Goal: Task Accomplishment & Management: Use online tool/utility

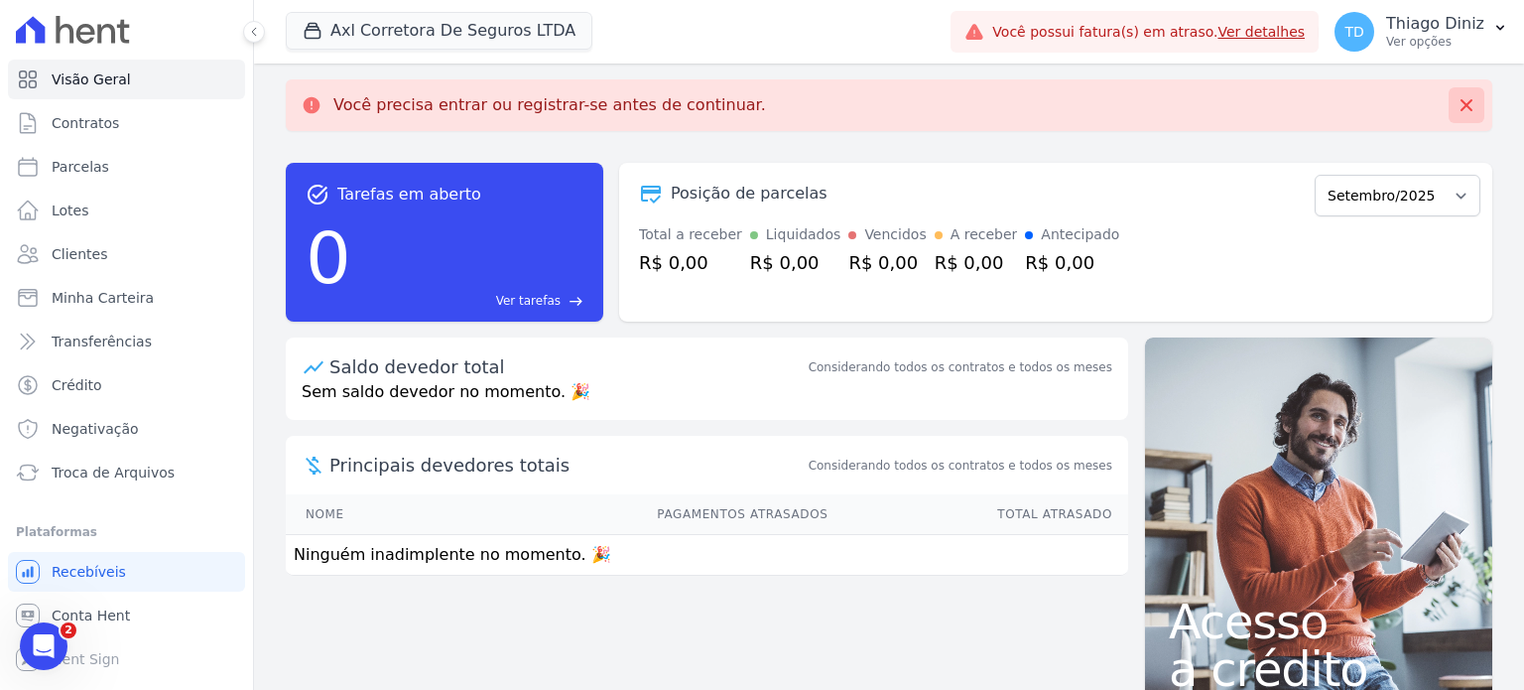
click at [1461, 106] on icon at bounding box center [1467, 105] width 12 height 12
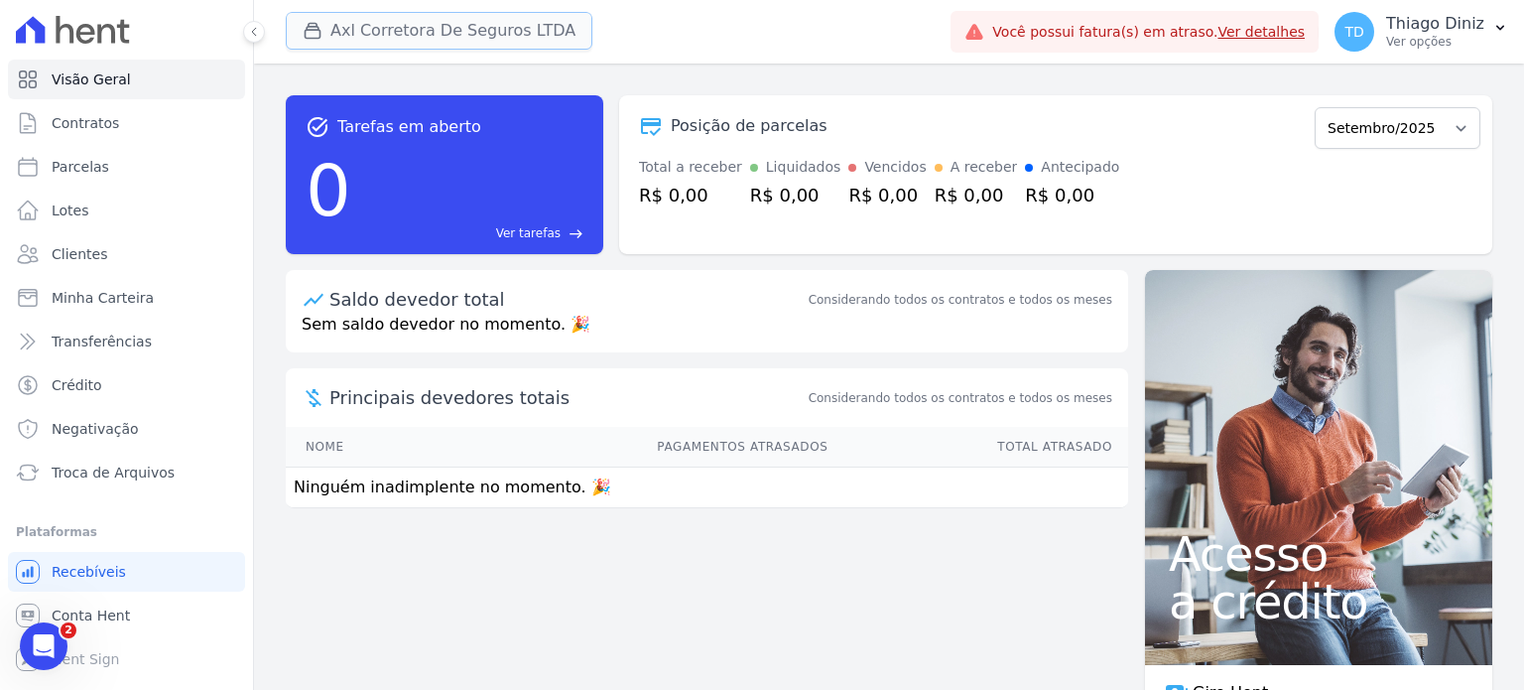
click at [394, 39] on button "Axl Corretora De Seguros LTDA" at bounding box center [439, 31] width 307 height 38
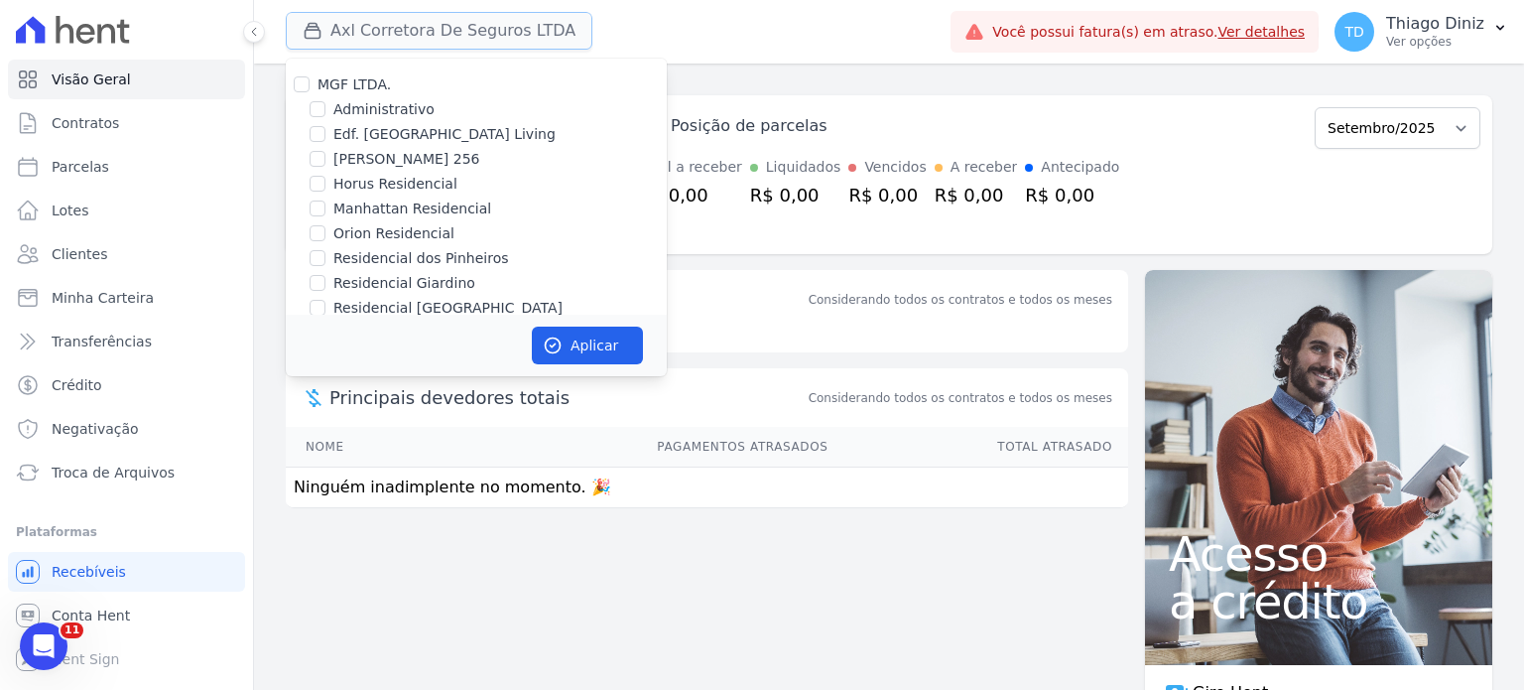
click at [465, 28] on button "Axl Corretora De Seguros LTDA" at bounding box center [439, 31] width 307 height 38
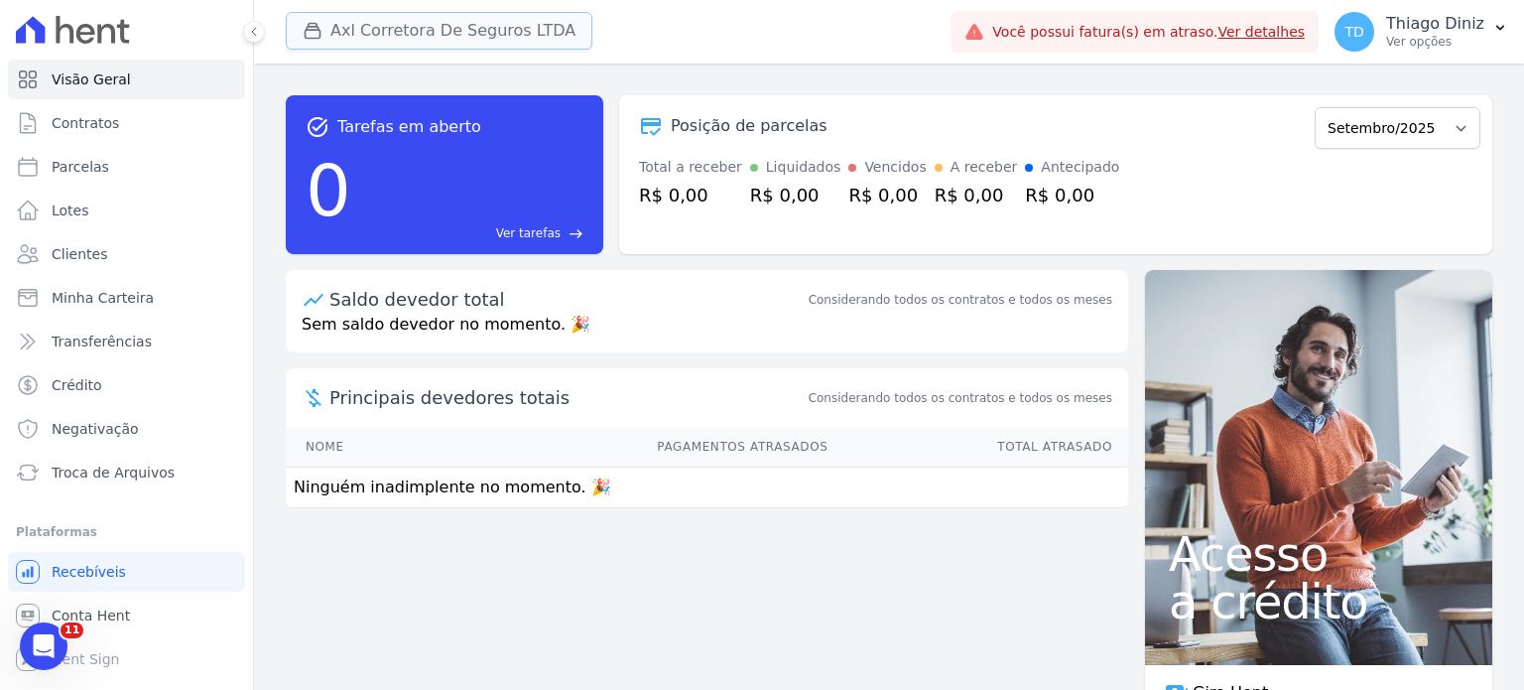
click at [484, 18] on button "Axl Corretora De Seguros LTDA" at bounding box center [439, 31] width 307 height 38
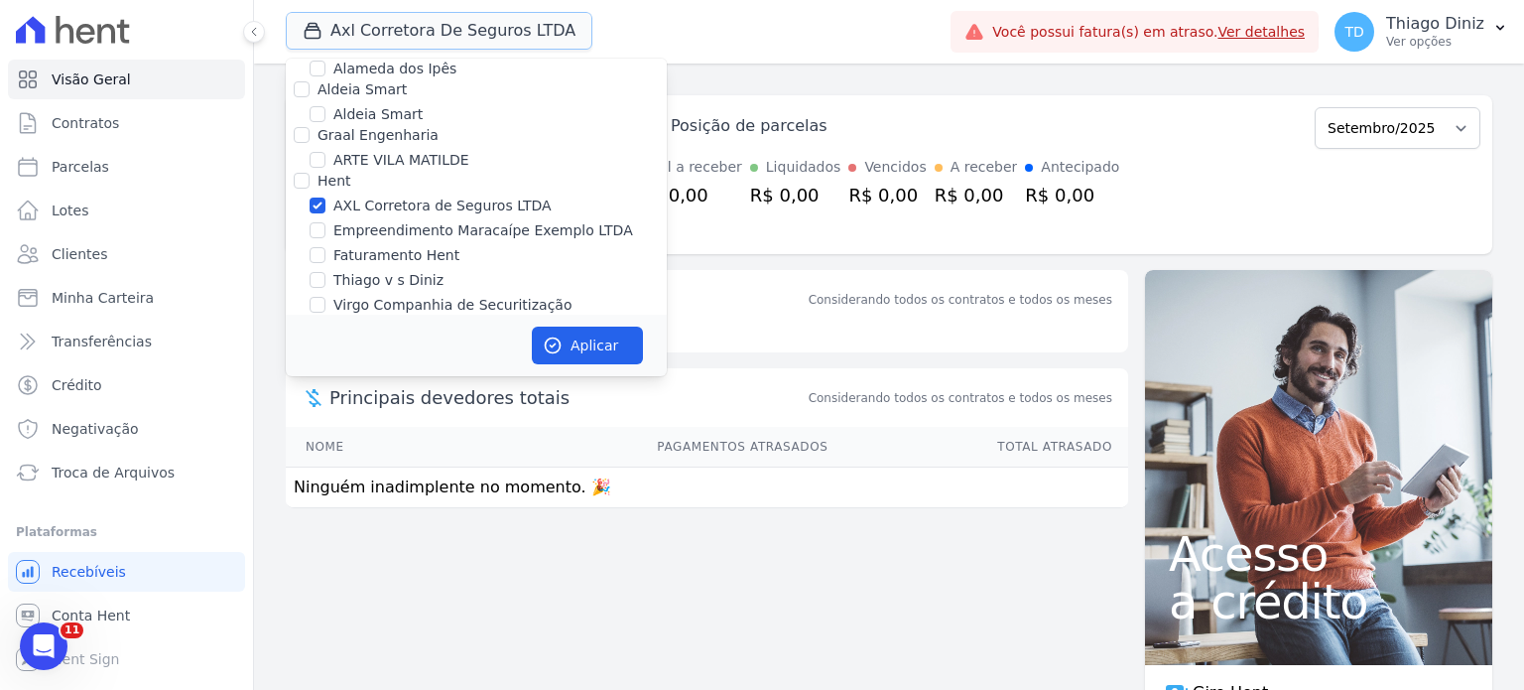
scroll to position [318, 0]
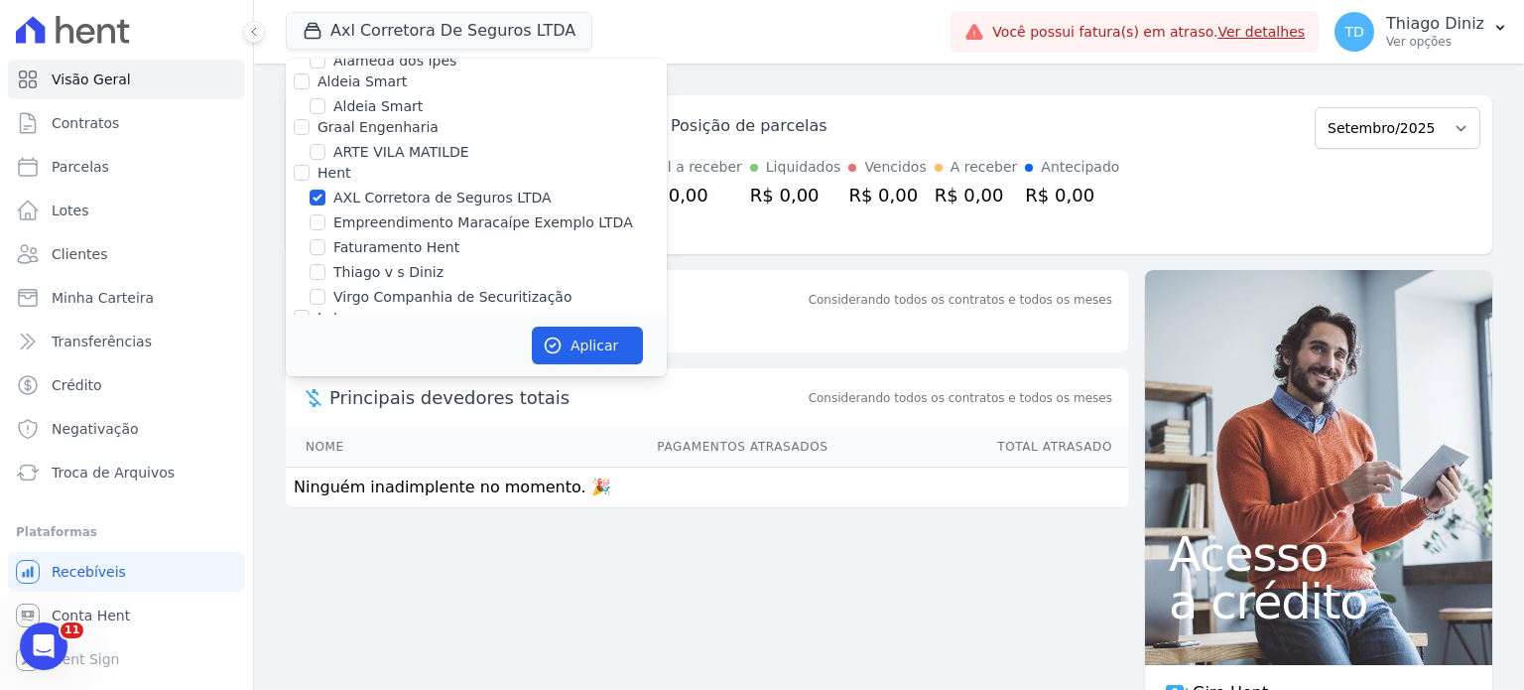
click at [361, 195] on label "AXL Corretora de Seguros LTDA" at bounding box center [442, 198] width 218 height 21
click at [325, 195] on input "AXL Corretora de Seguros LTDA" at bounding box center [318, 198] width 16 height 16
checkbox input "false"
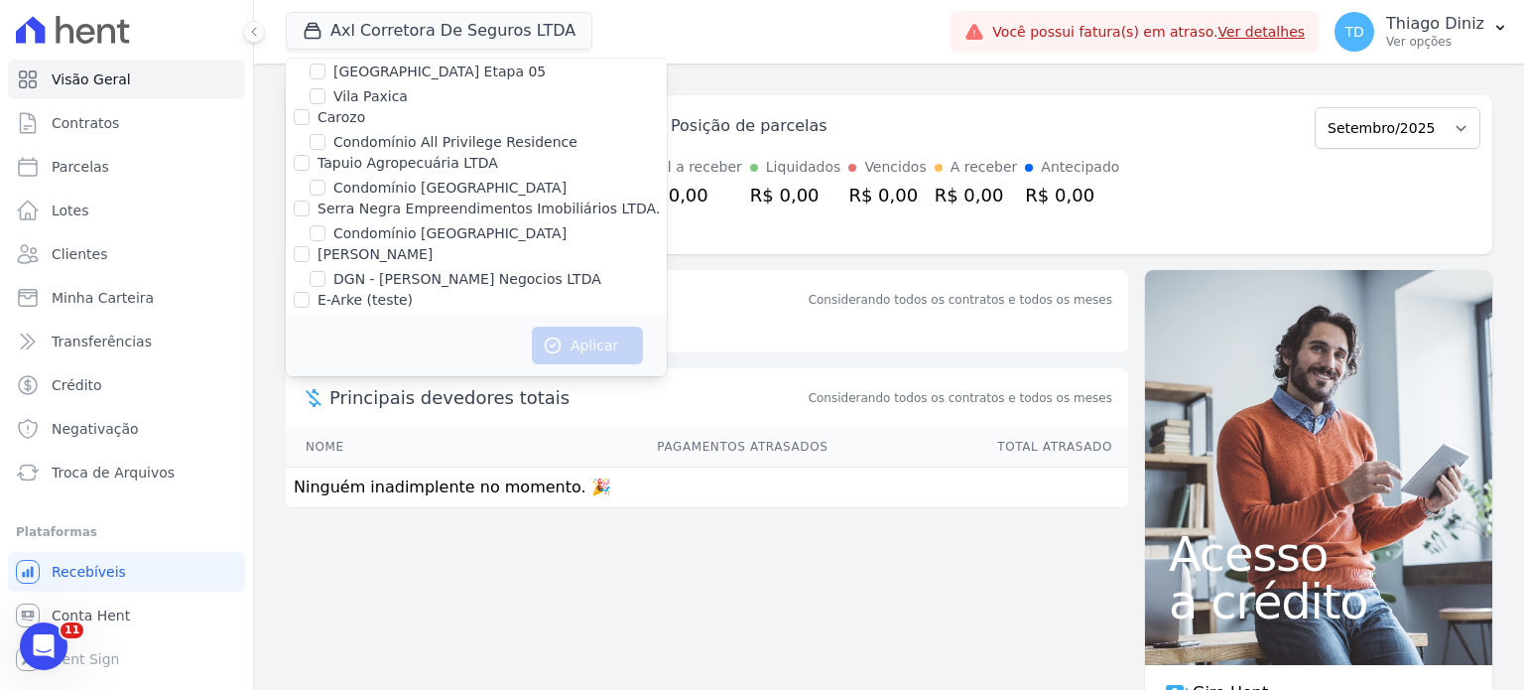
scroll to position [191, 0]
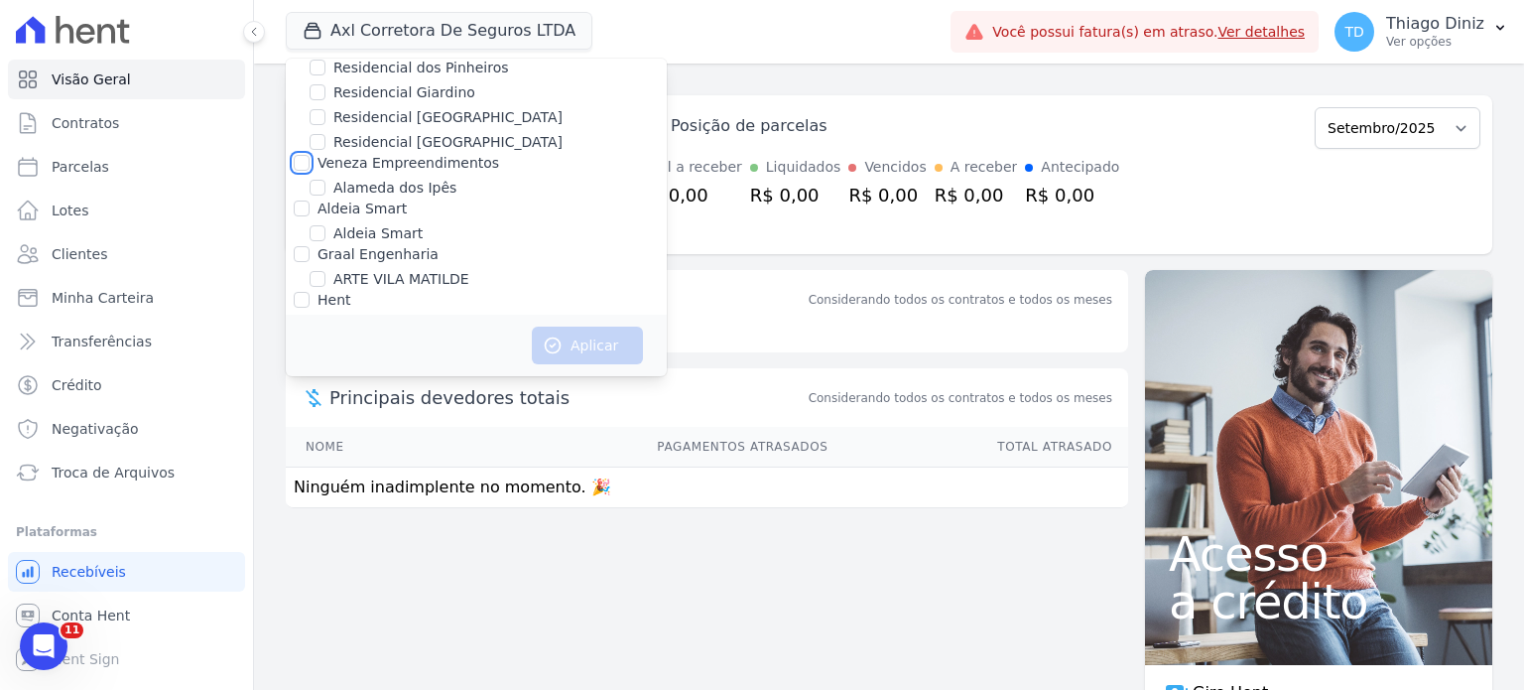
click at [303, 163] on input "Veneza Empreendimentos" at bounding box center [302, 163] width 16 height 16
checkbox input "true"
click at [556, 328] on button "Aplicar" at bounding box center [587, 345] width 111 height 38
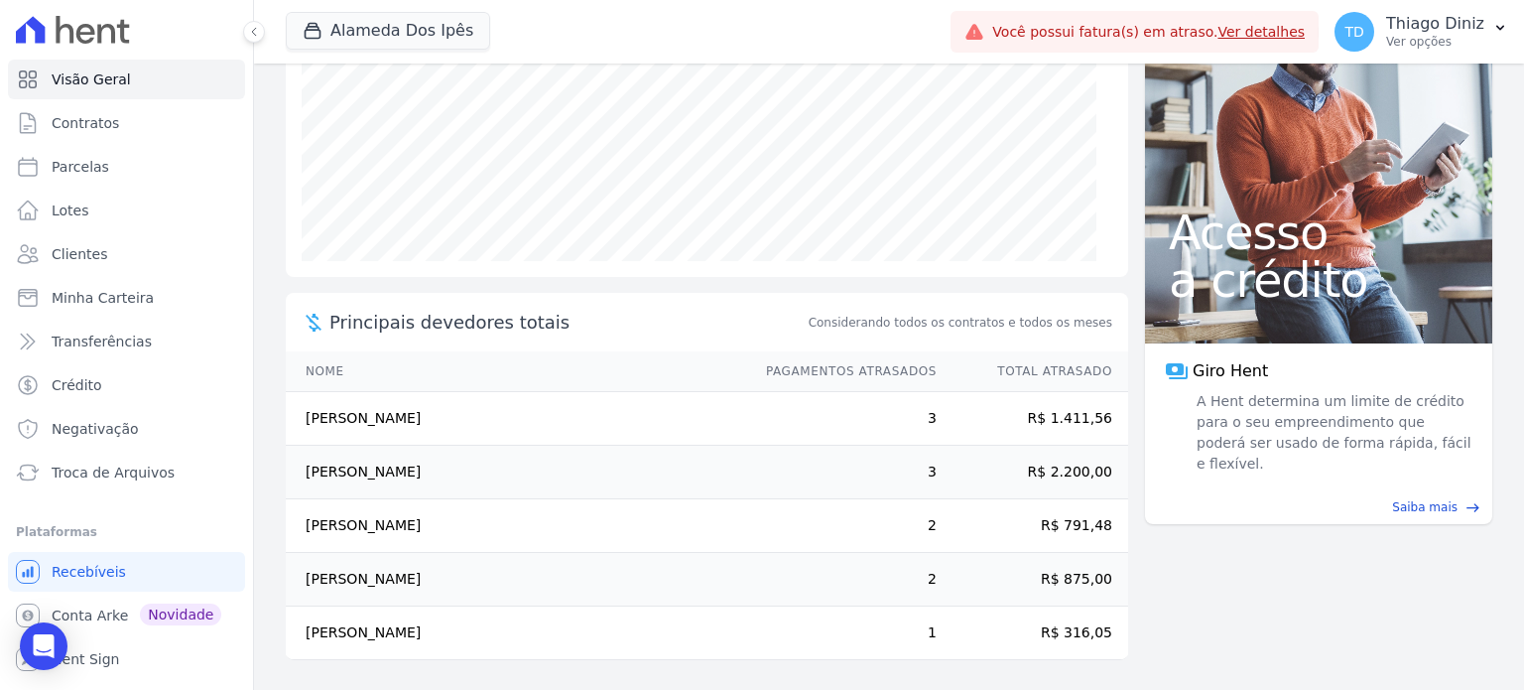
scroll to position [0, 0]
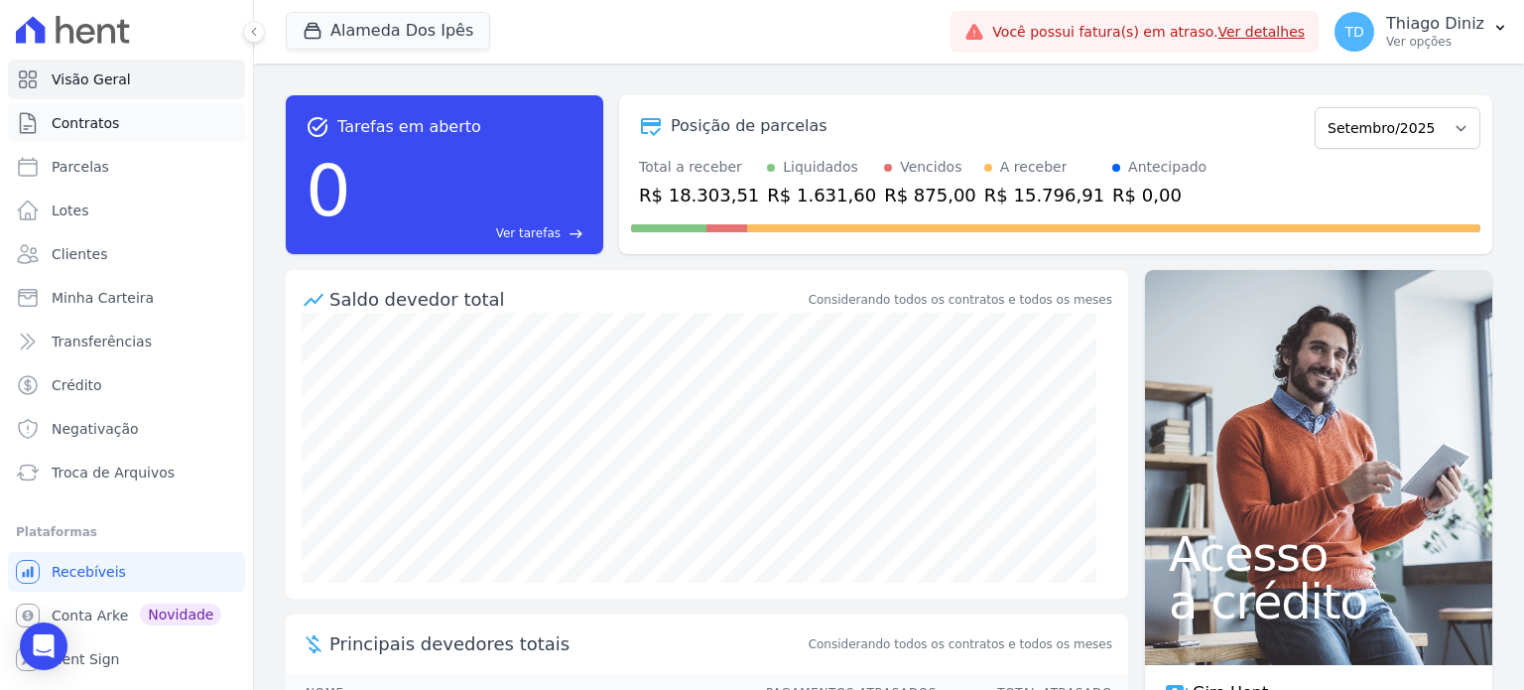
click at [76, 114] on span "Contratos" at bounding box center [85, 123] width 67 height 20
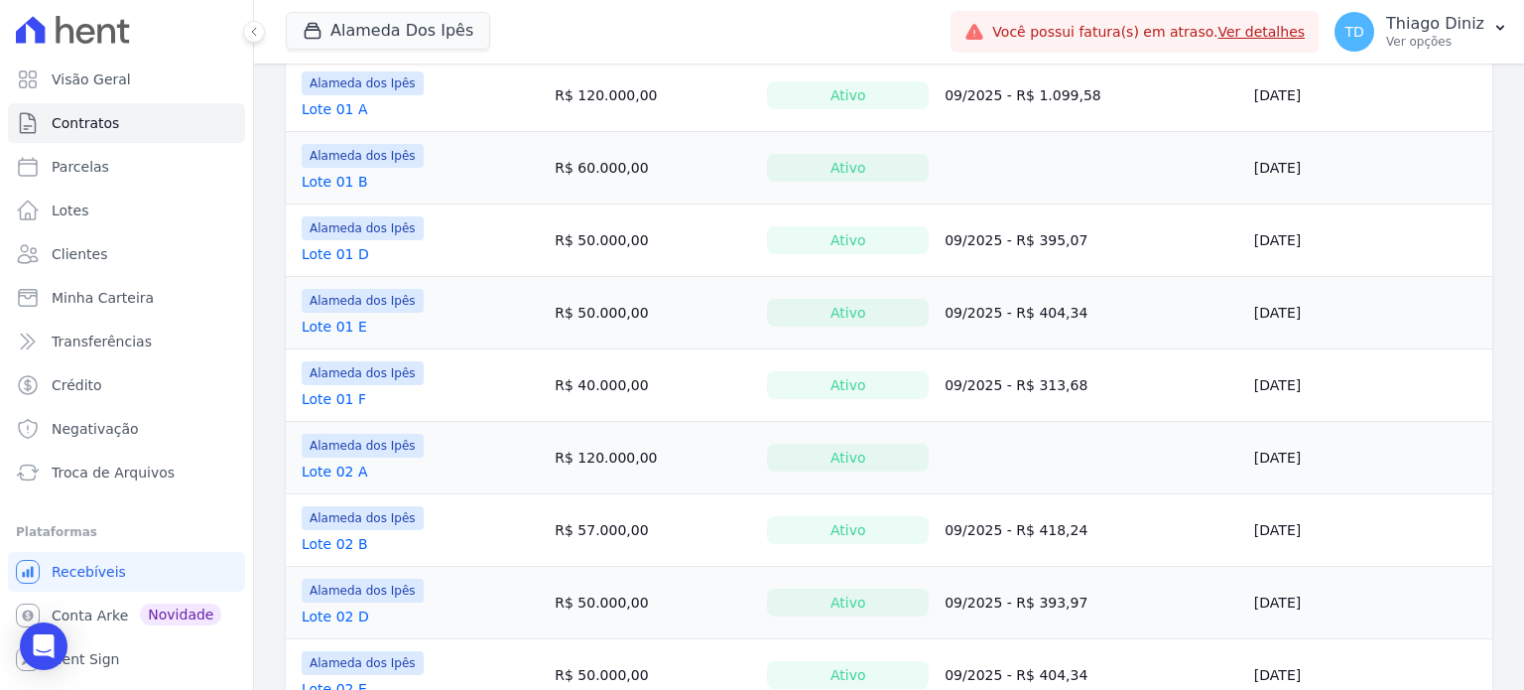
scroll to position [298, 0]
click at [329, 399] on link "Lote 01 F" at bounding box center [334, 401] width 64 height 20
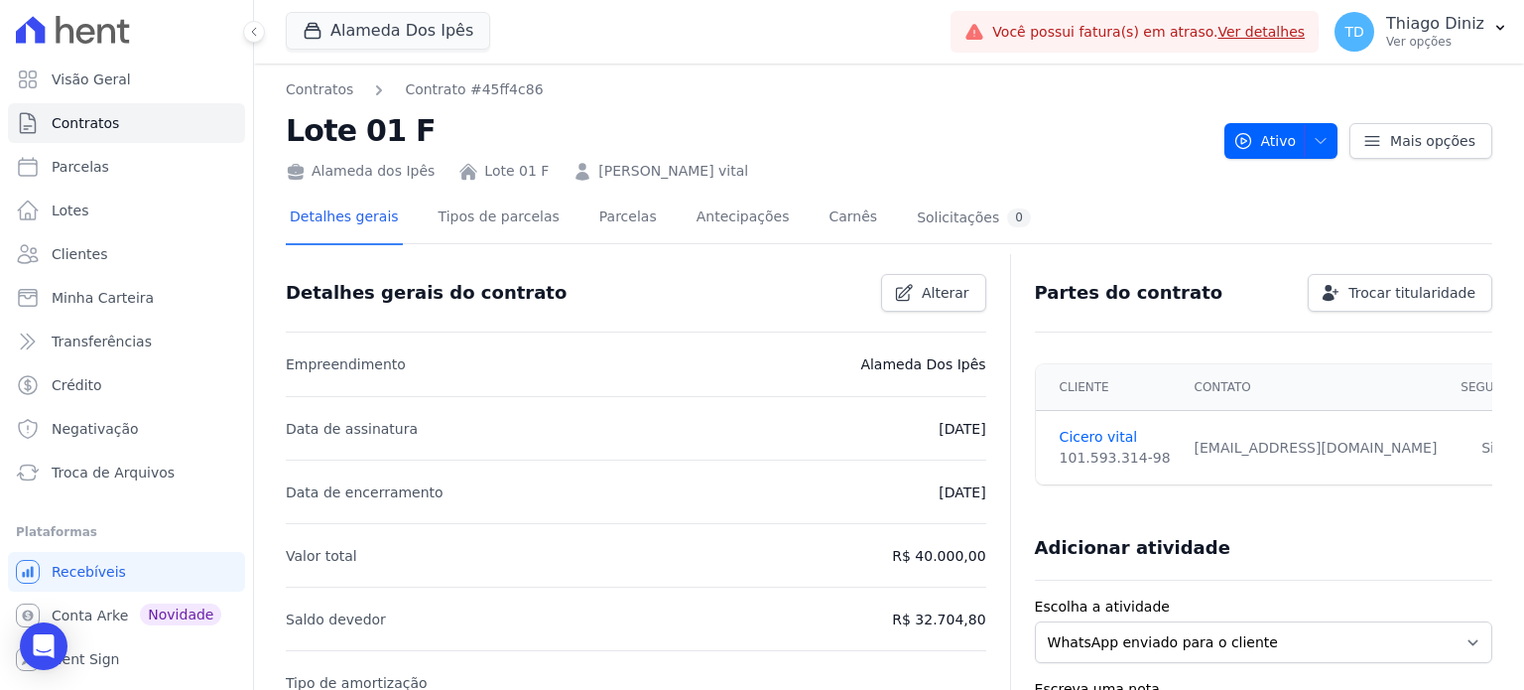
click at [332, 386] on li "Empreendimento Alameda Dos Ipês" at bounding box center [636, 364] width 700 height 64
click at [493, 233] on link "Tipos de parcelas" at bounding box center [499, 218] width 129 height 53
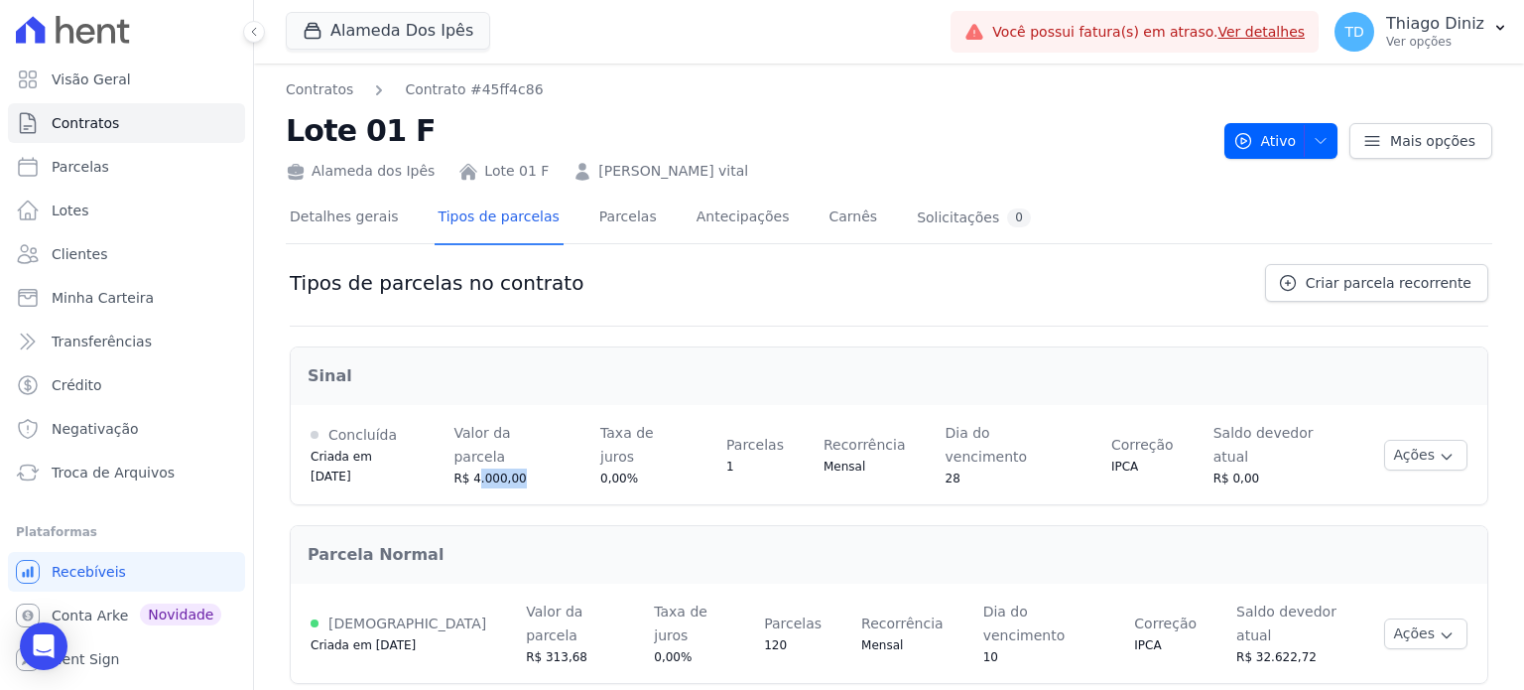
drag, startPoint x: 496, startPoint y: 450, endPoint x: 559, endPoint y: 451, distance: 62.5
click at [559, 468] on div "R$ 4.000,00" at bounding box center [506, 478] width 107 height 20
click at [1438, 613] on td "Ações Ver detalhes Alterar vencimento Renegociar Detalhes da regra de cobrança …" at bounding box center [1425, 632] width 123 height 99
click at [1436, 618] on button "Ações" at bounding box center [1425, 633] width 83 height 31
click at [1344, 543] on h2 "Parcela Normal" at bounding box center [889, 555] width 1163 height 24
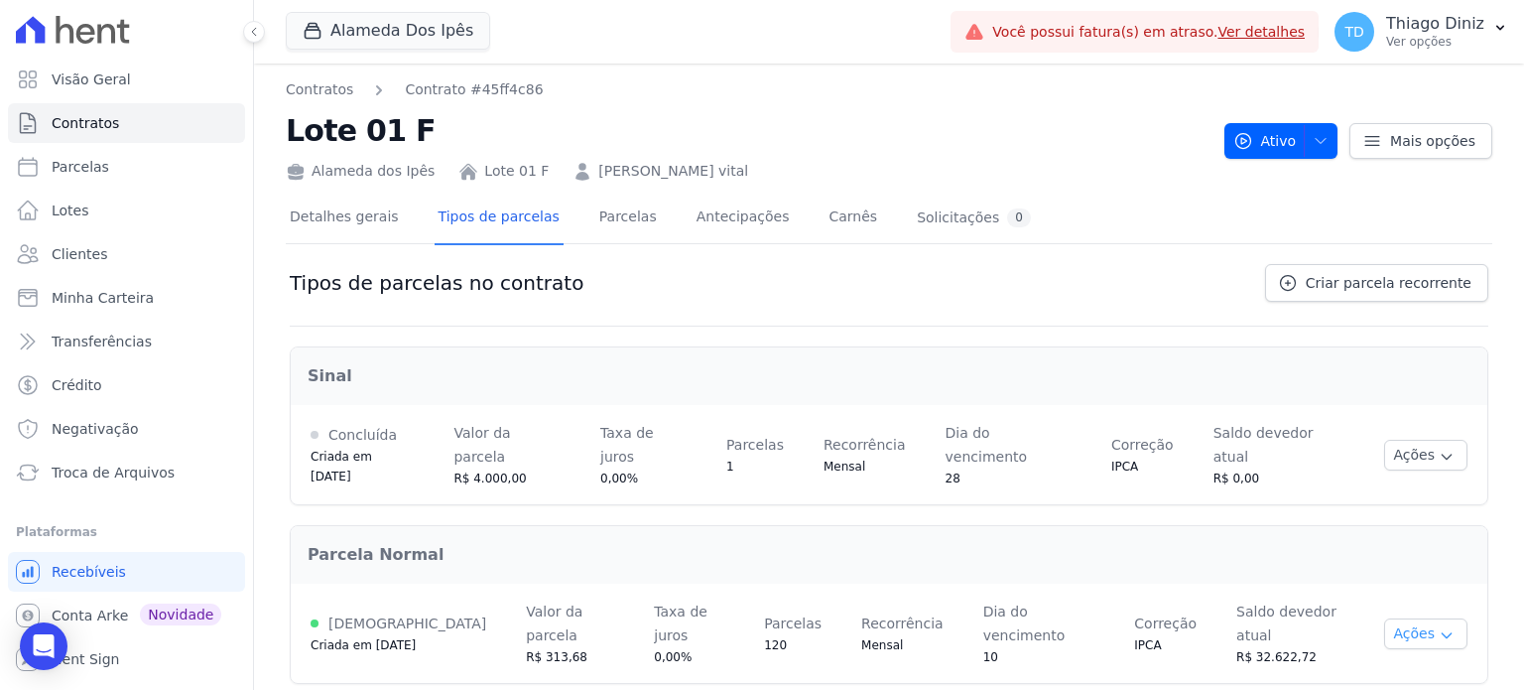
click at [1399, 618] on button "Ações" at bounding box center [1425, 633] width 83 height 31
click at [1403, 658] on span "Ver detalhes" at bounding box center [1382, 670] width 153 height 24
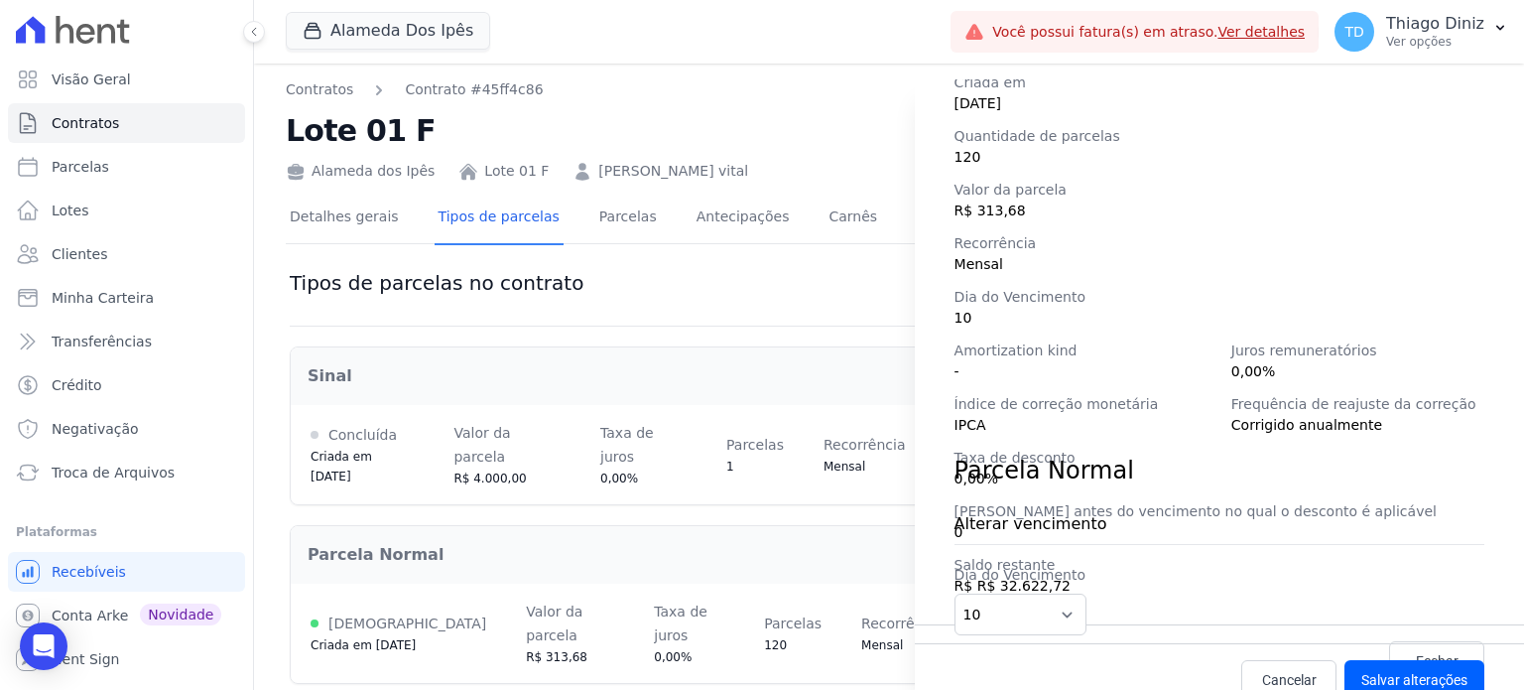
scroll to position [278, 0]
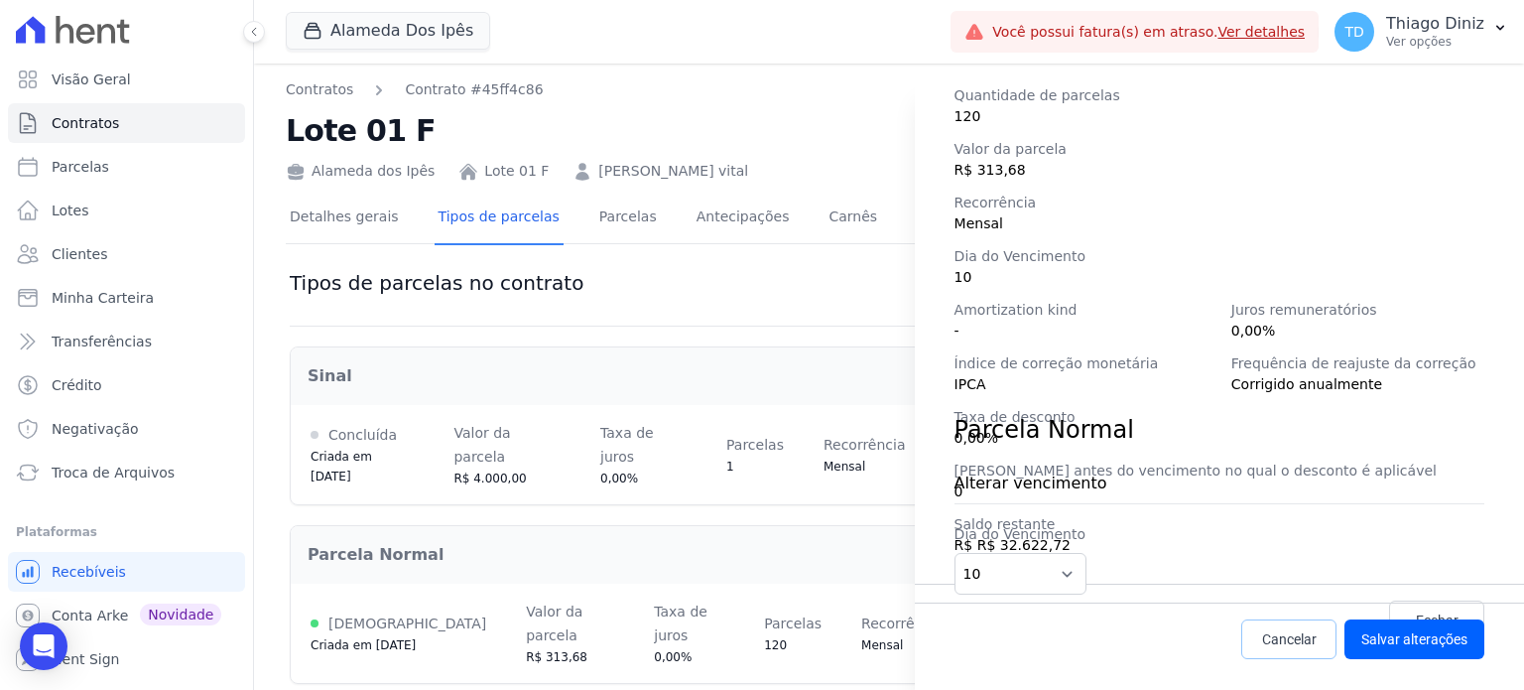
click at [1290, 632] on span "Cancelar" at bounding box center [1289, 639] width 55 height 20
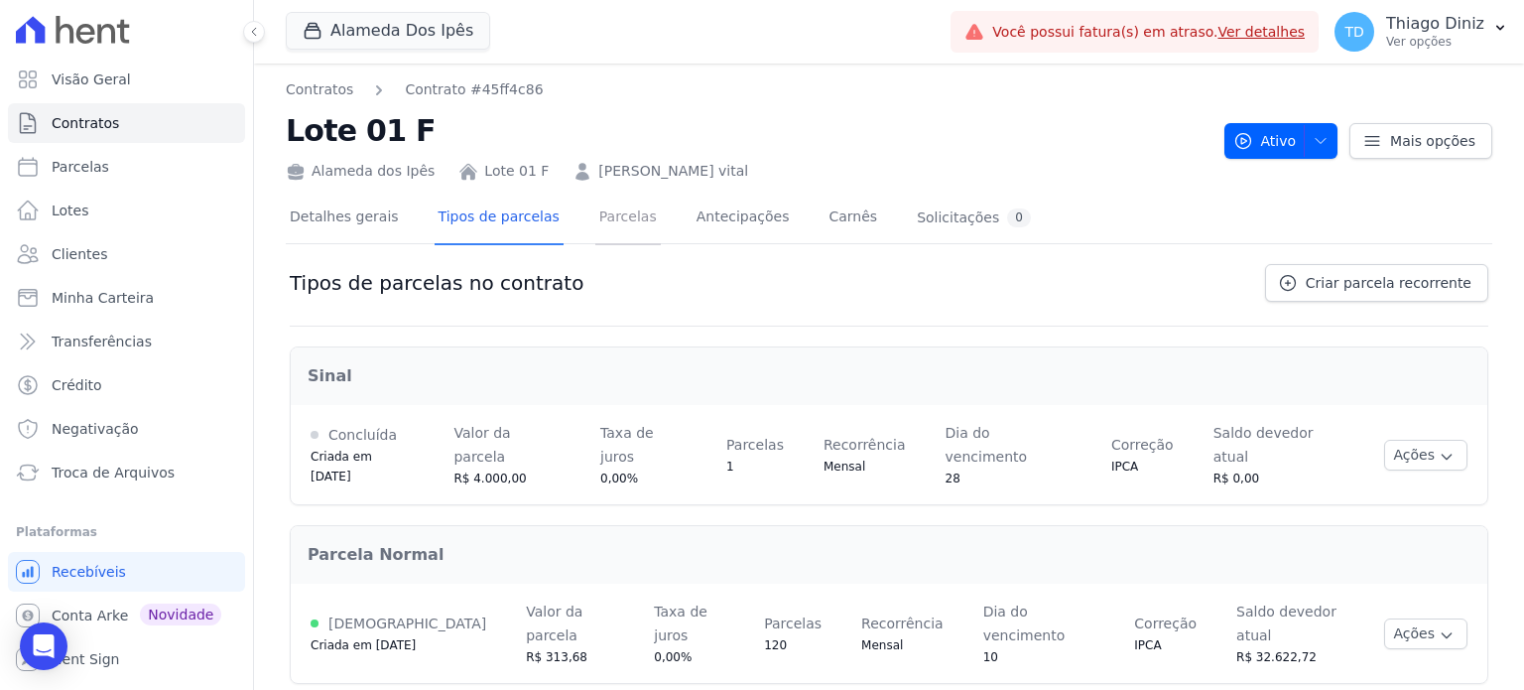
click at [605, 219] on link "Parcelas" at bounding box center [627, 218] width 65 height 53
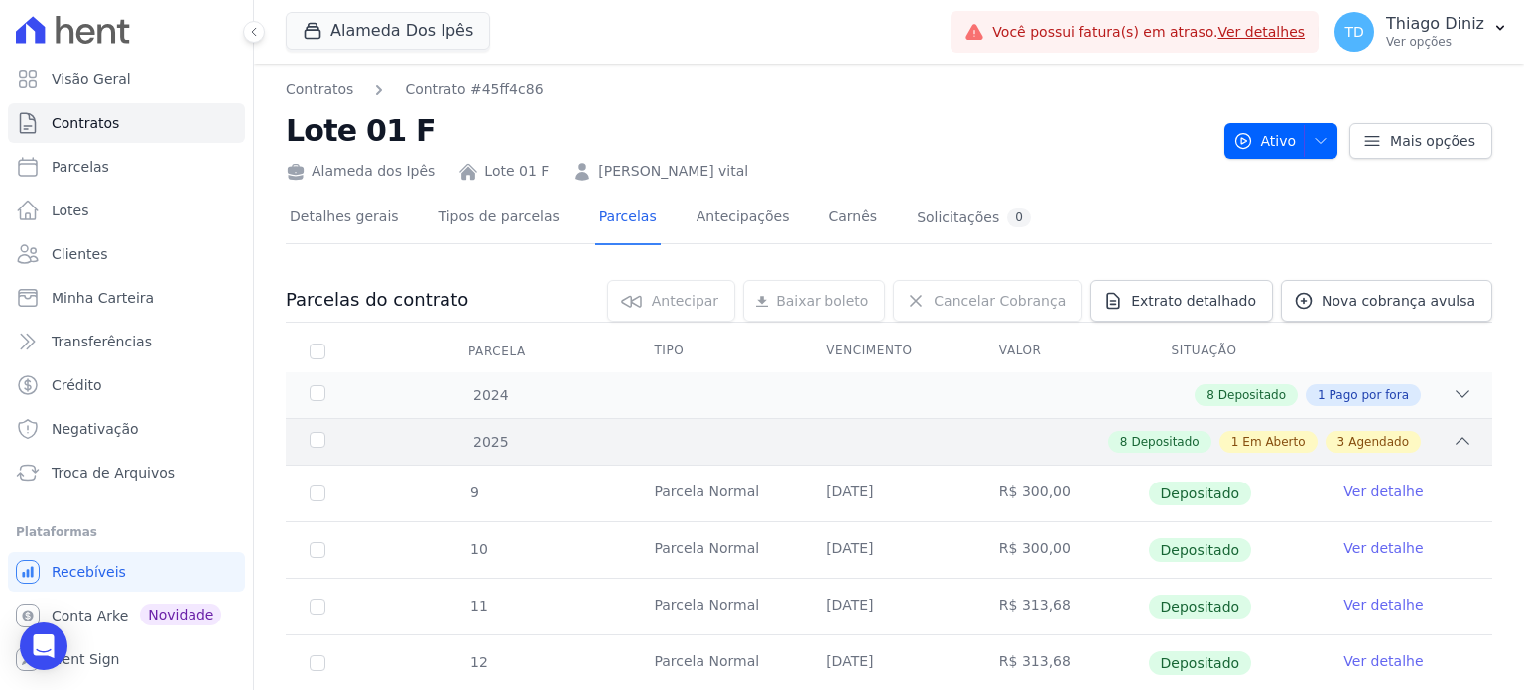
click at [1453, 432] on icon at bounding box center [1463, 441] width 20 height 20
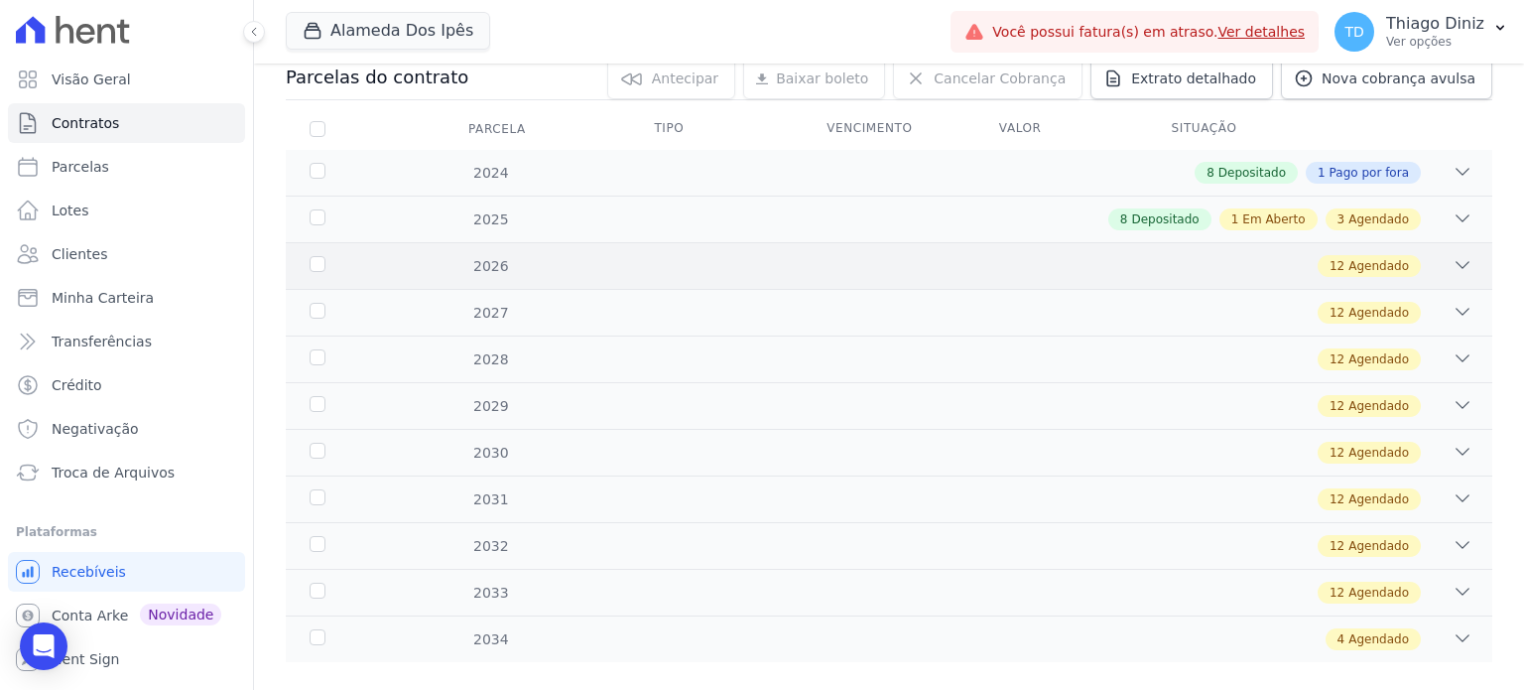
scroll to position [225, 0]
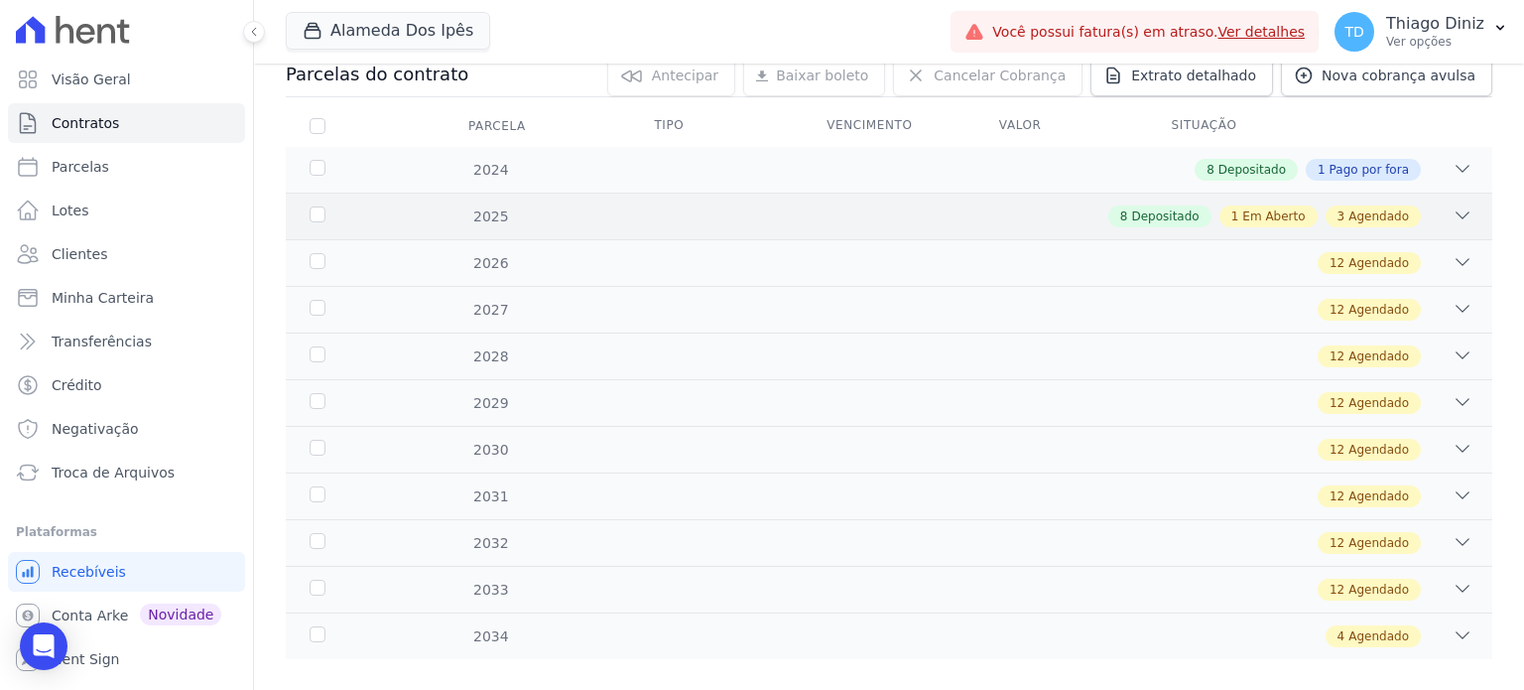
click at [1453, 213] on icon at bounding box center [1463, 215] width 20 height 20
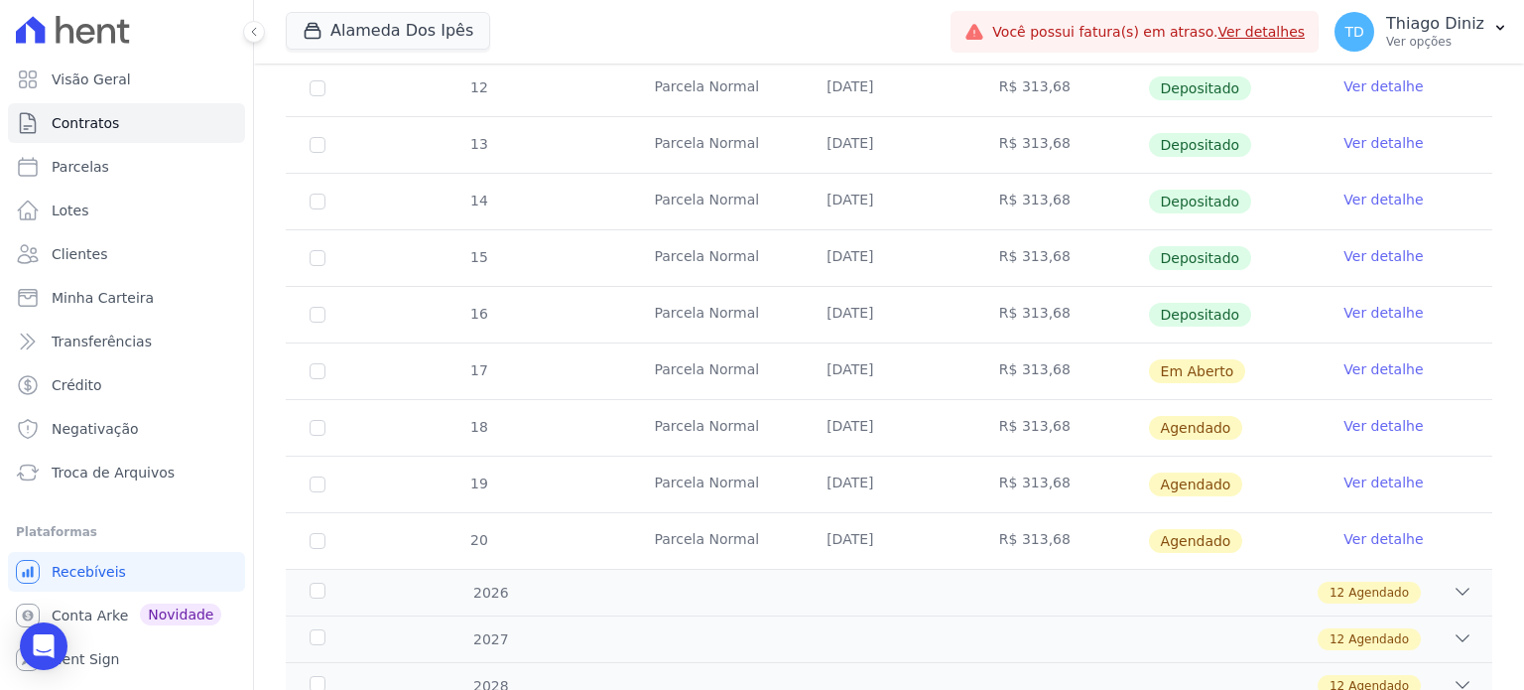
scroll to position [578, 0]
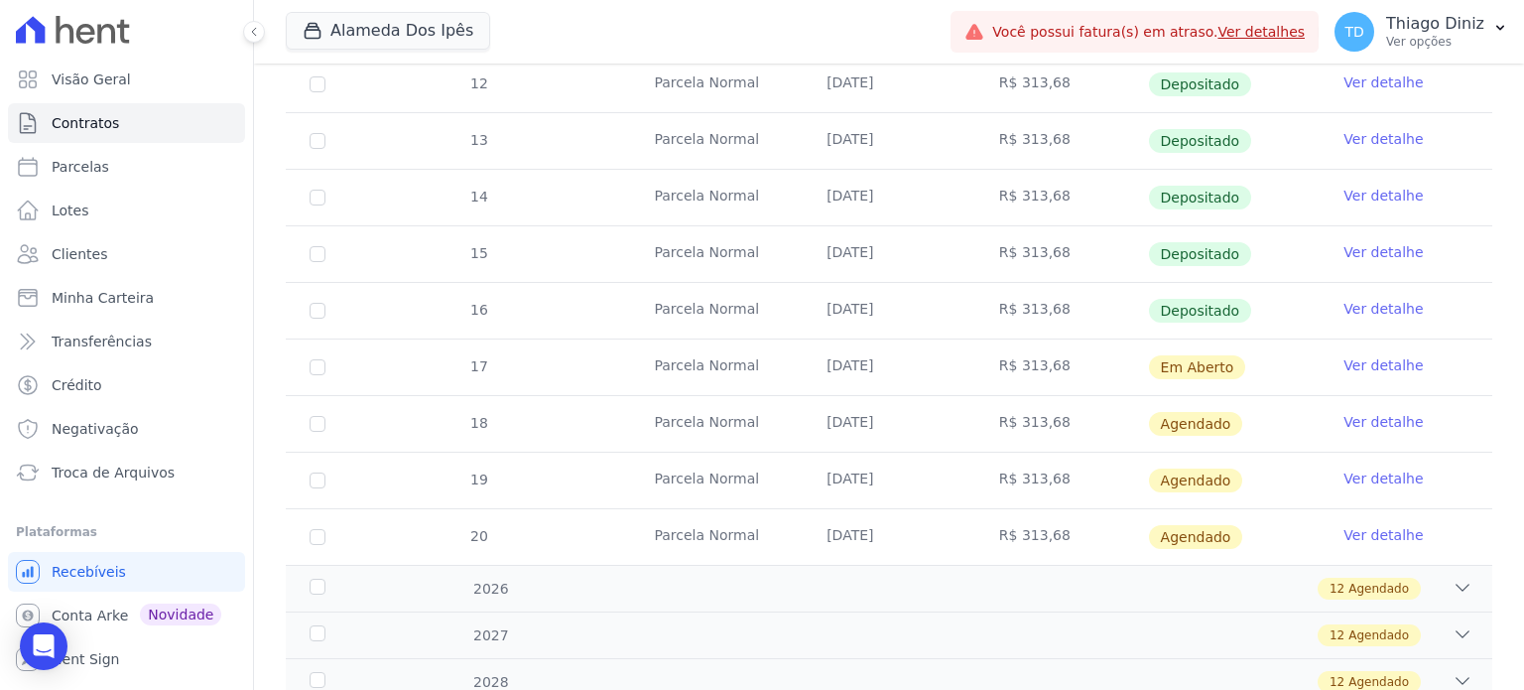
click at [1389, 244] on link "Ver detalhe" at bounding box center [1382, 252] width 79 height 20
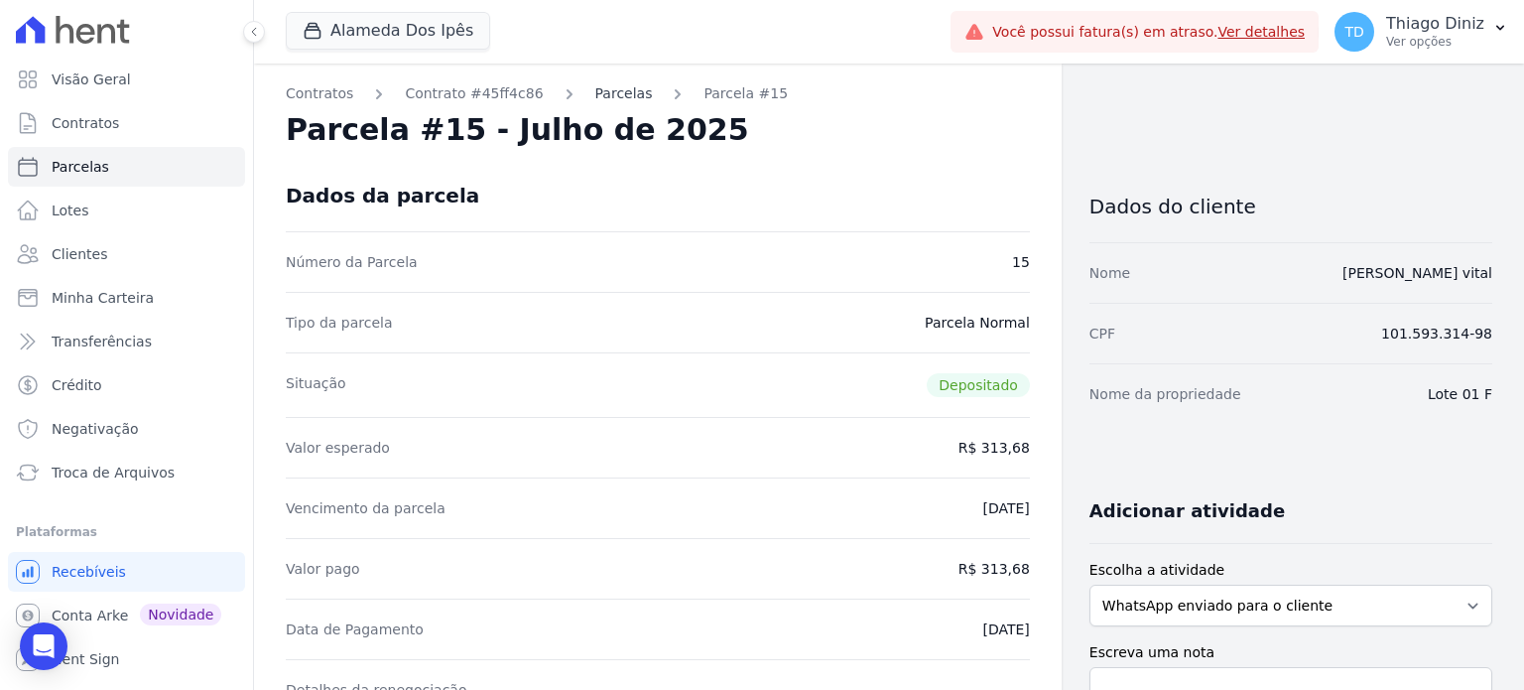
click at [595, 90] on link "Parcelas" at bounding box center [624, 93] width 58 height 21
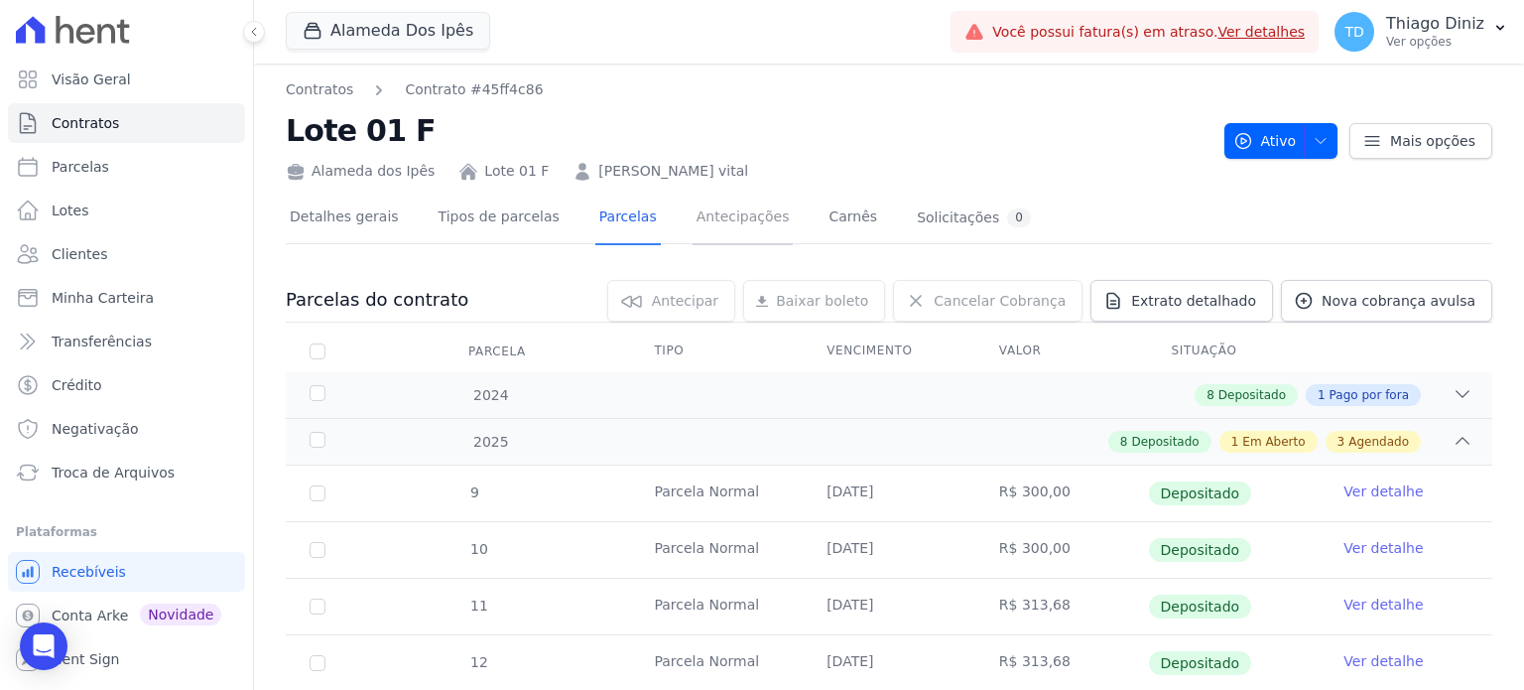
click at [705, 213] on link "Antecipações" at bounding box center [743, 218] width 101 height 53
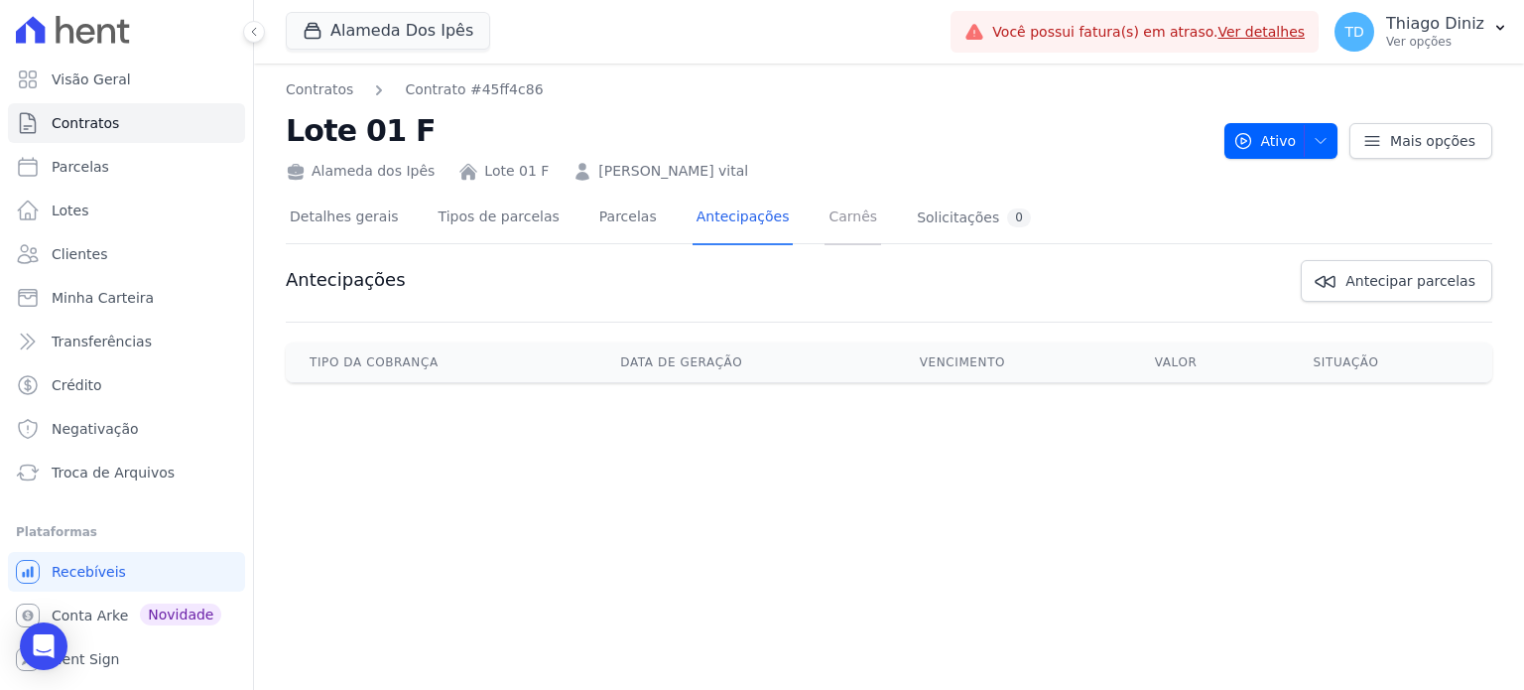
click at [826, 213] on link "Carnês" at bounding box center [853, 218] width 57 height 53
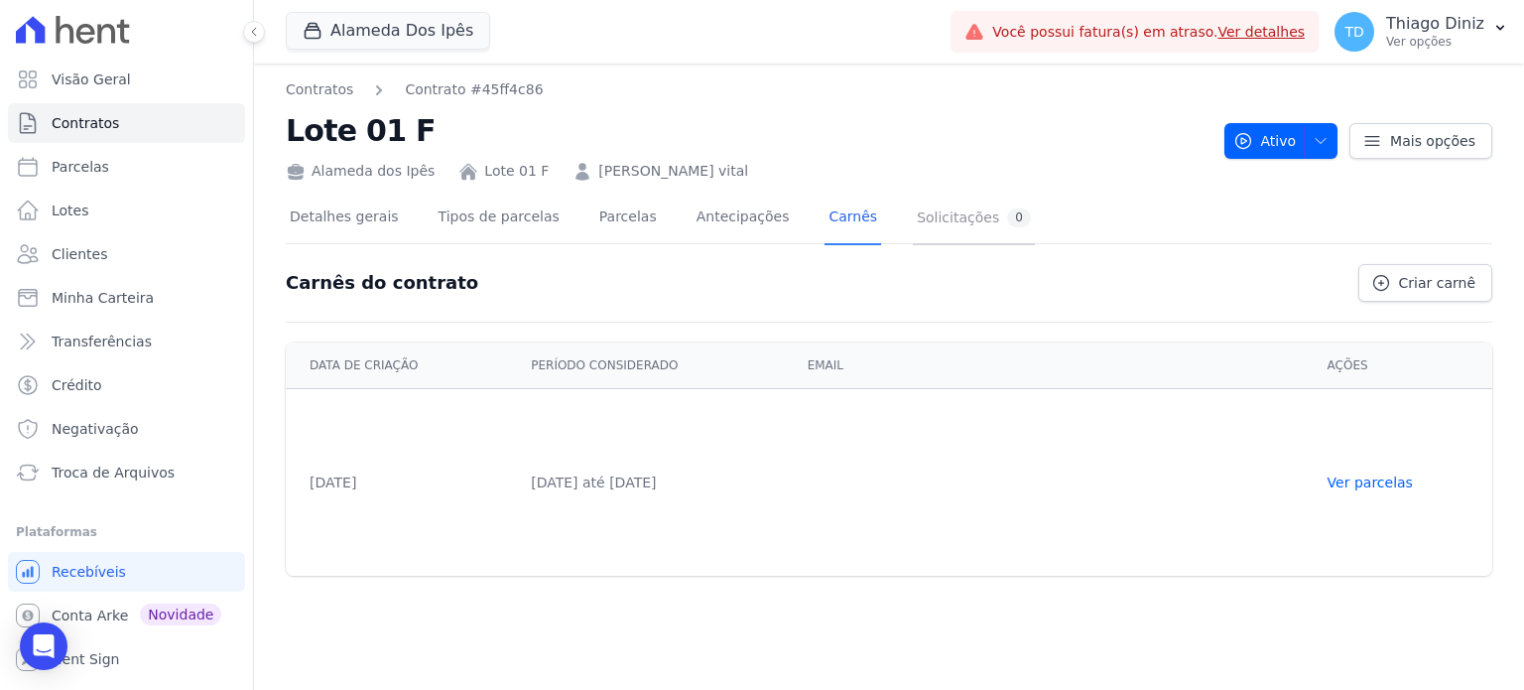
click at [917, 212] on div "Solicitações 0" at bounding box center [974, 217] width 114 height 19
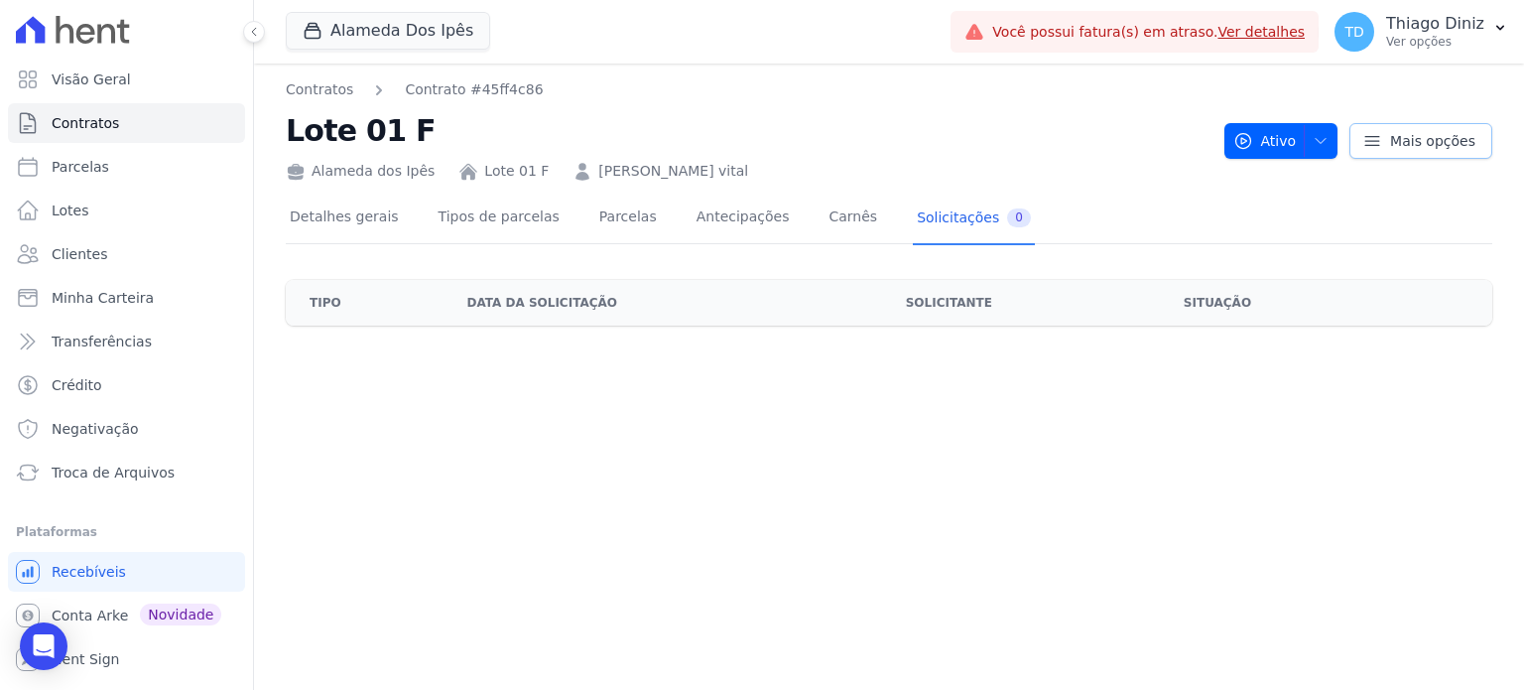
click at [1421, 145] on span "Mais opções" at bounding box center [1432, 141] width 85 height 20
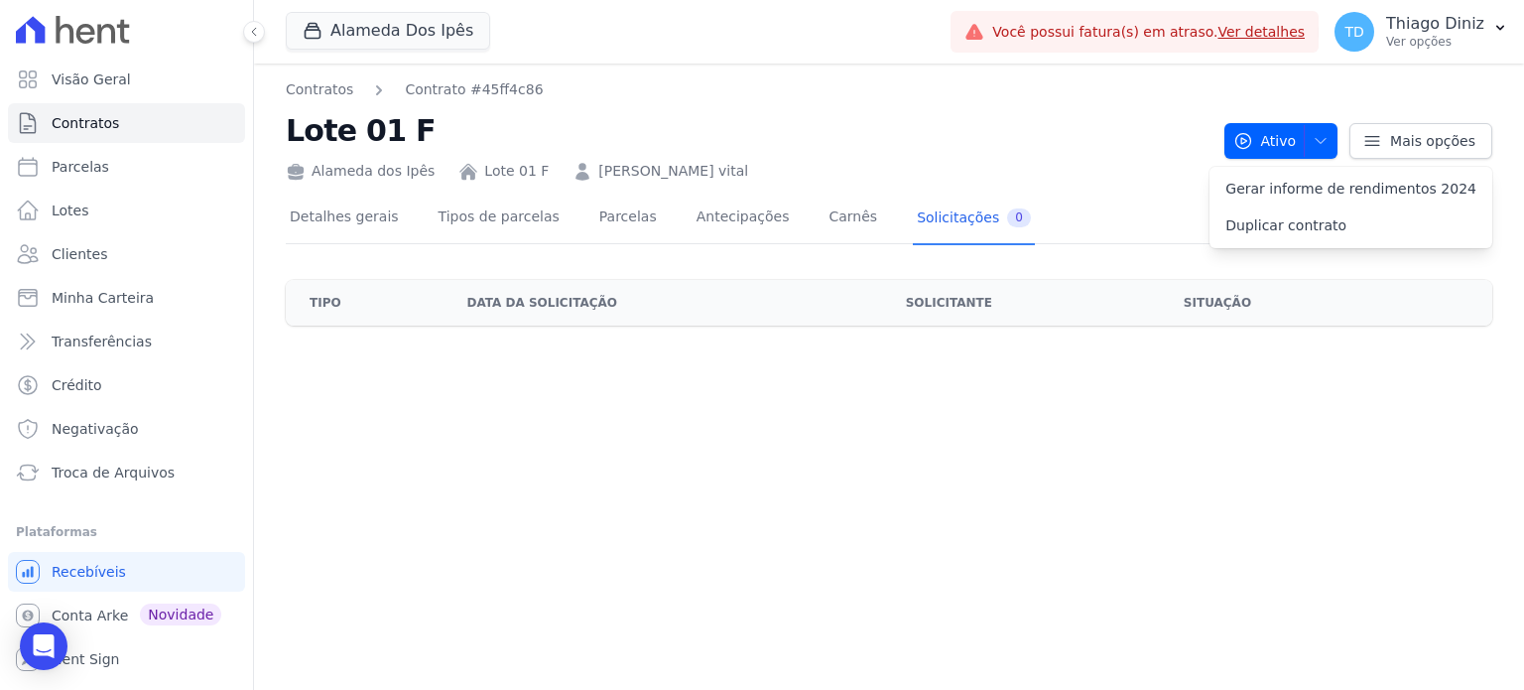
click at [1108, 156] on div "Alameda dos Ipês Lote 01 F [PERSON_NAME] Monteiro vital" at bounding box center [747, 167] width 923 height 29
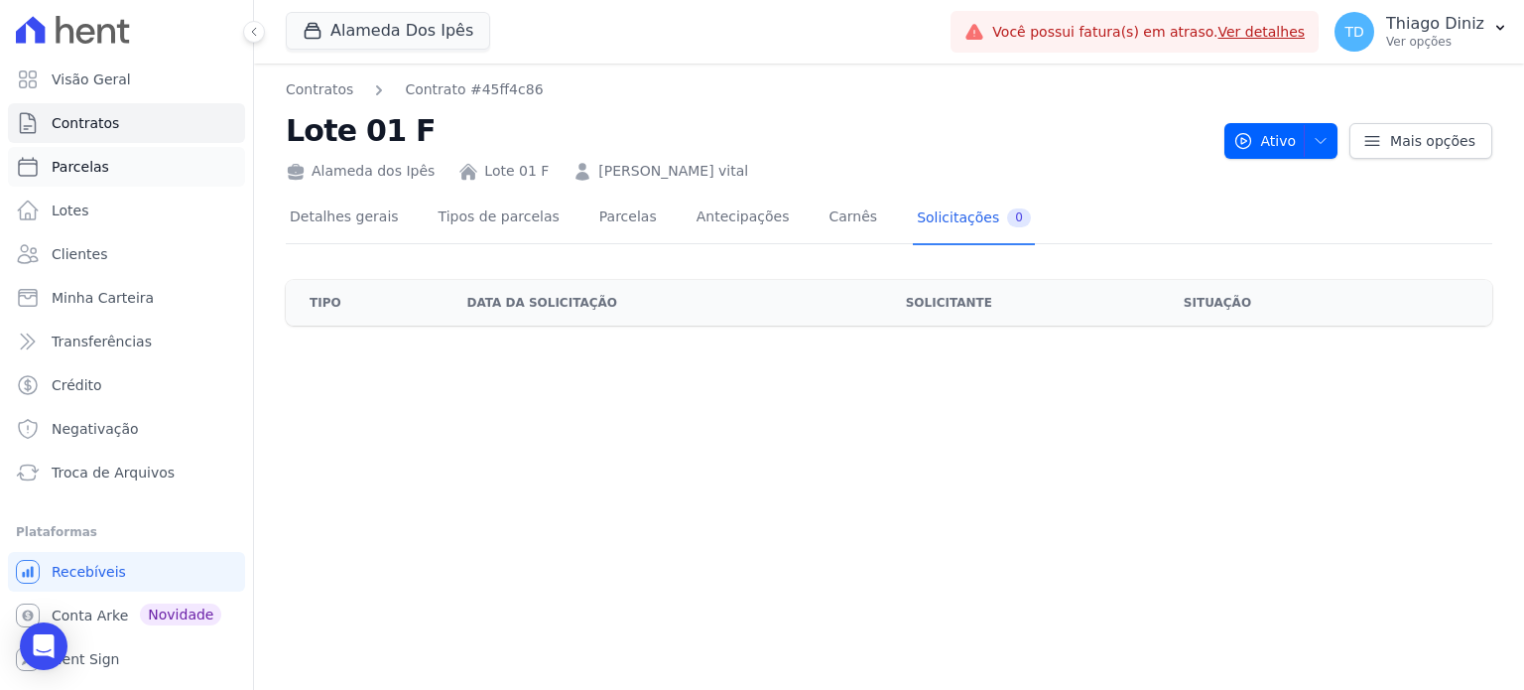
click at [113, 159] on link "Parcelas" at bounding box center [126, 167] width 237 height 40
select select
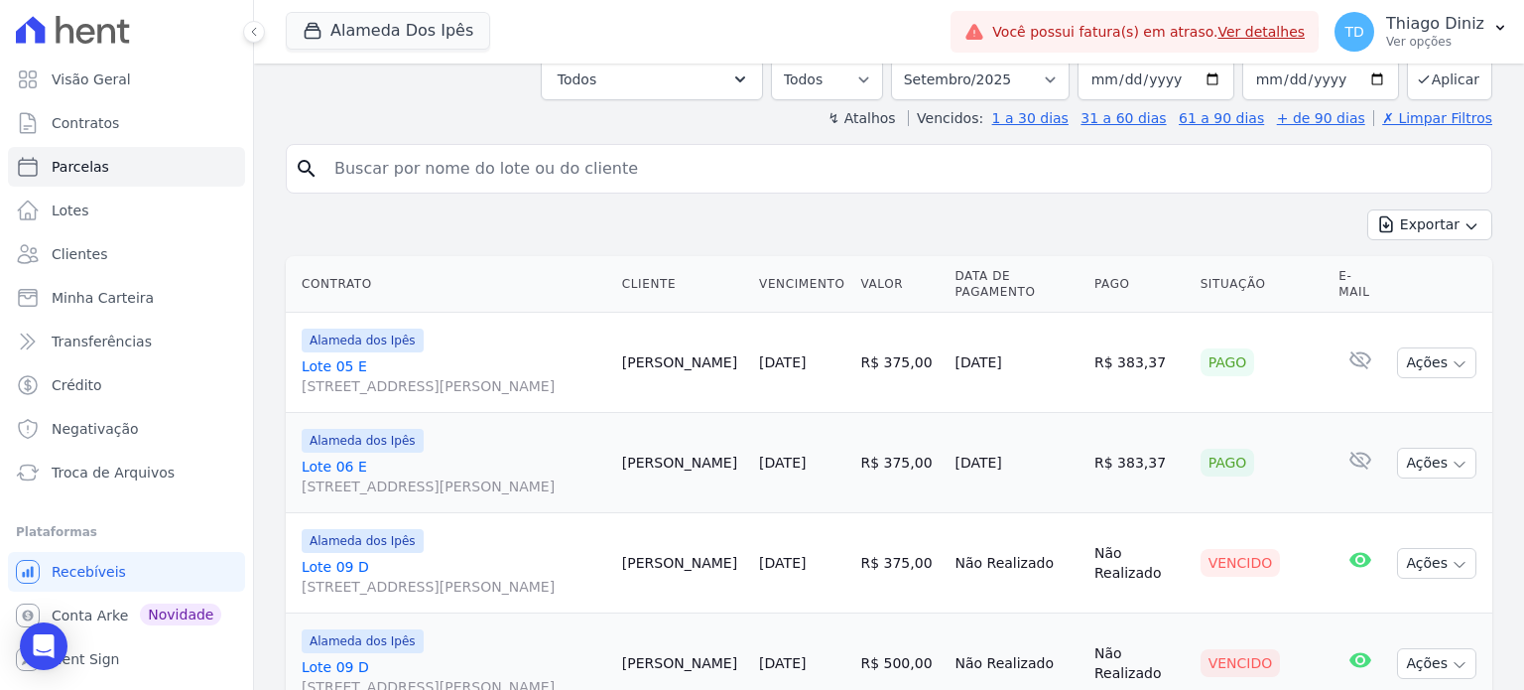
scroll to position [302, 0]
click at [1437, 349] on button "Ações" at bounding box center [1436, 362] width 79 height 31
click at [1409, 296] on th at bounding box center [1440, 284] width 103 height 57
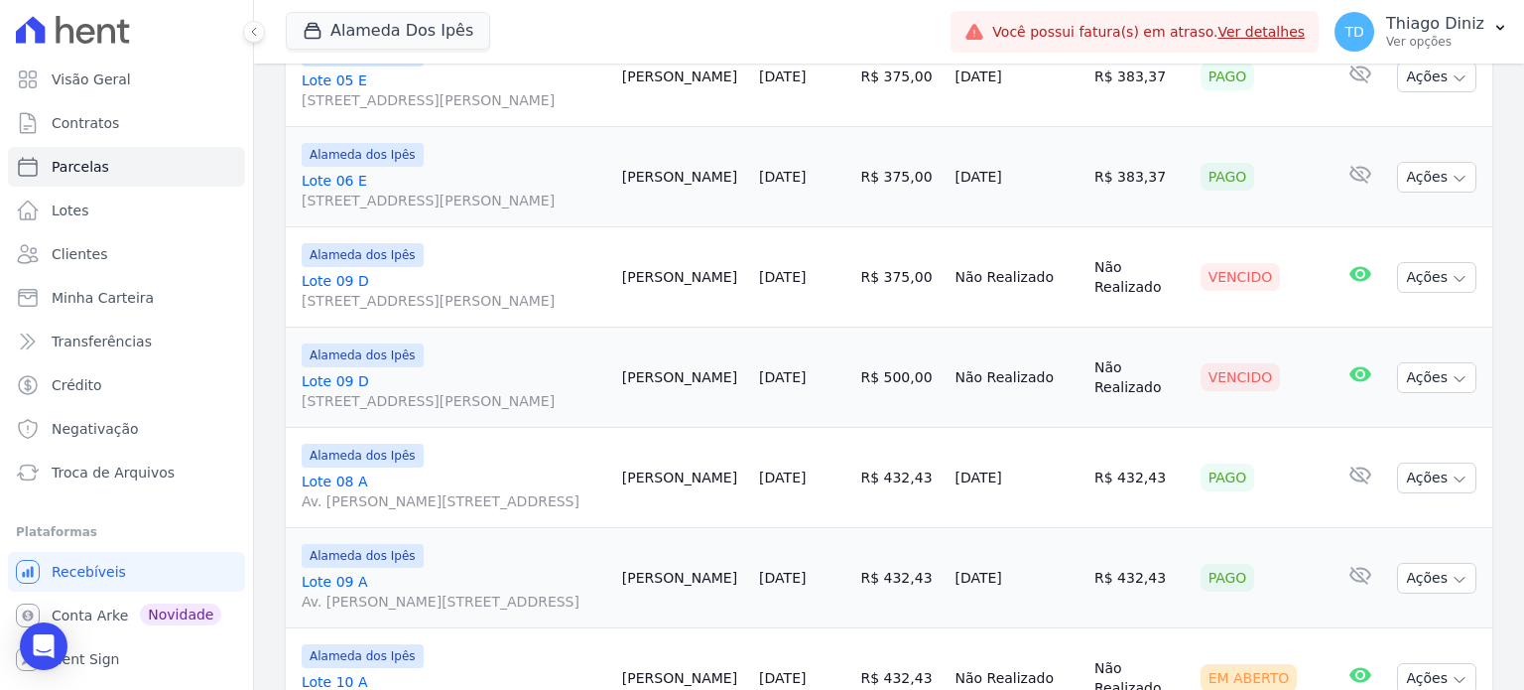
scroll to position [593, 0]
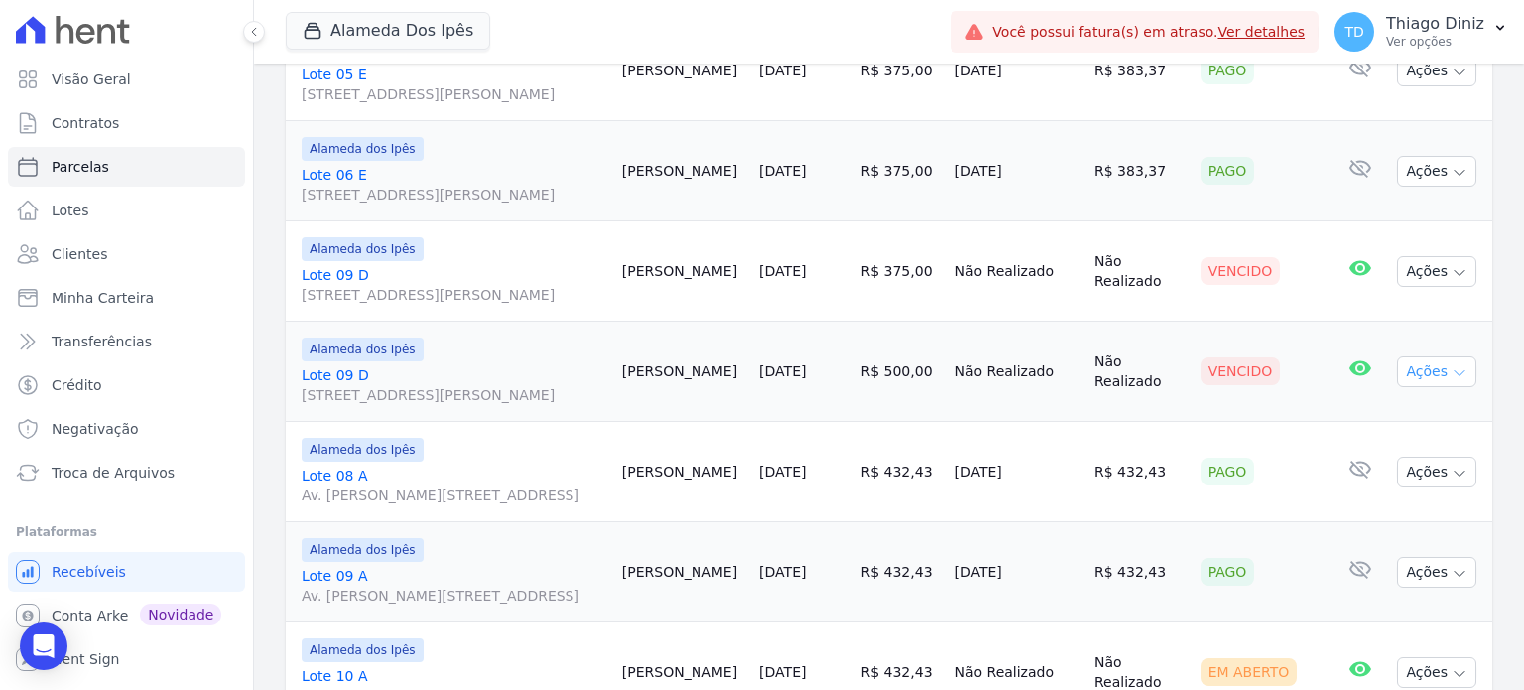
click at [1453, 387] on button "Ações" at bounding box center [1436, 371] width 79 height 31
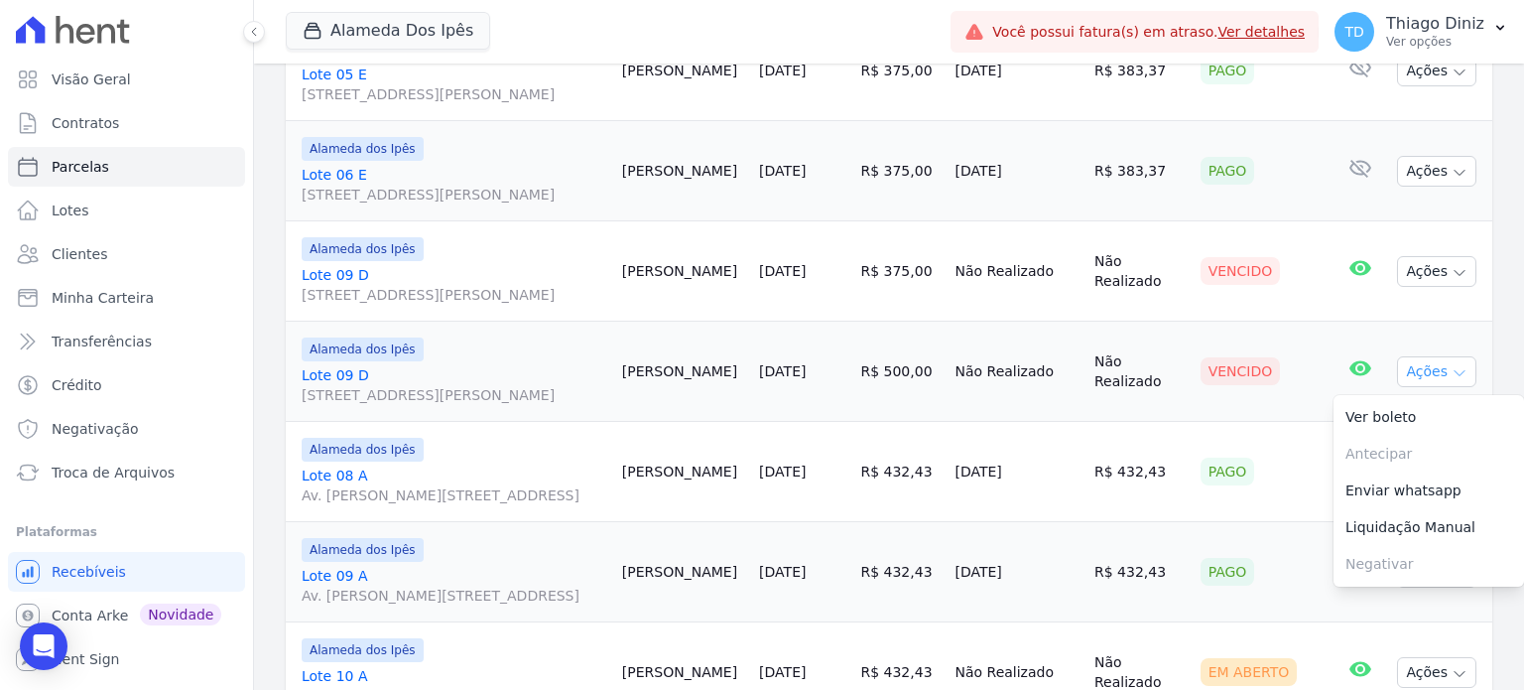
click at [1453, 387] on button "Ações" at bounding box center [1436, 371] width 79 height 31
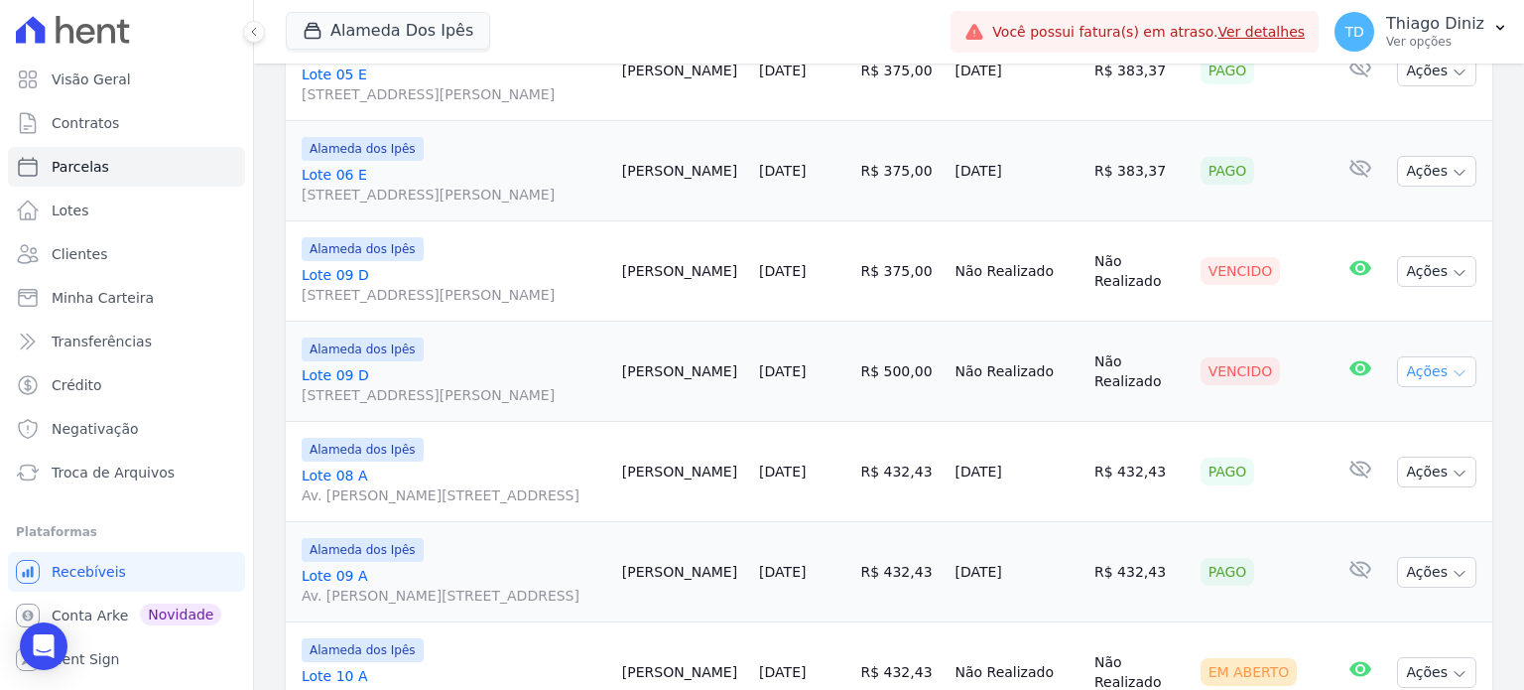
click at [1452, 381] on icon "button" at bounding box center [1460, 373] width 16 height 16
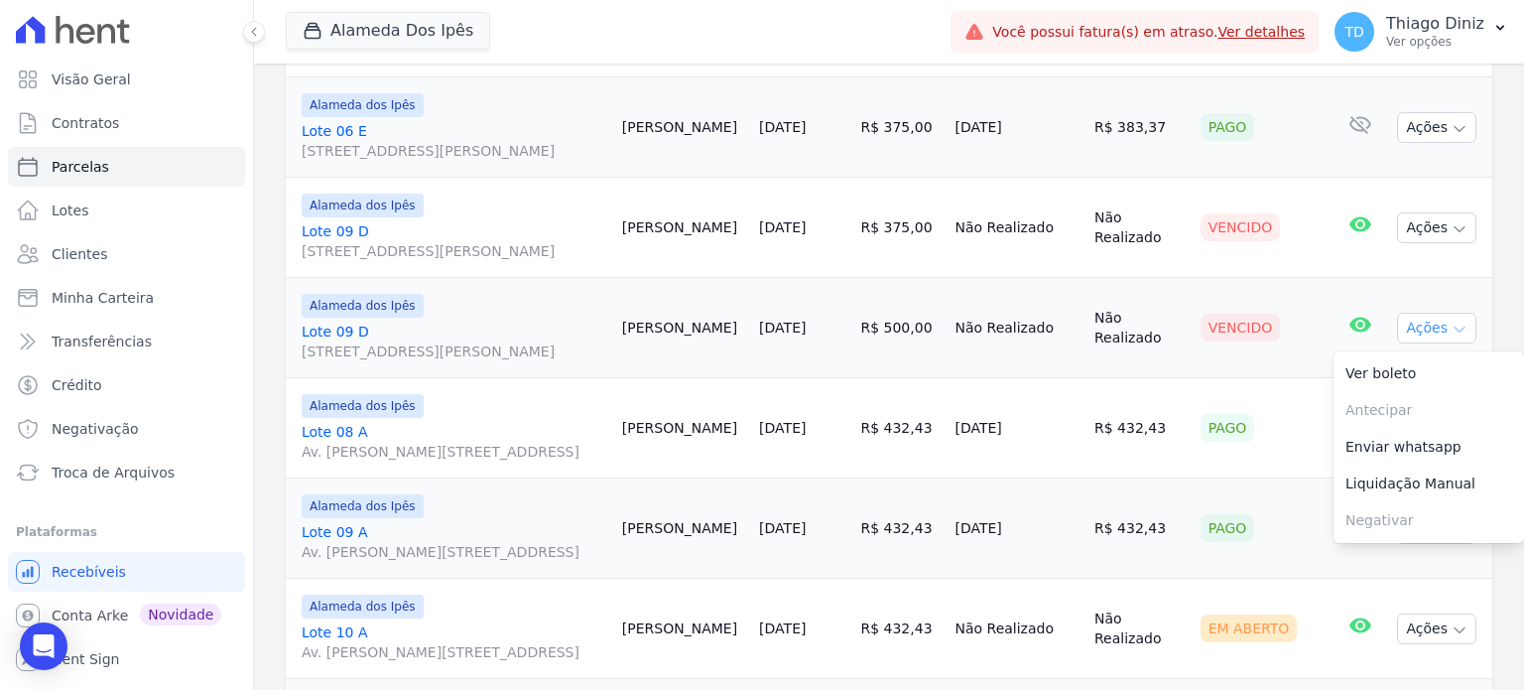
scroll to position [638, 0]
click at [1182, 377] on td "Não Realizado" at bounding box center [1139, 327] width 106 height 100
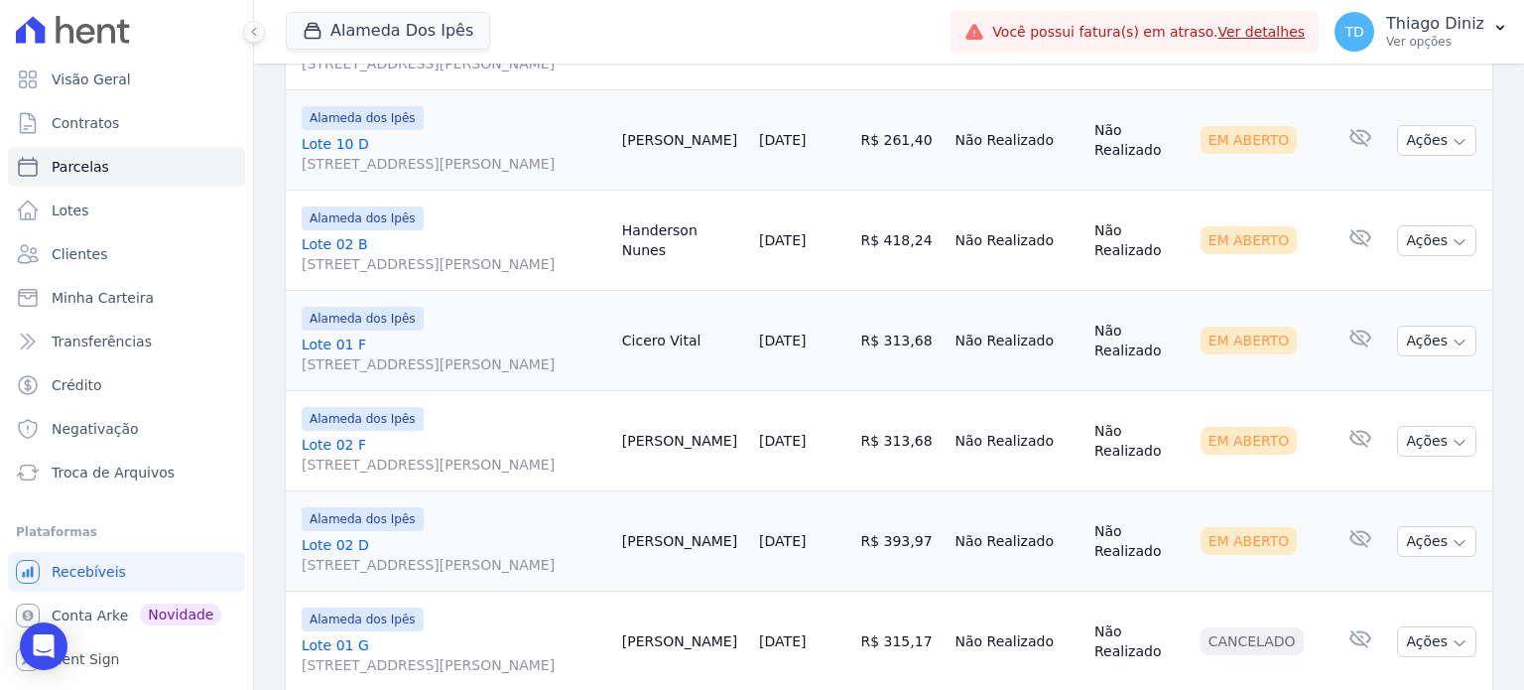
scroll to position [2996, 0]
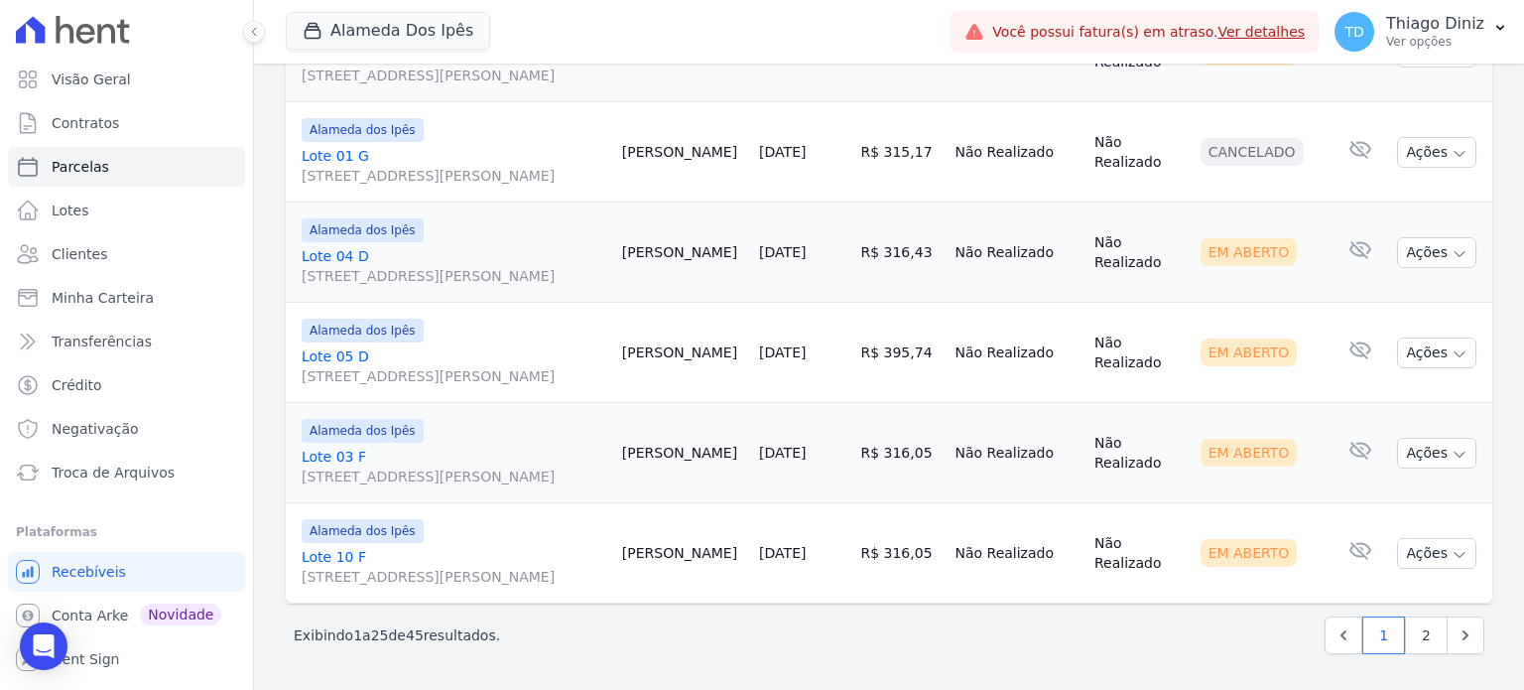
click at [343, 346] on link "Lote 05 D [STREET_ADDRESS][PERSON_NAME]" at bounding box center [454, 366] width 305 height 40
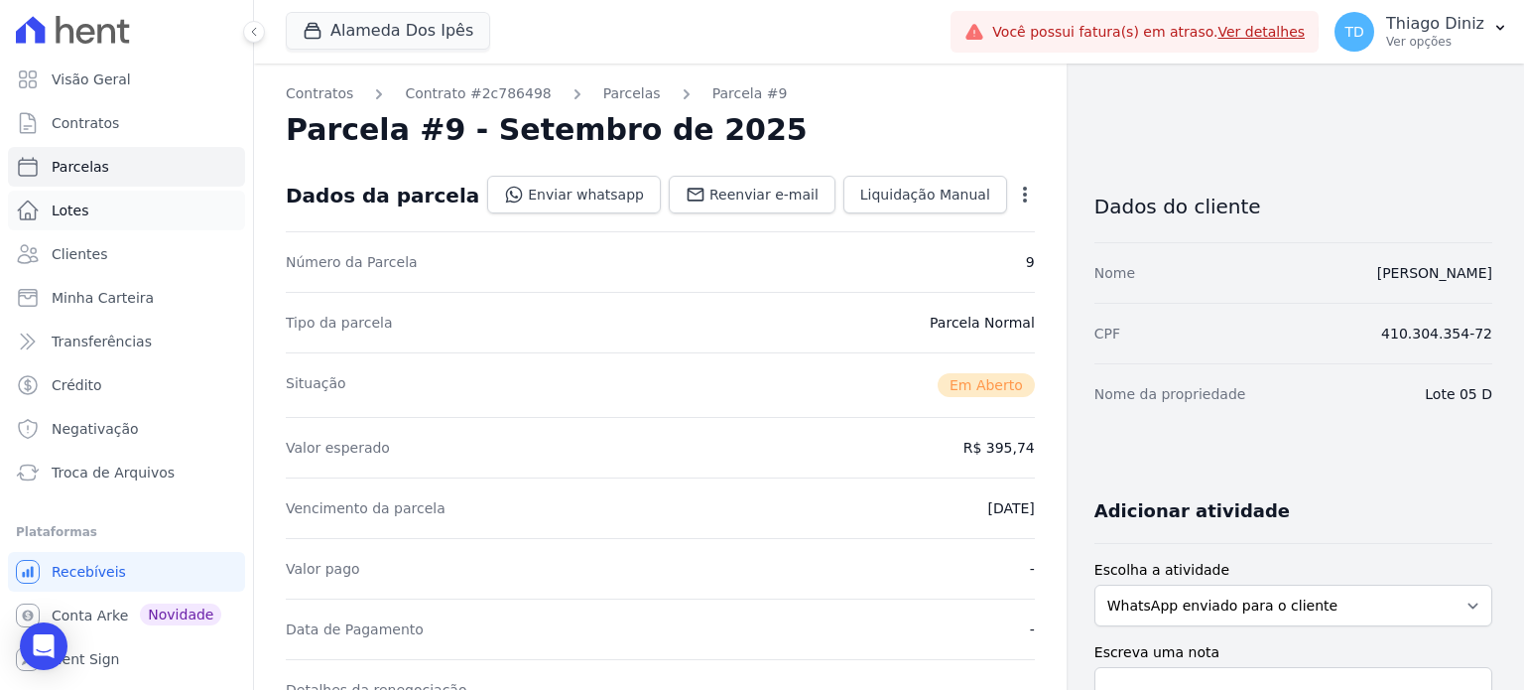
click at [131, 213] on link "Lotes" at bounding box center [126, 211] width 237 height 40
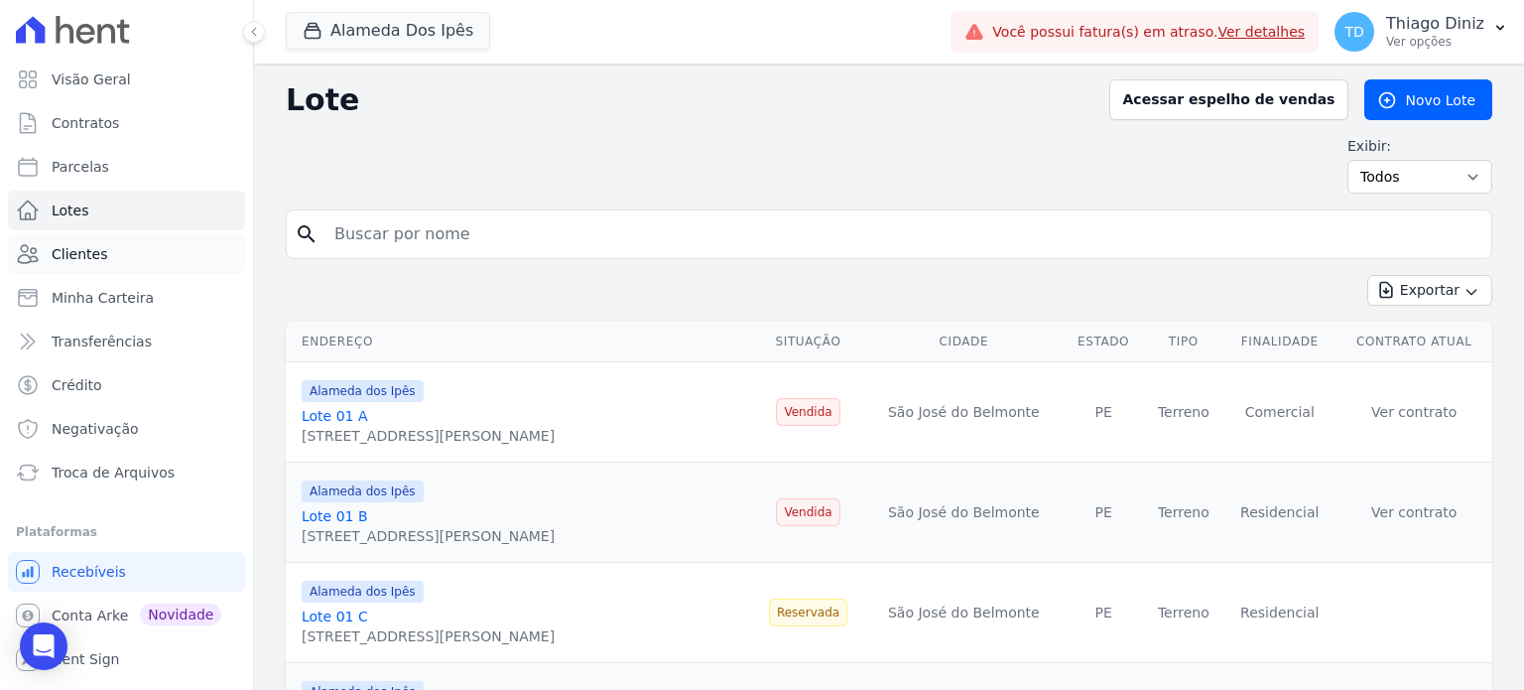
click at [129, 249] on link "Clientes" at bounding box center [126, 254] width 237 height 40
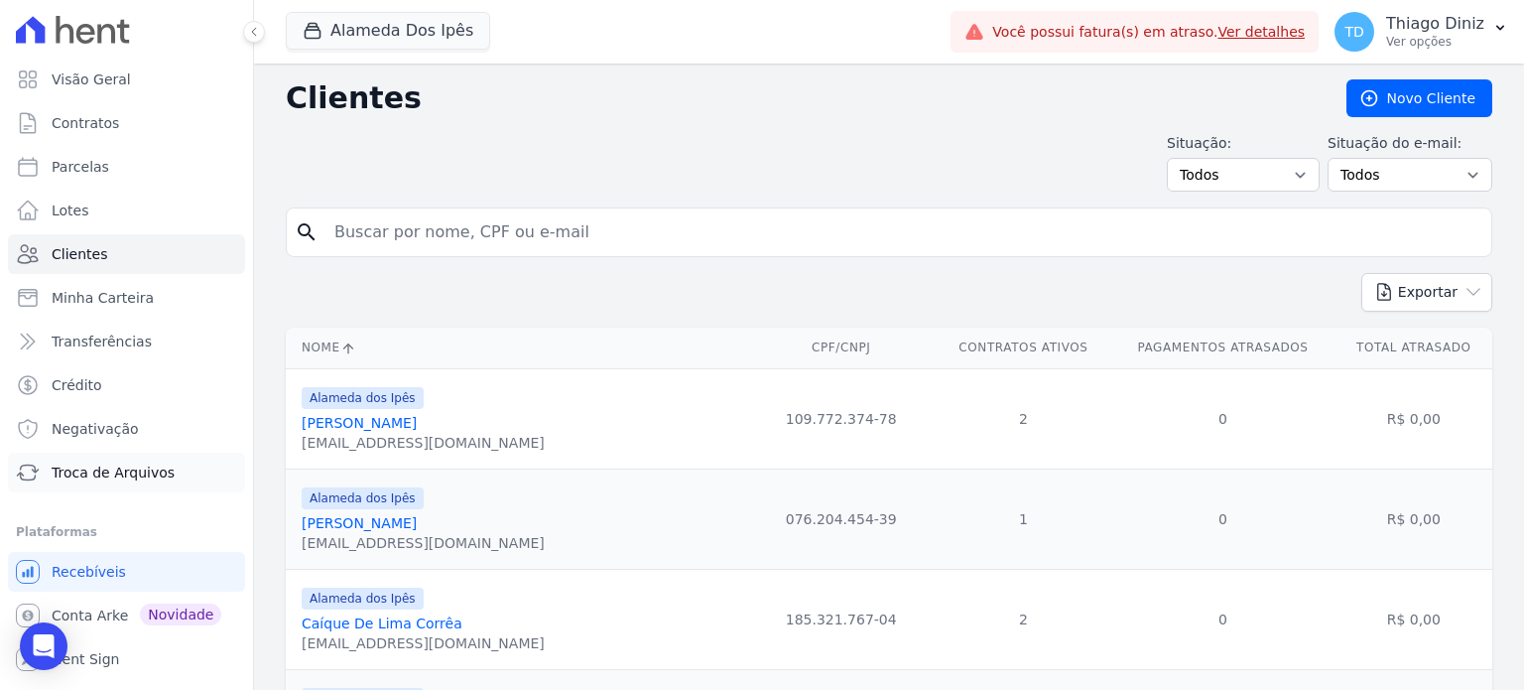
click at [127, 463] on span "Troca de Arquivos" at bounding box center [113, 472] width 123 height 20
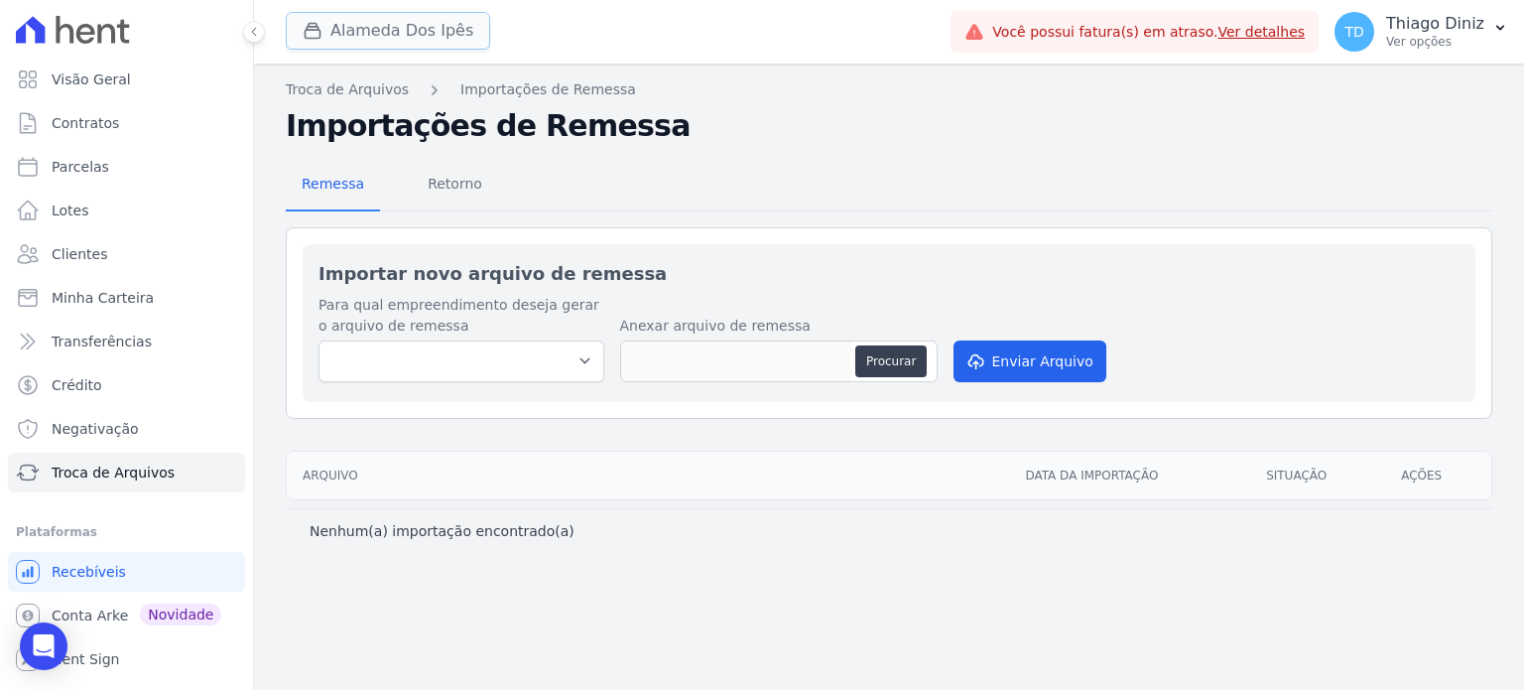
click at [357, 23] on button "Alameda Dos Ipês" at bounding box center [388, 31] width 204 height 38
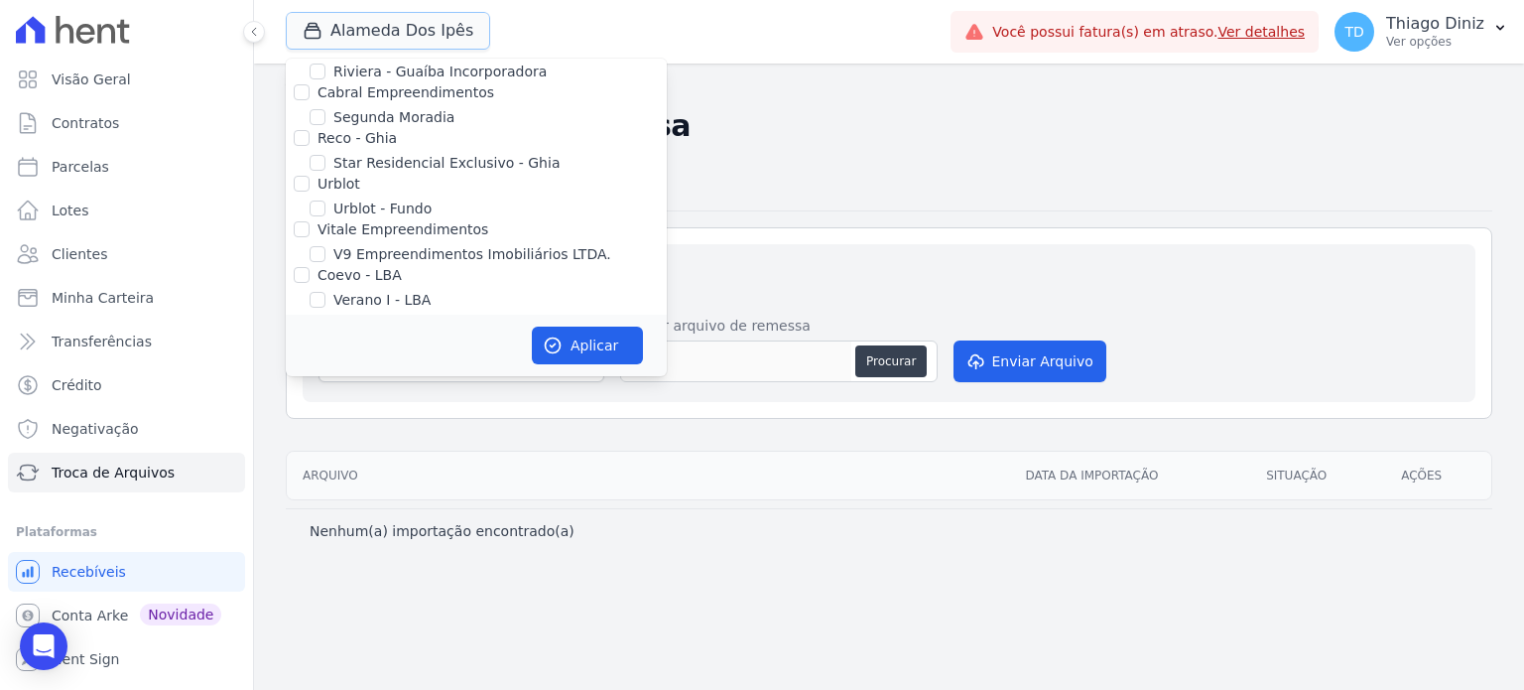
scroll to position [3842, 0]
click at [306, 269] on input "Coevo - LBA" at bounding box center [302, 277] width 16 height 16
checkbox input "true"
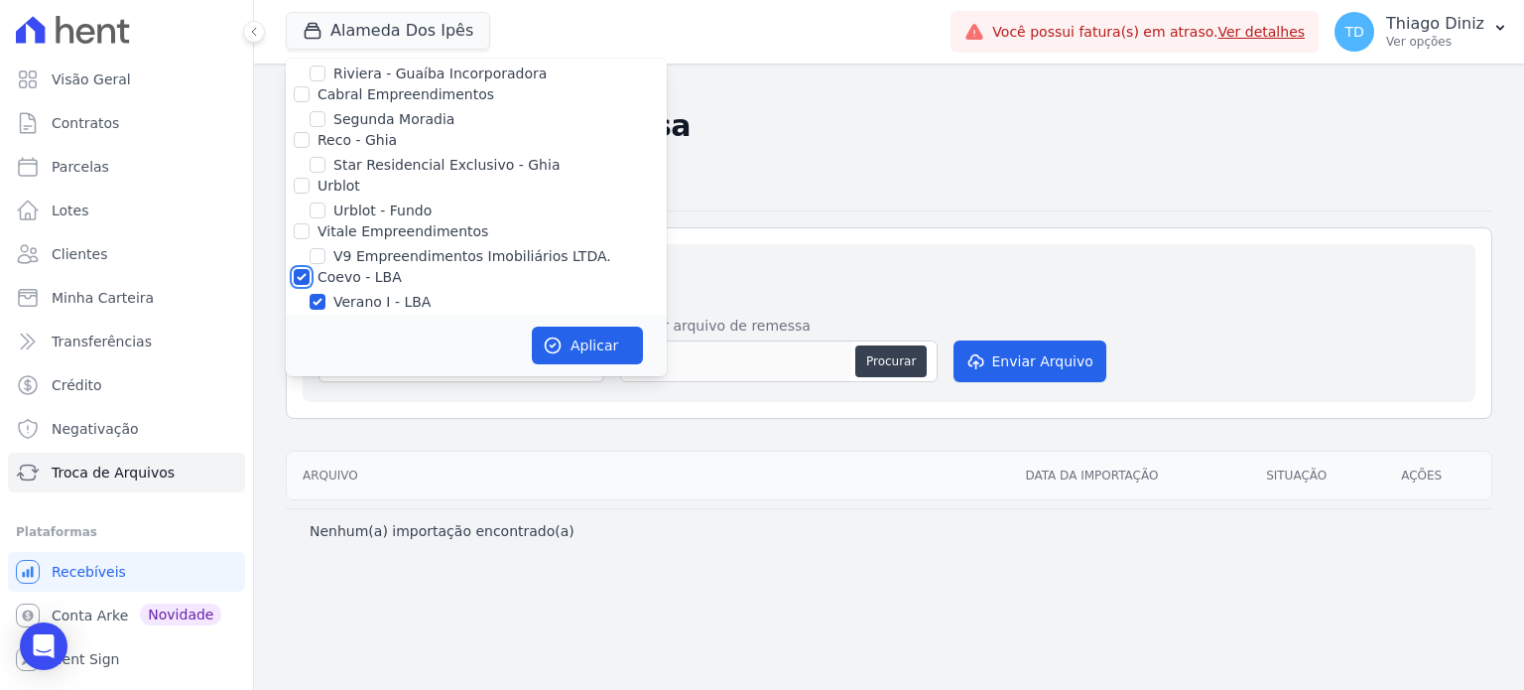
checkbox input "true"
click at [579, 348] on button "Aplicar" at bounding box center [587, 345] width 111 height 38
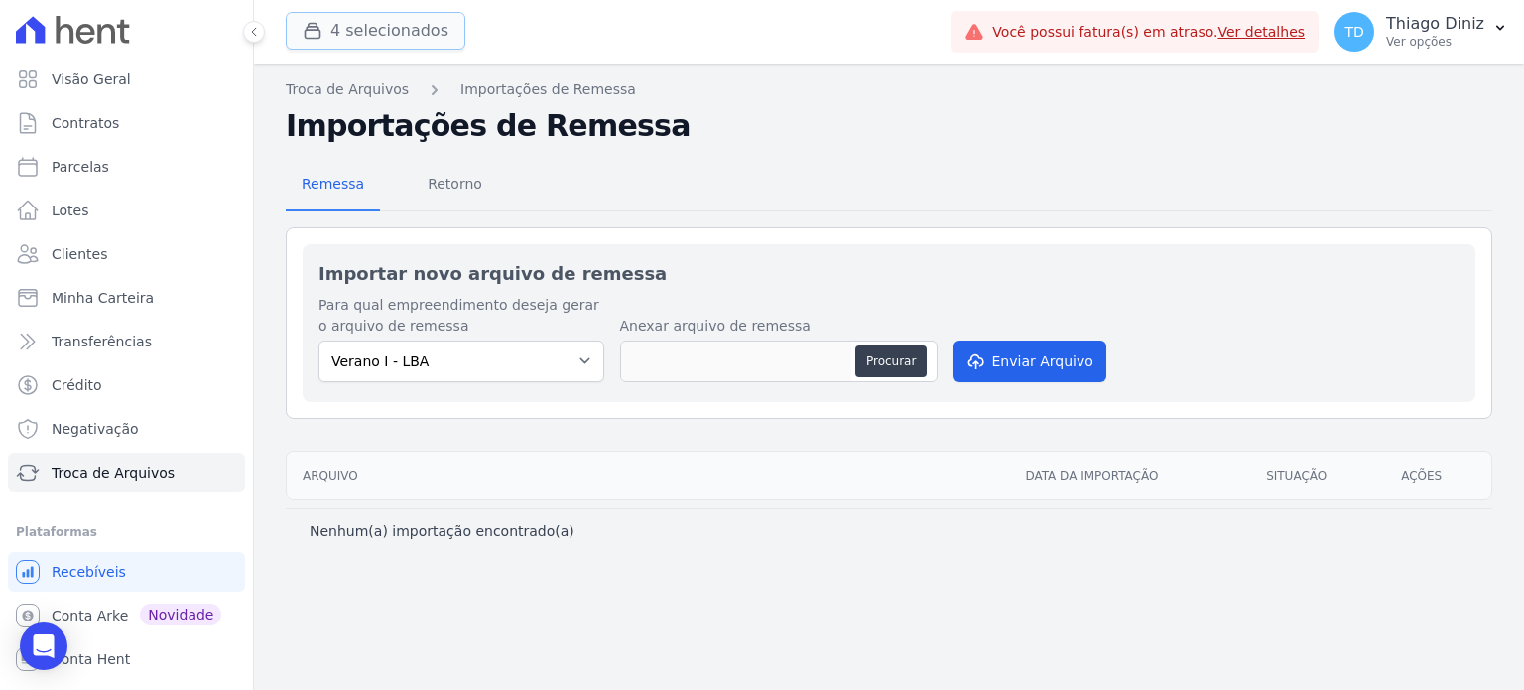
click at [408, 37] on button "4 selecionados" at bounding box center [376, 31] width 180 height 38
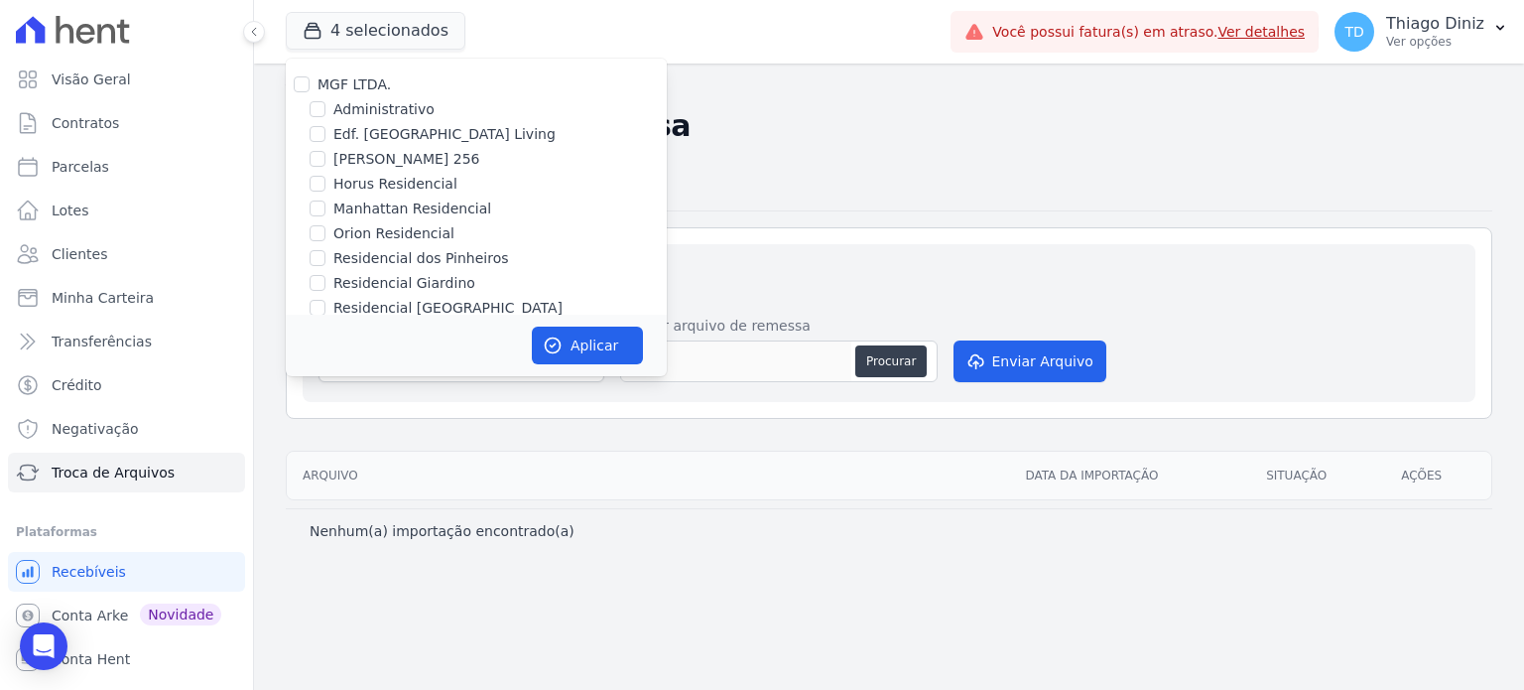
click at [322, 90] on label "MGF LTDA." at bounding box center [354, 84] width 73 height 16
click at [310, 90] on input "MGF LTDA." at bounding box center [302, 84] width 16 height 16
checkbox input "true"
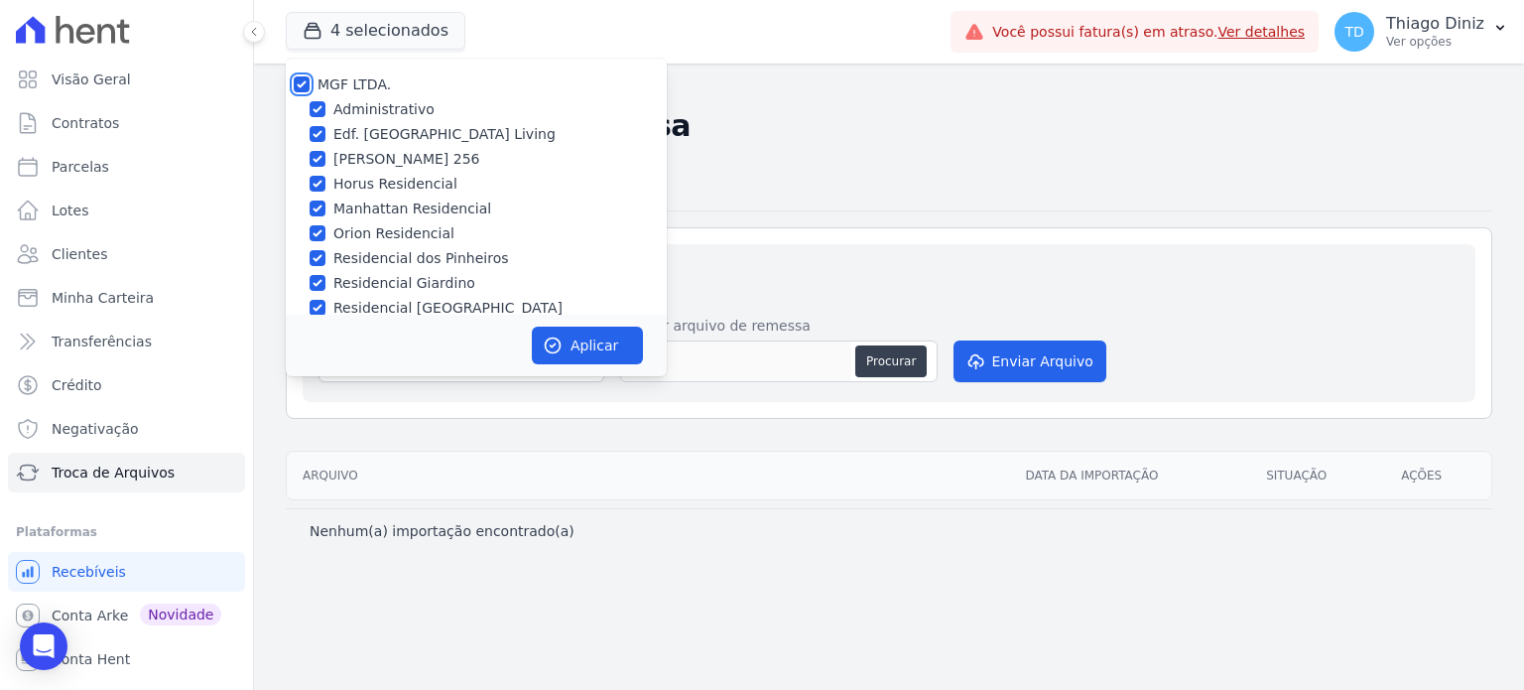
checkbox input "true"
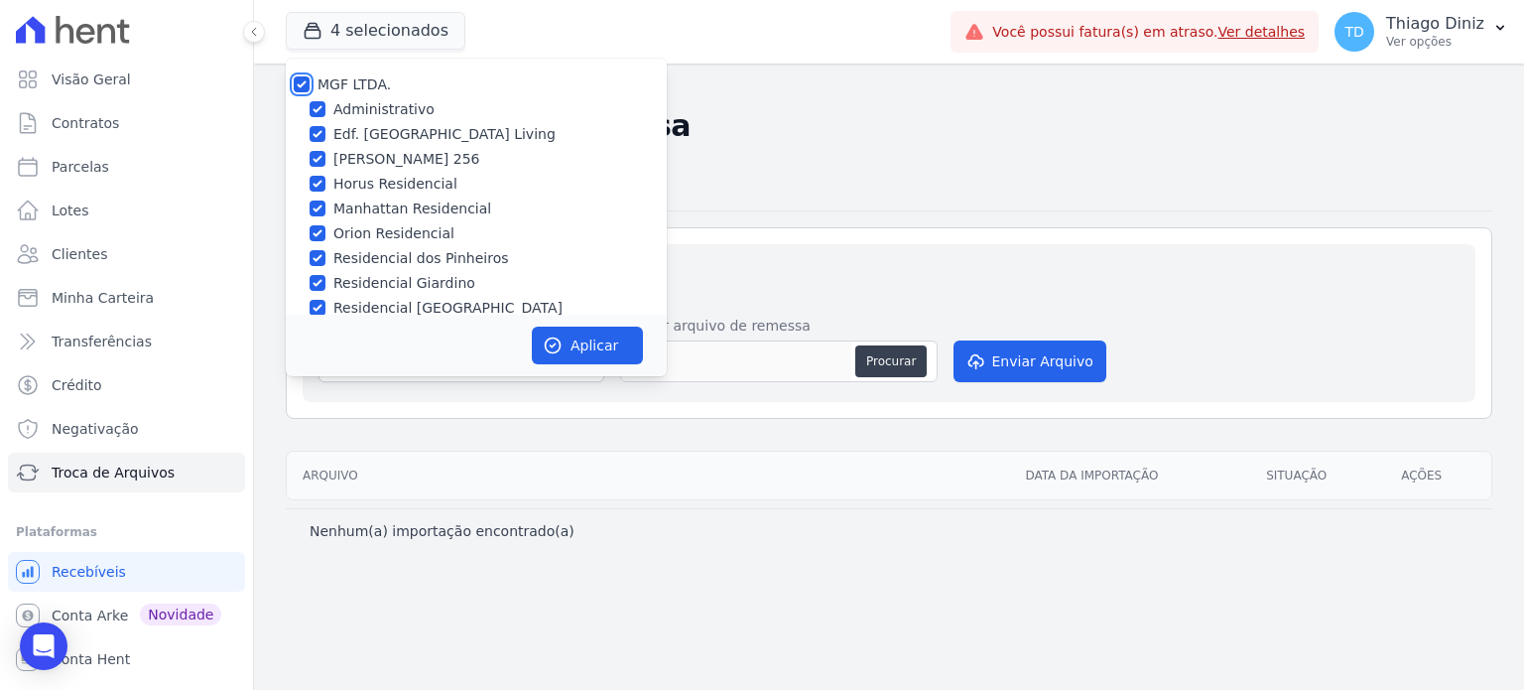
checkbox input "true"
click at [583, 330] on button "Aplicar" at bounding box center [587, 345] width 111 height 38
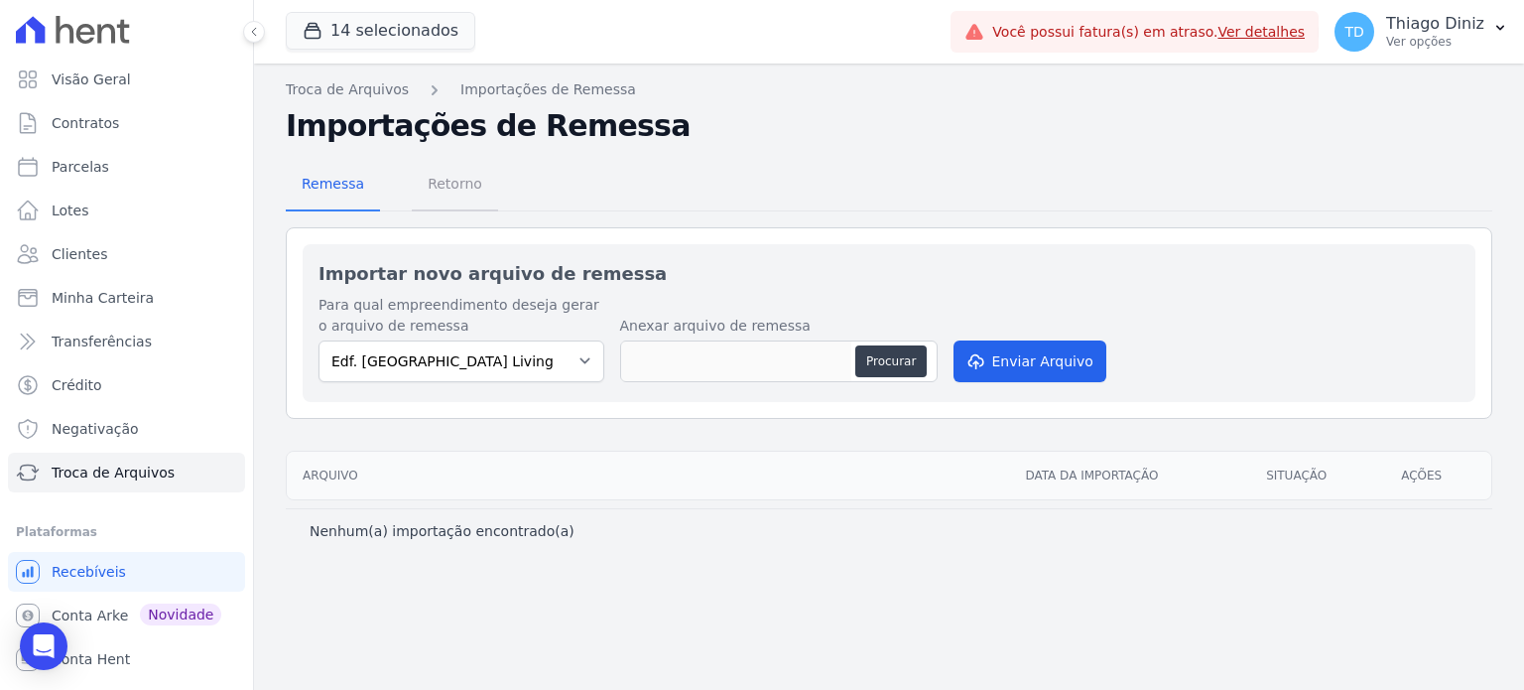
click at [467, 199] on span "Retorno" at bounding box center [455, 184] width 78 height 40
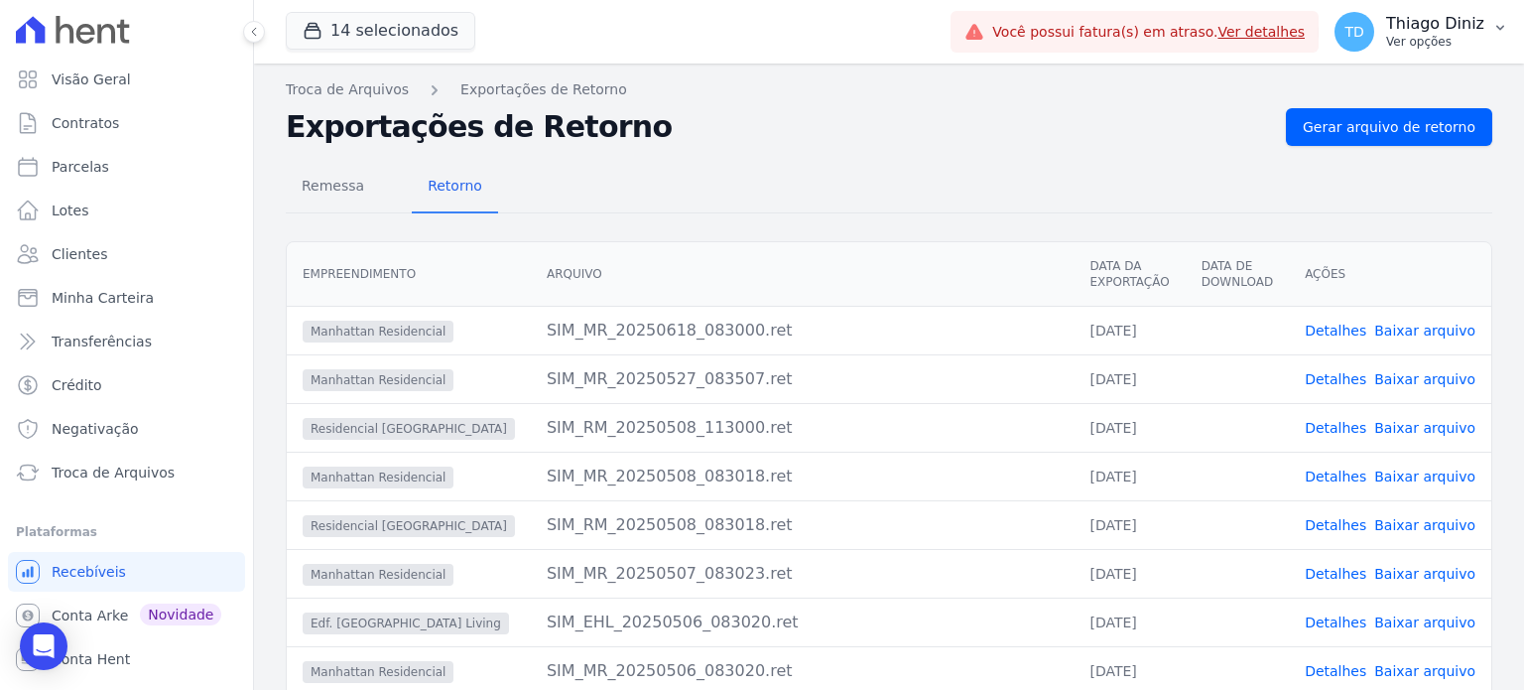
click at [1413, 26] on p "Thiago Diniz" at bounding box center [1435, 24] width 98 height 20
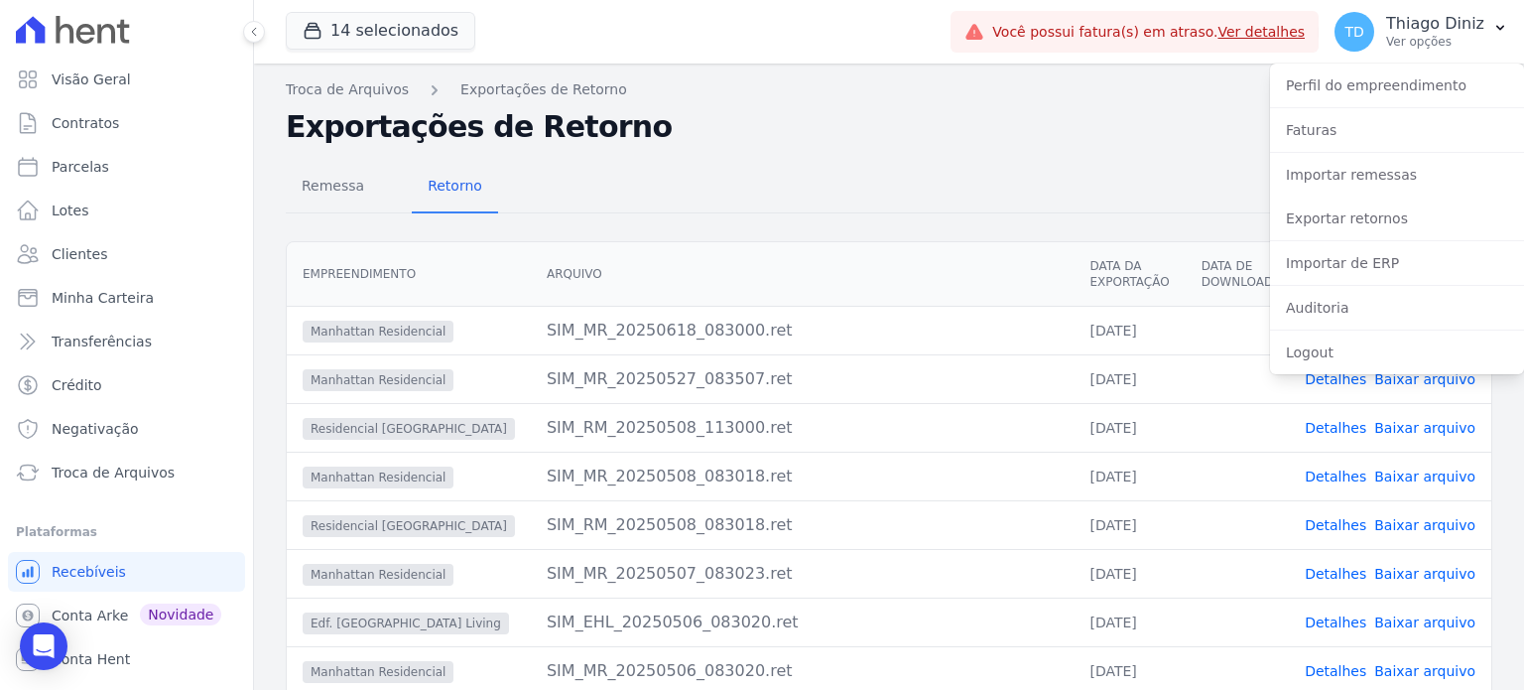
click at [1171, 106] on div "Troca de Arquivos Exportações de Retorno Exportações de Retorno Gerar arquivo d…" at bounding box center [889, 472] width 1270 height 816
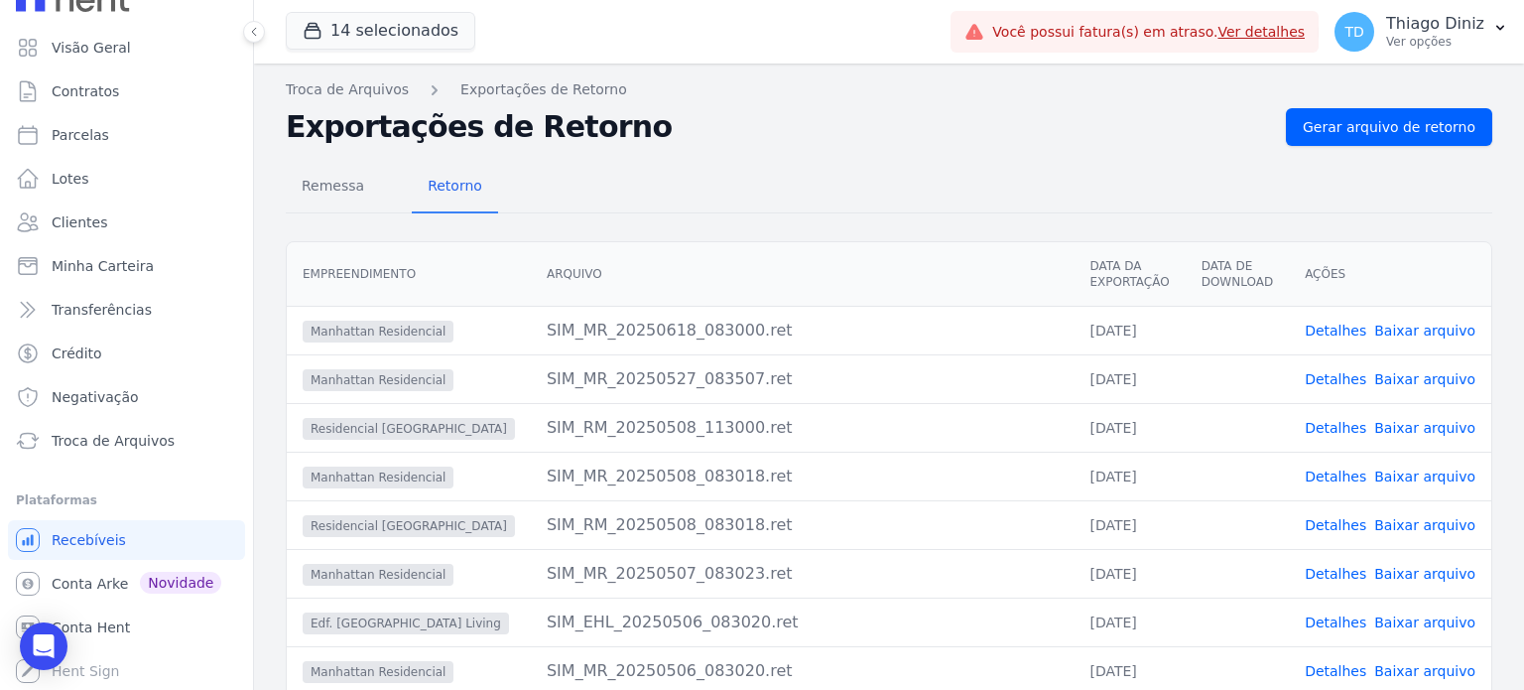
scroll to position [32, 0]
click at [95, 577] on span "Conta Arke" at bounding box center [90, 583] width 76 height 20
click at [99, 621] on span "Conta Hent" at bounding box center [91, 627] width 78 height 20
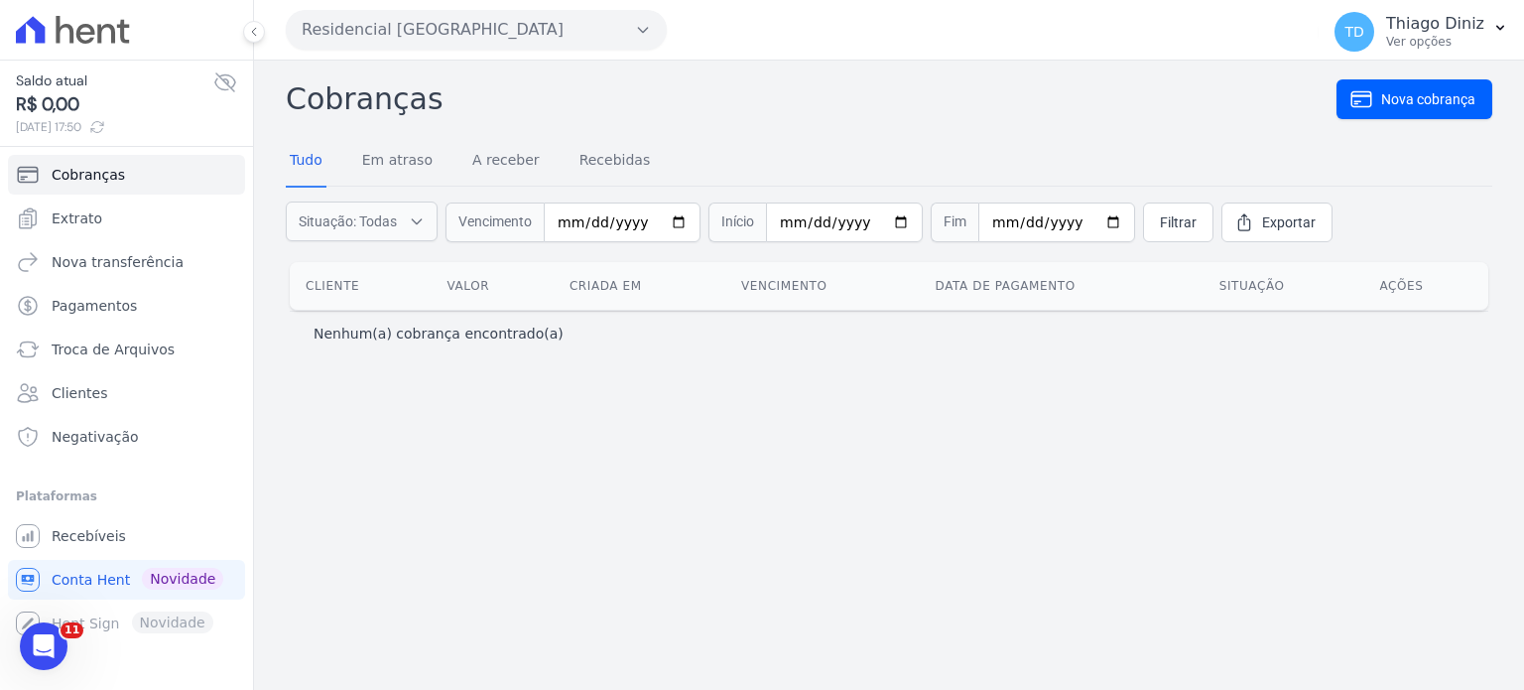
click at [456, 46] on button "Residencial [GEOGRAPHIC_DATA]" at bounding box center [476, 30] width 381 height 40
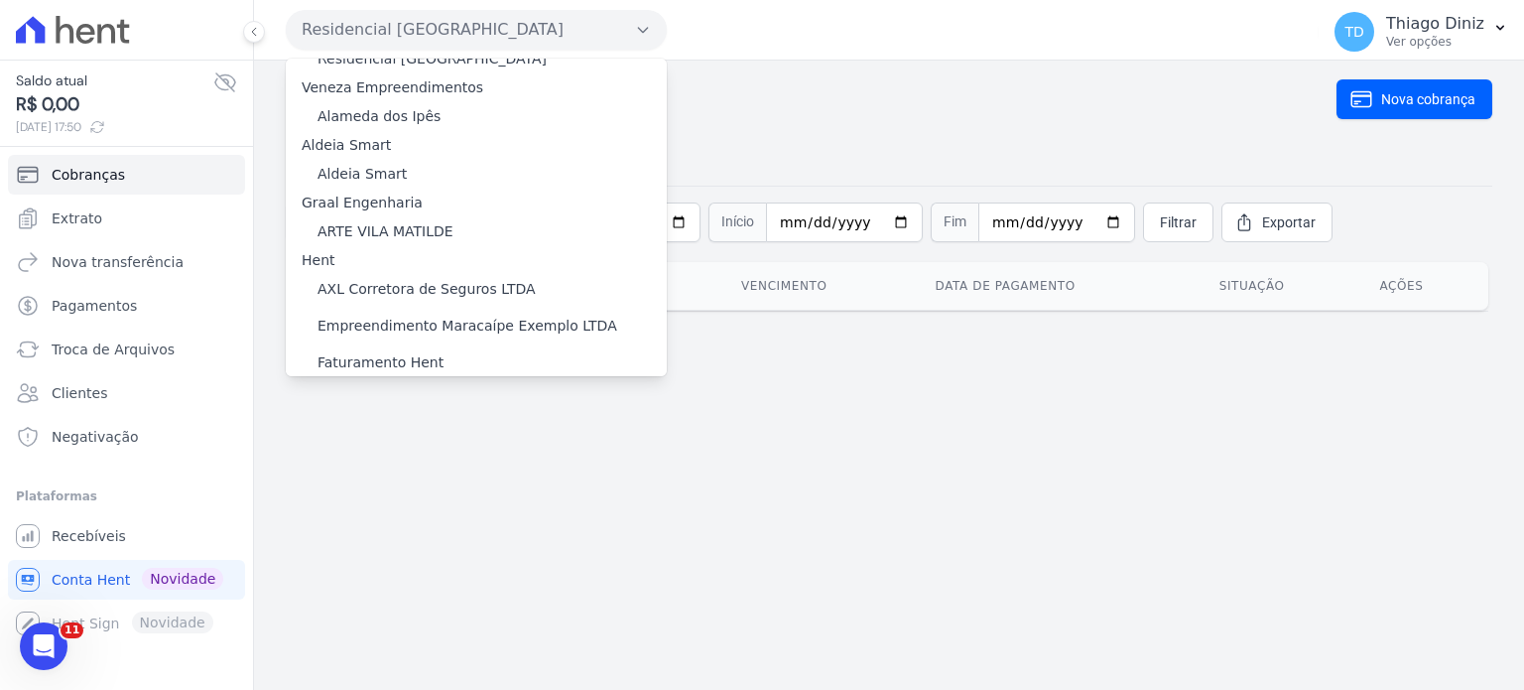
scroll to position [384, 0]
click at [447, 118] on div "Alameda dos Ipês" at bounding box center [476, 117] width 381 height 37
click at [387, 124] on label "Alameda dos Ipês" at bounding box center [379, 117] width 123 height 21
click at [0, 0] on input "Alameda dos Ipês" at bounding box center [0, 0] width 0 height 0
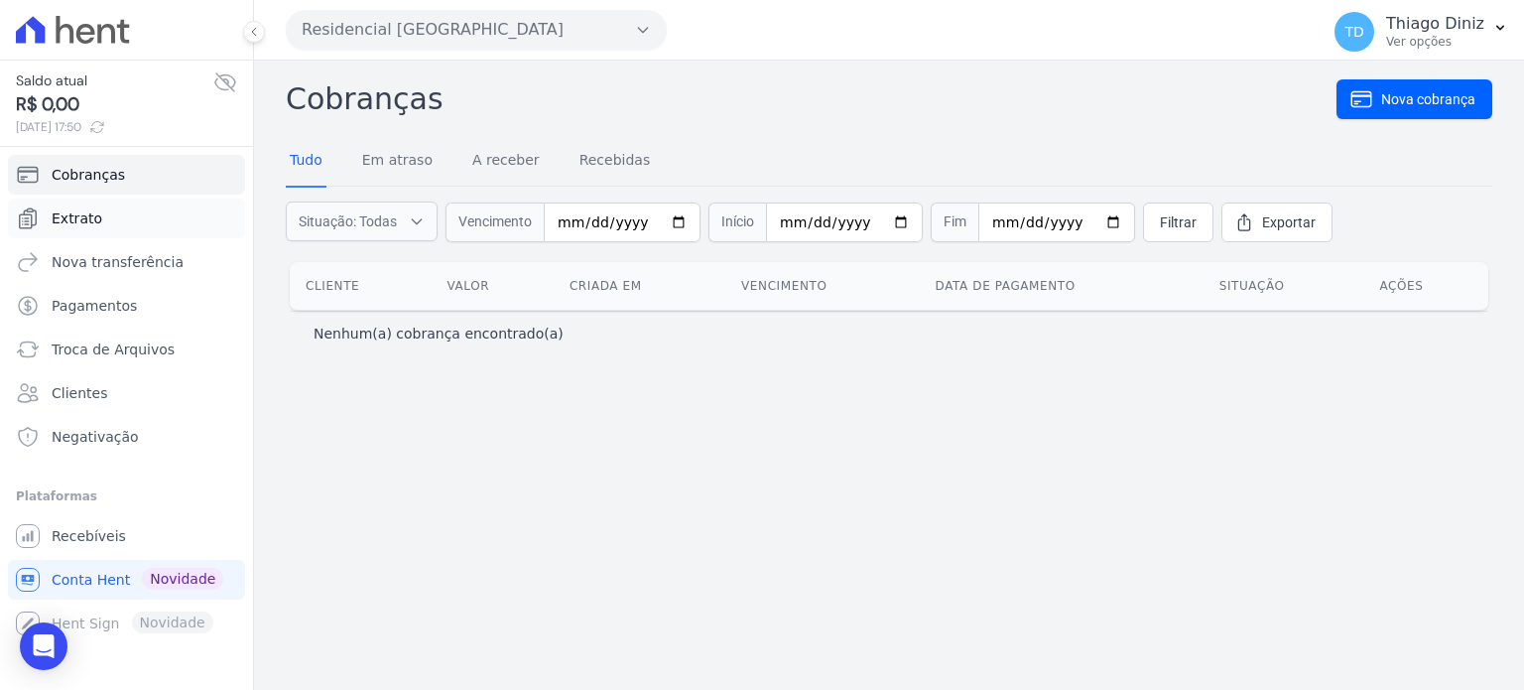
click at [122, 199] on link "Extrato" at bounding box center [126, 218] width 237 height 40
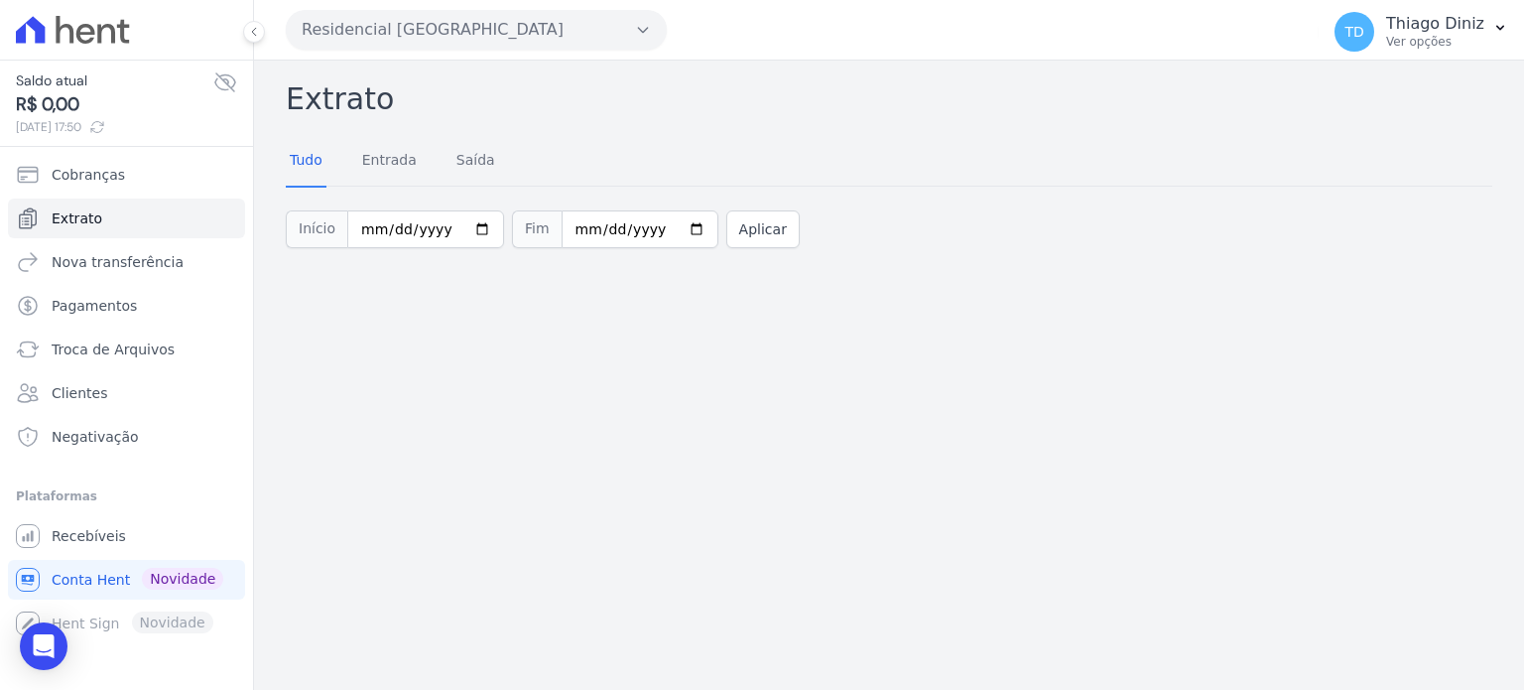
click at [418, 44] on button "Residencial [GEOGRAPHIC_DATA]" at bounding box center [476, 30] width 381 height 40
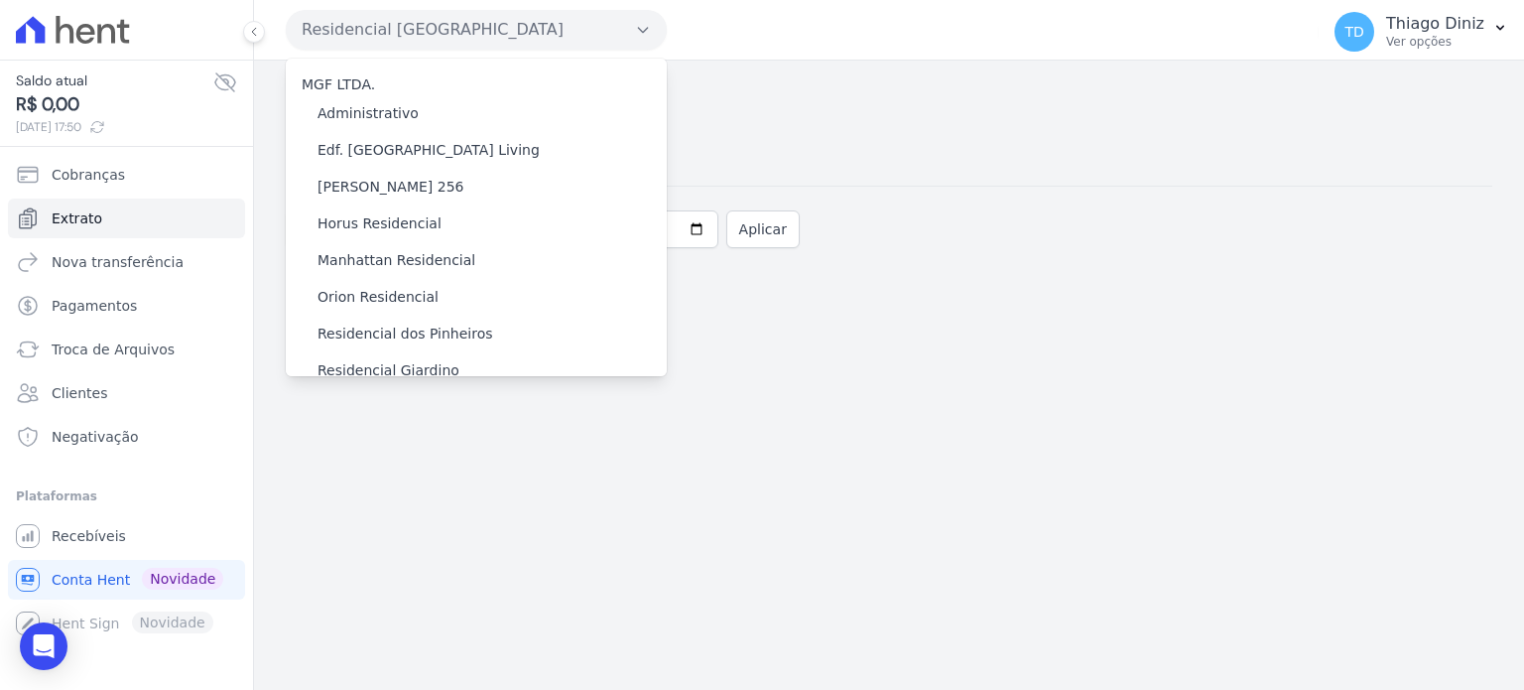
scroll to position [283, 0]
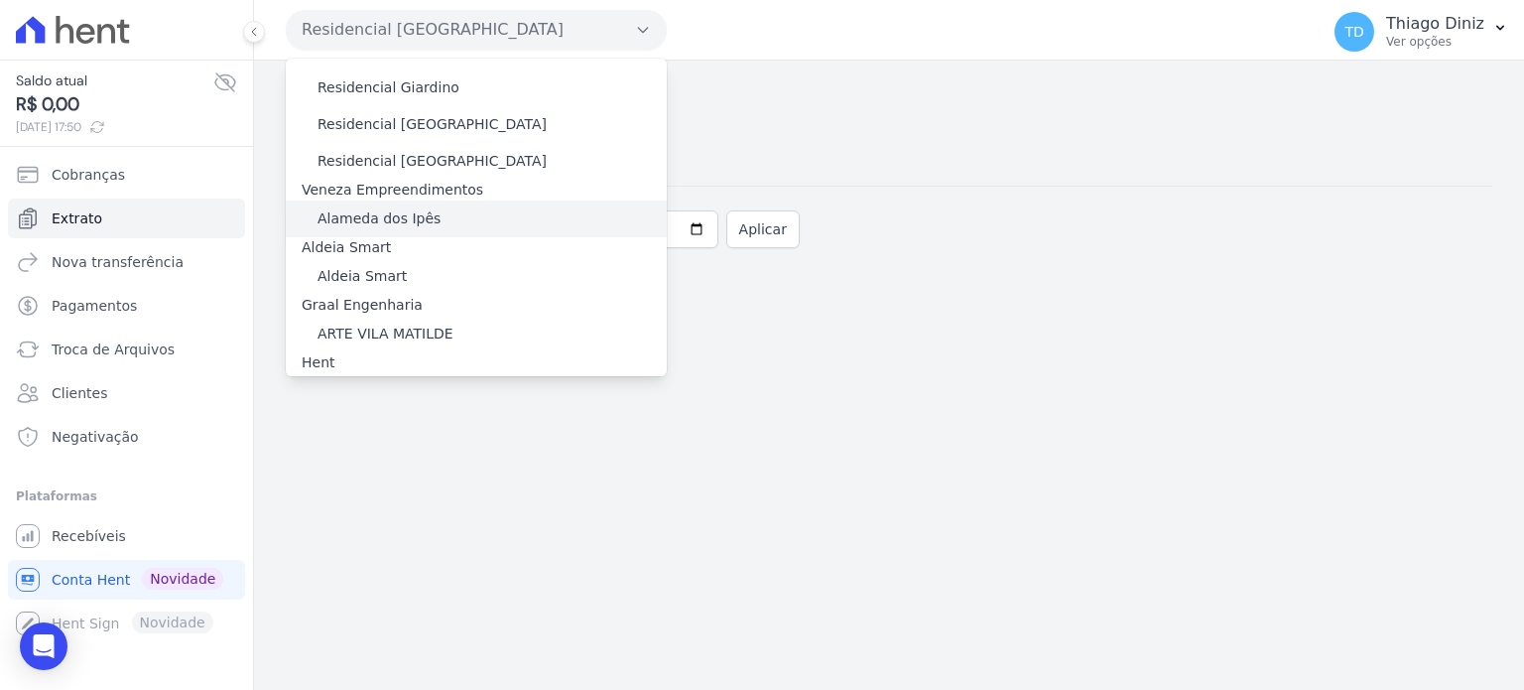
click at [364, 208] on label "Alameda dos Ipês" at bounding box center [379, 218] width 123 height 21
click at [0, 0] on input "Alameda dos Ipês" at bounding box center [0, 0] width 0 height 0
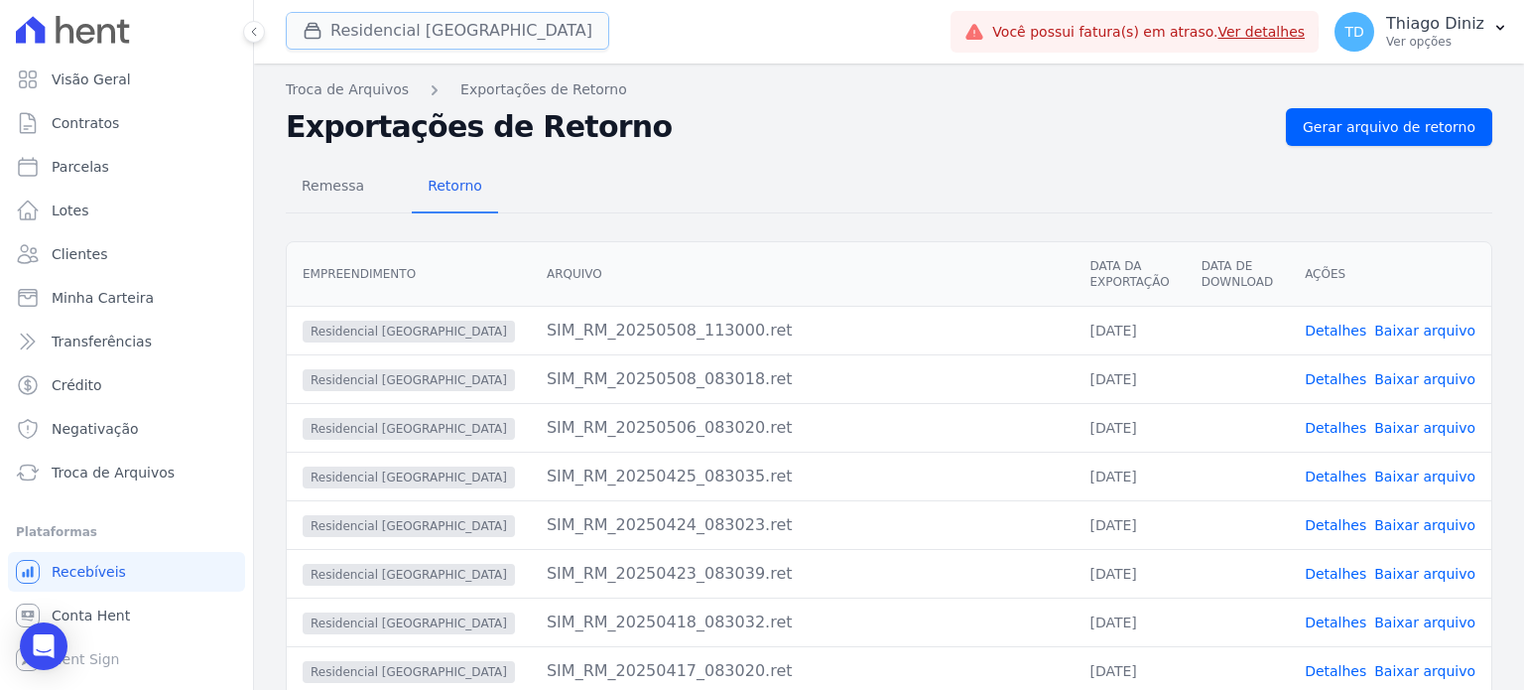
click at [332, 27] on button "Residencial [GEOGRAPHIC_DATA]" at bounding box center [447, 31] width 323 height 38
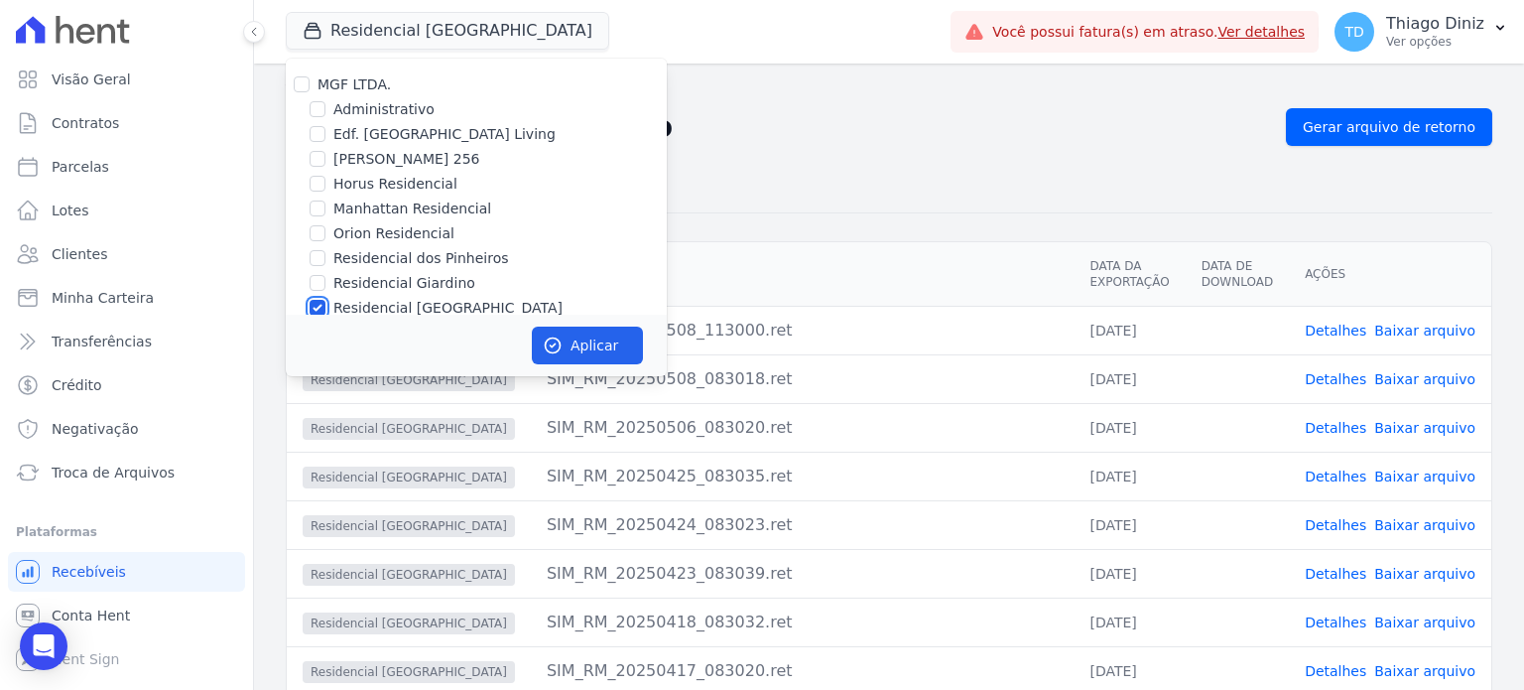
click at [315, 305] on input "Residencial [GEOGRAPHIC_DATA]" at bounding box center [318, 308] width 16 height 16
checkbox input "false"
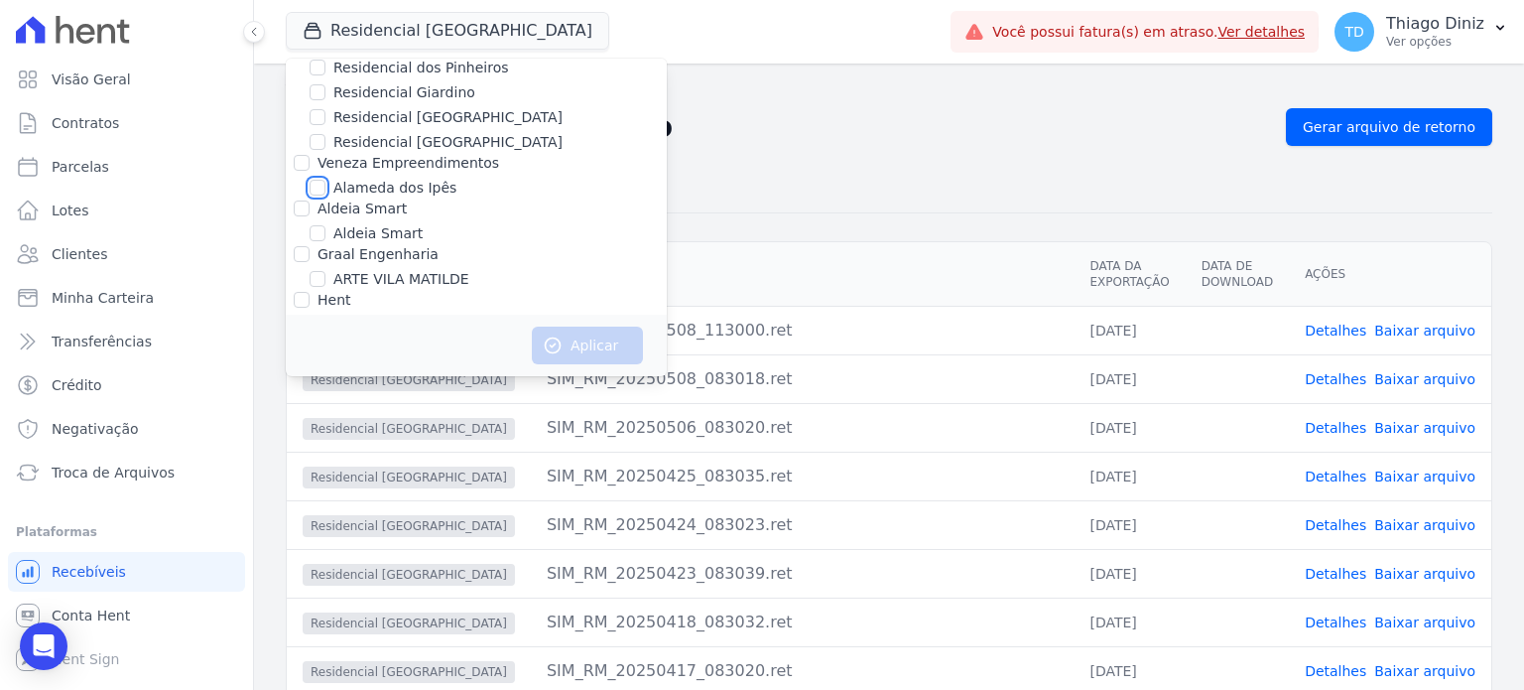
click at [318, 183] on input "Alameda dos Ipês" at bounding box center [318, 188] width 16 height 16
checkbox input "true"
click at [557, 332] on button "Aplicar" at bounding box center [587, 345] width 111 height 38
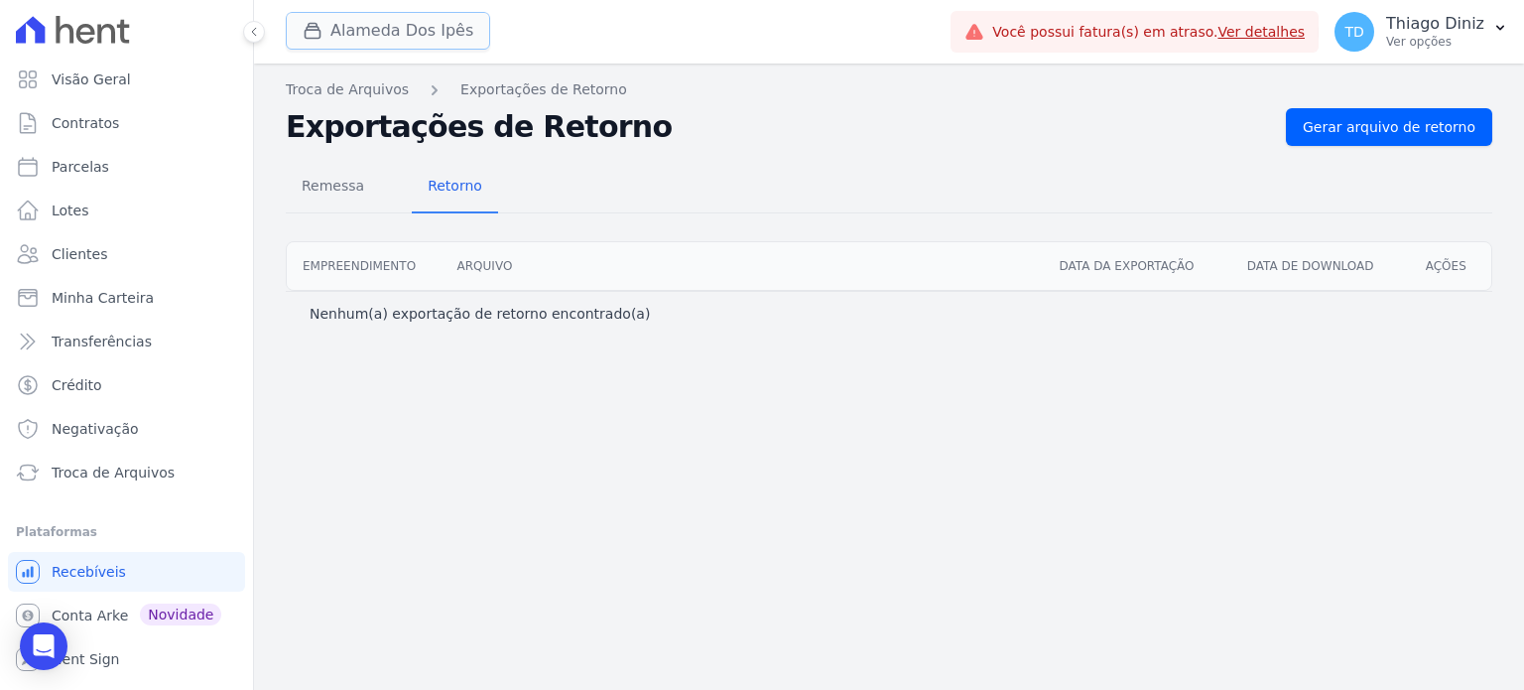
click at [412, 44] on button "Alameda Dos Ipês" at bounding box center [388, 31] width 204 height 38
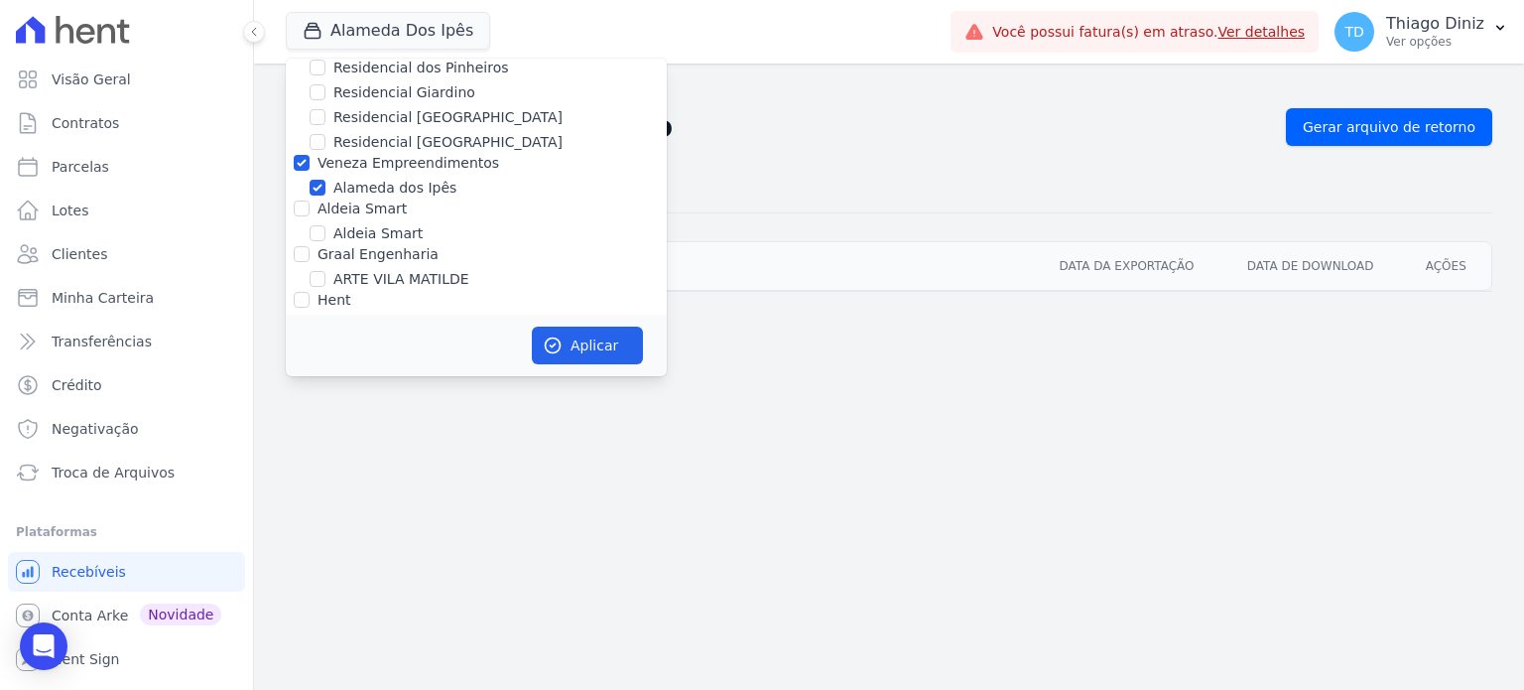
click at [298, 171] on div at bounding box center [302, 163] width 16 height 20
click at [299, 163] on input "Veneza Empreendimentos" at bounding box center [302, 163] width 16 height 16
checkbox input "false"
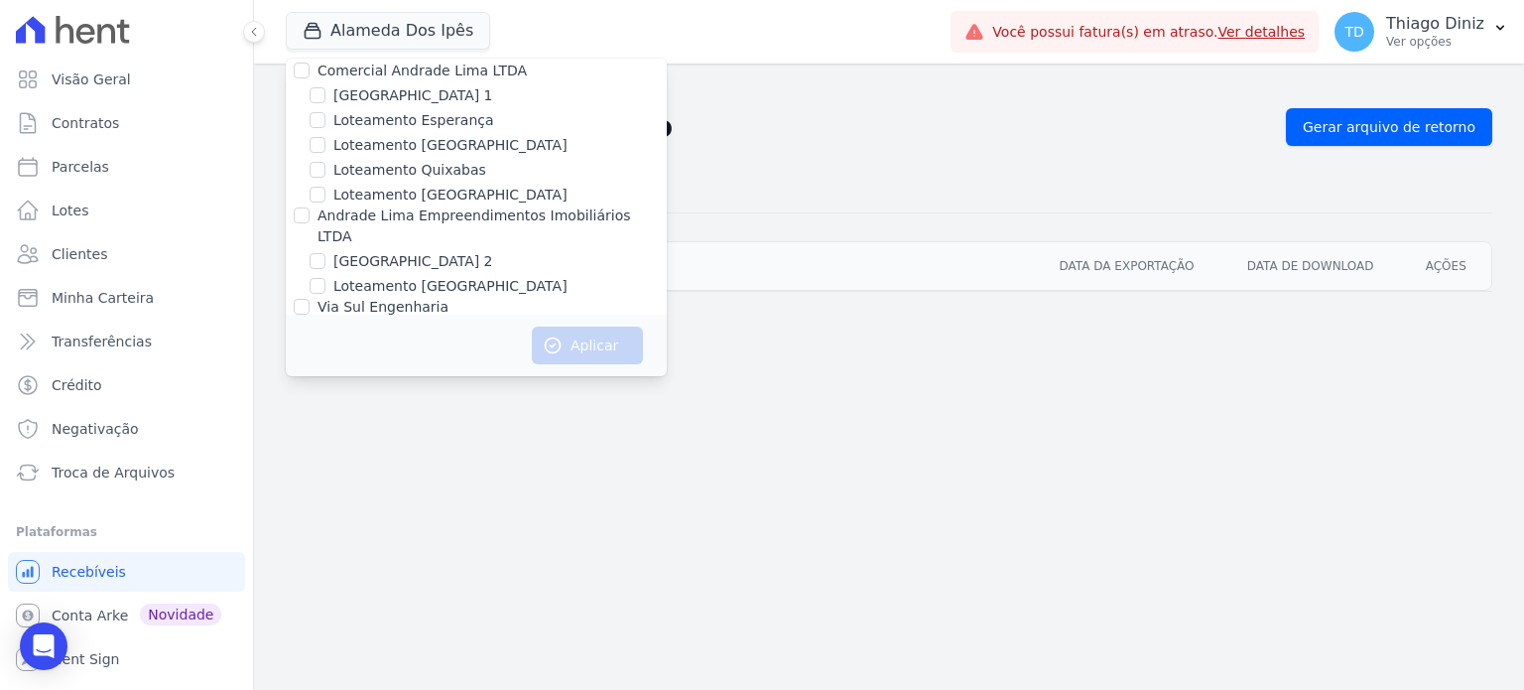
scroll to position [610, 0]
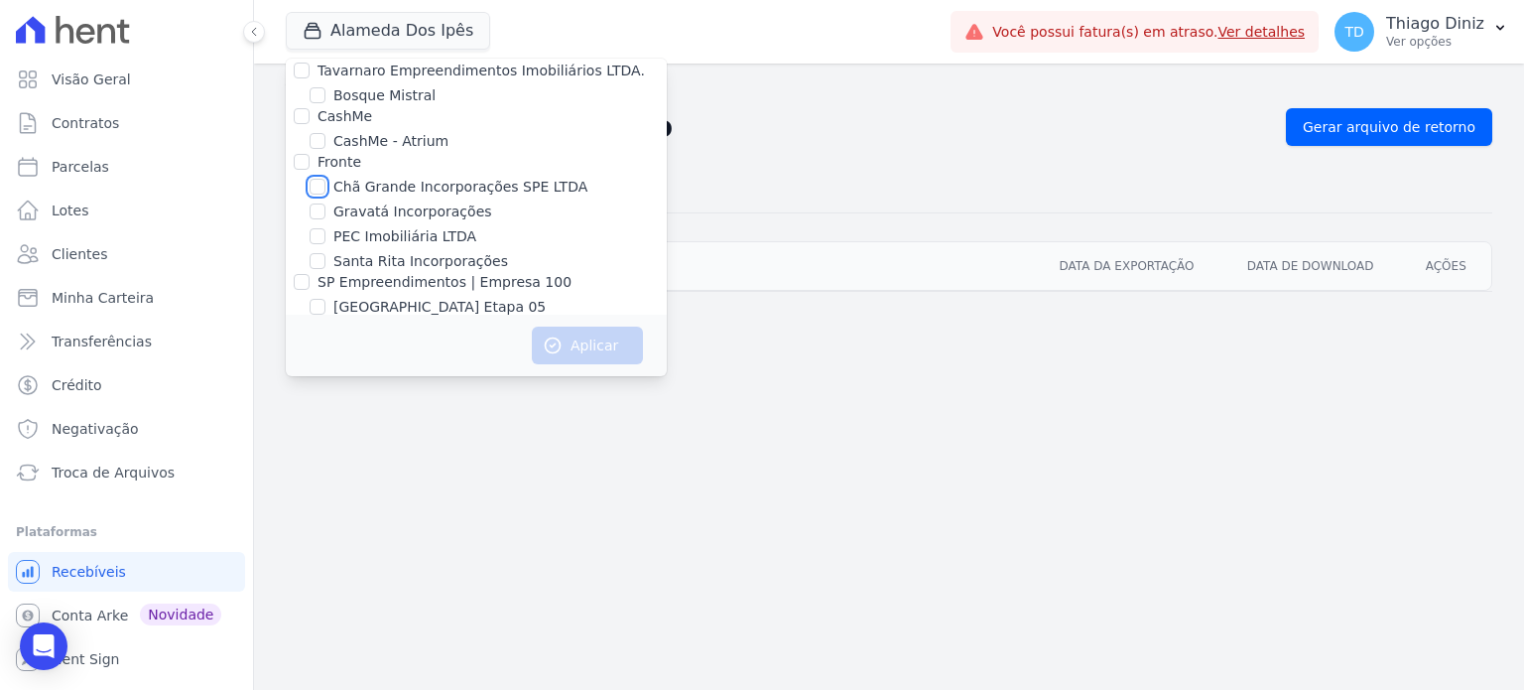
click at [322, 190] on input "Chã Grande Incorporações SPE LTDA" at bounding box center [318, 187] width 16 height 16
checkbox input "true"
click at [577, 336] on button "Aplicar" at bounding box center [587, 345] width 111 height 38
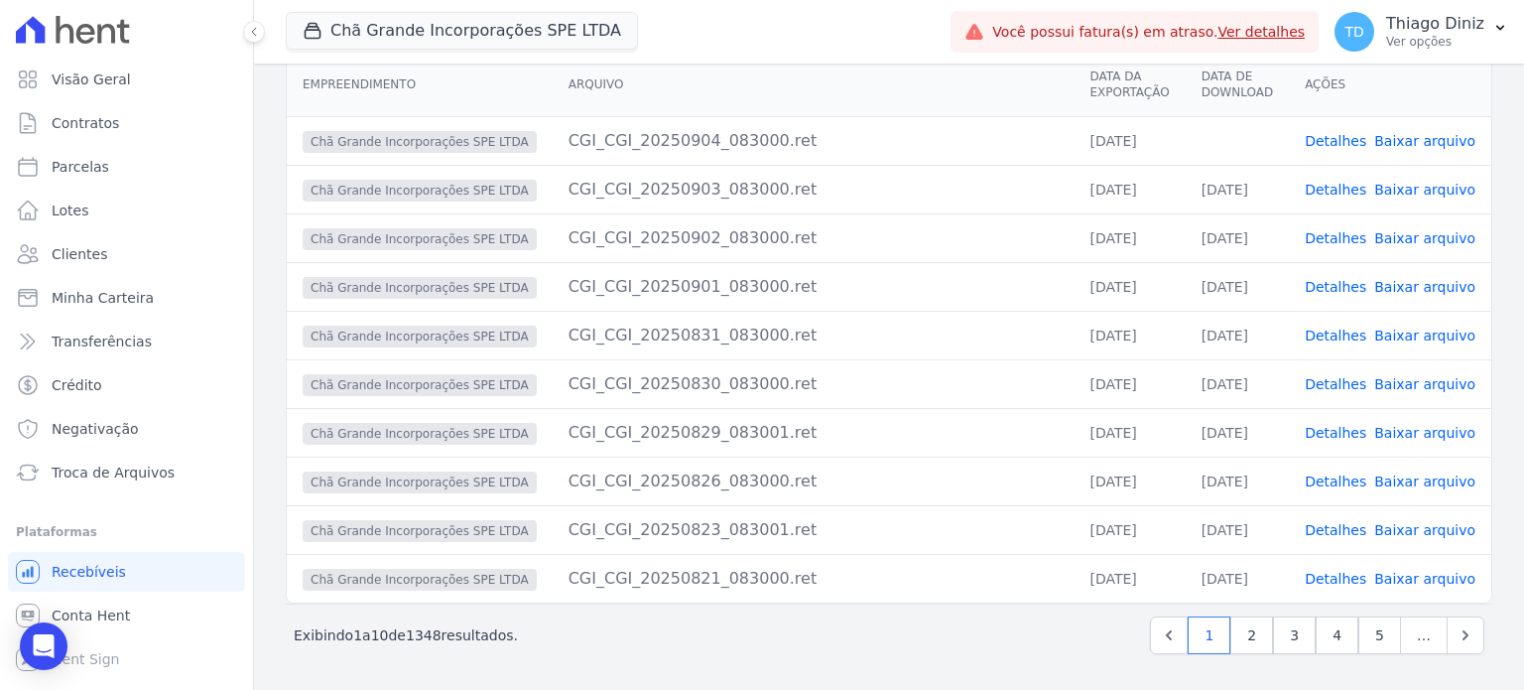
scroll to position [68, 0]
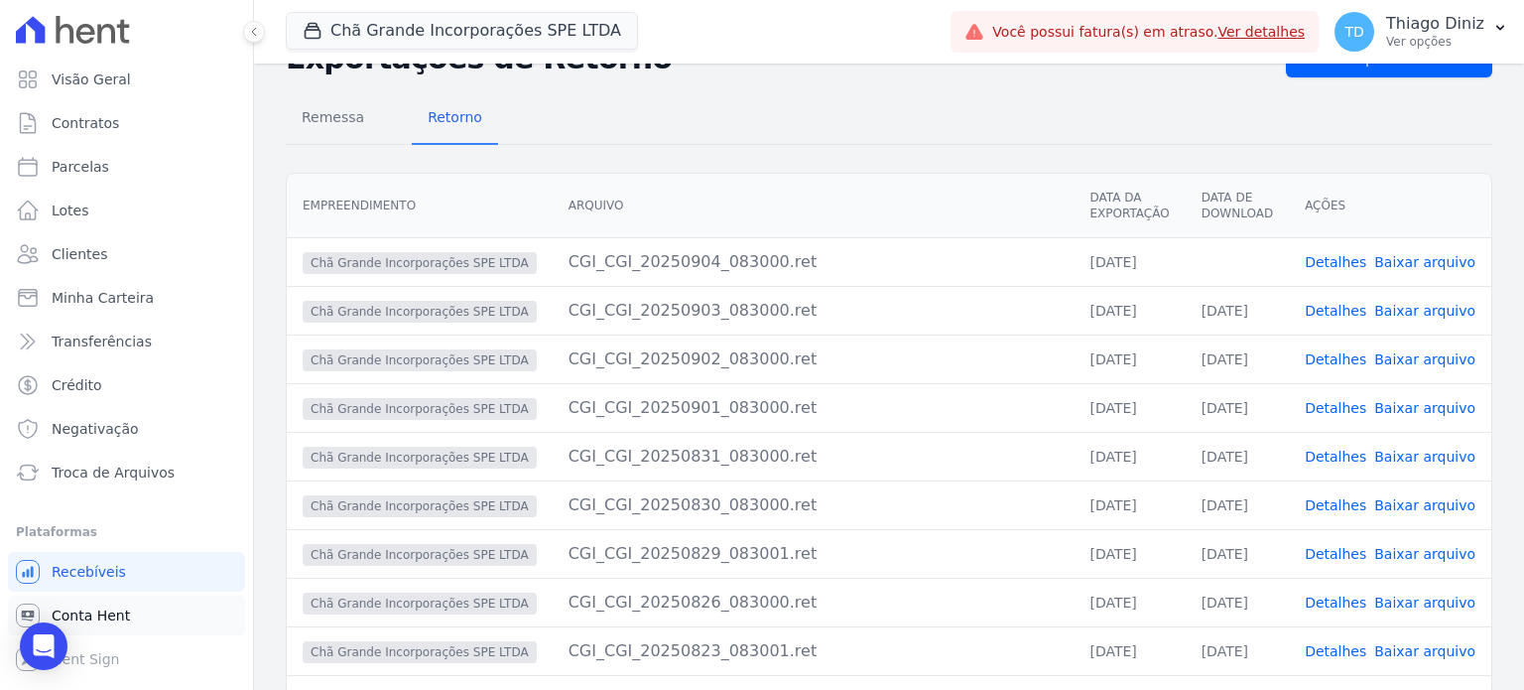
click at [147, 607] on link "Conta Hent" at bounding box center [126, 615] width 237 height 40
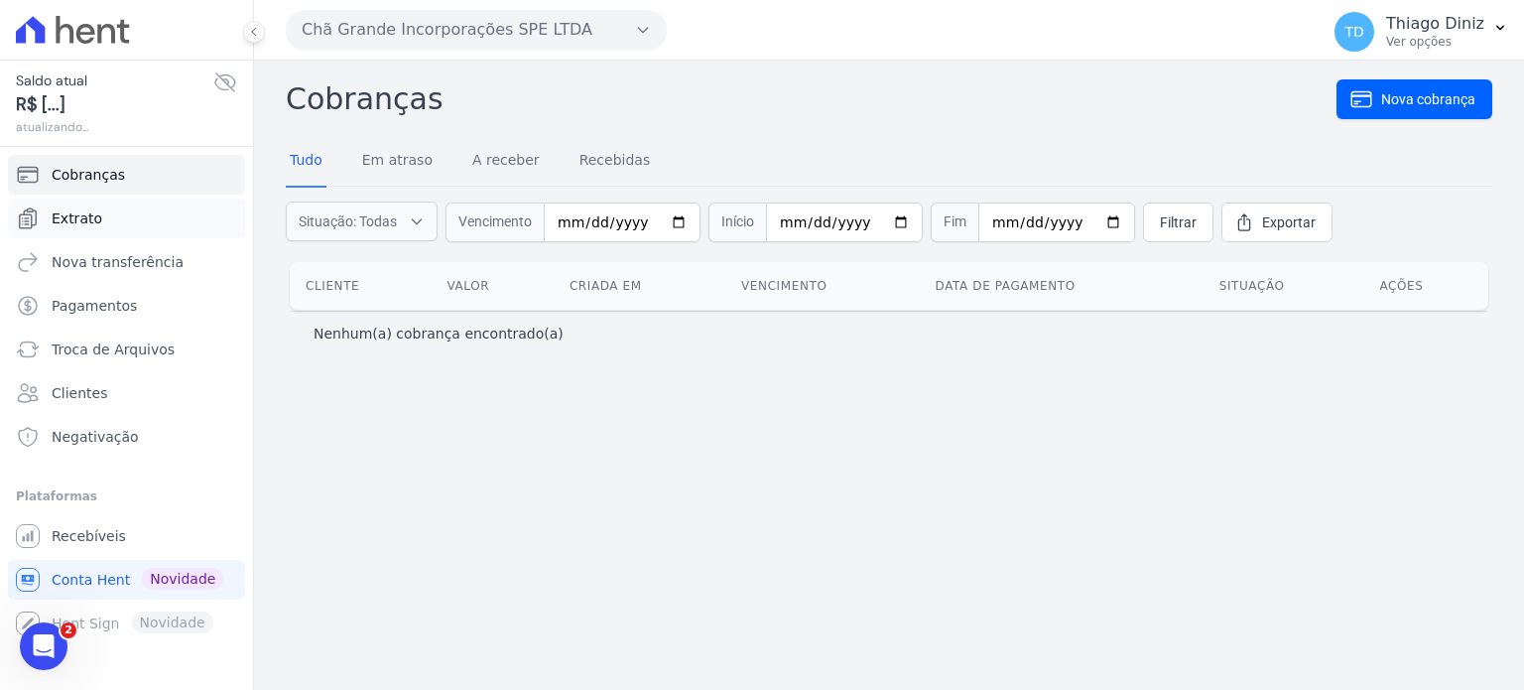
click at [121, 224] on link "Extrato" at bounding box center [126, 218] width 237 height 40
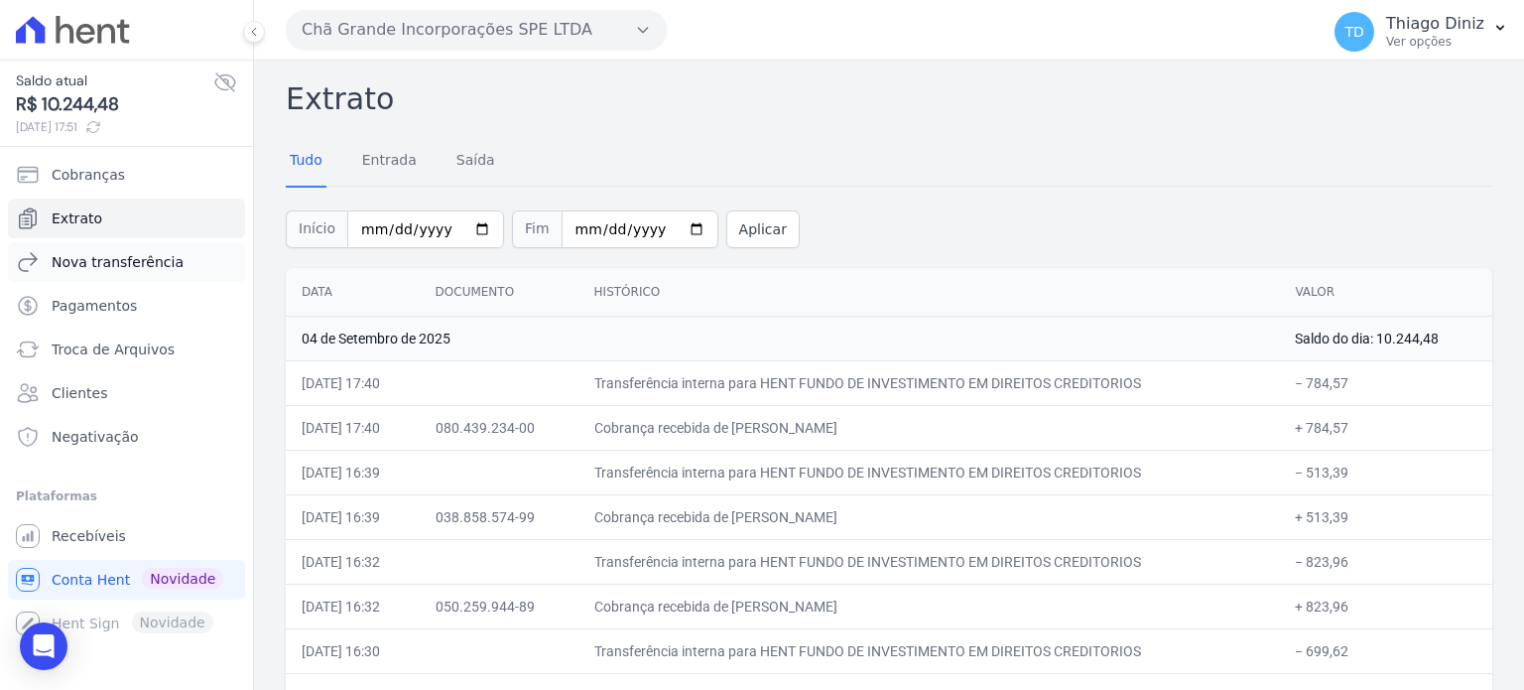
click at [164, 247] on link "Nova transferência" at bounding box center [126, 262] width 237 height 40
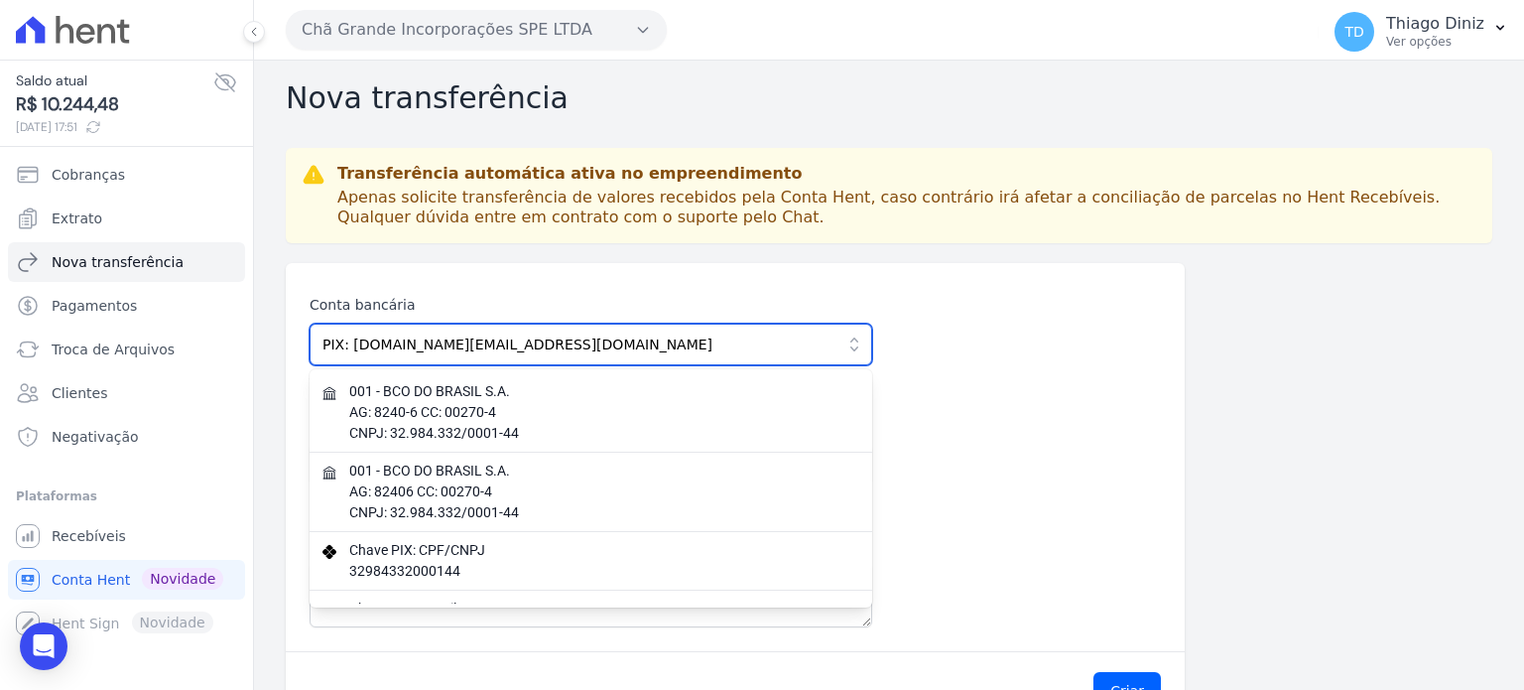
click at [422, 348] on input "PIX: [DOMAIN_NAME][EMAIL_ADDRESS][DOMAIN_NAME]" at bounding box center [591, 344] width 563 height 42
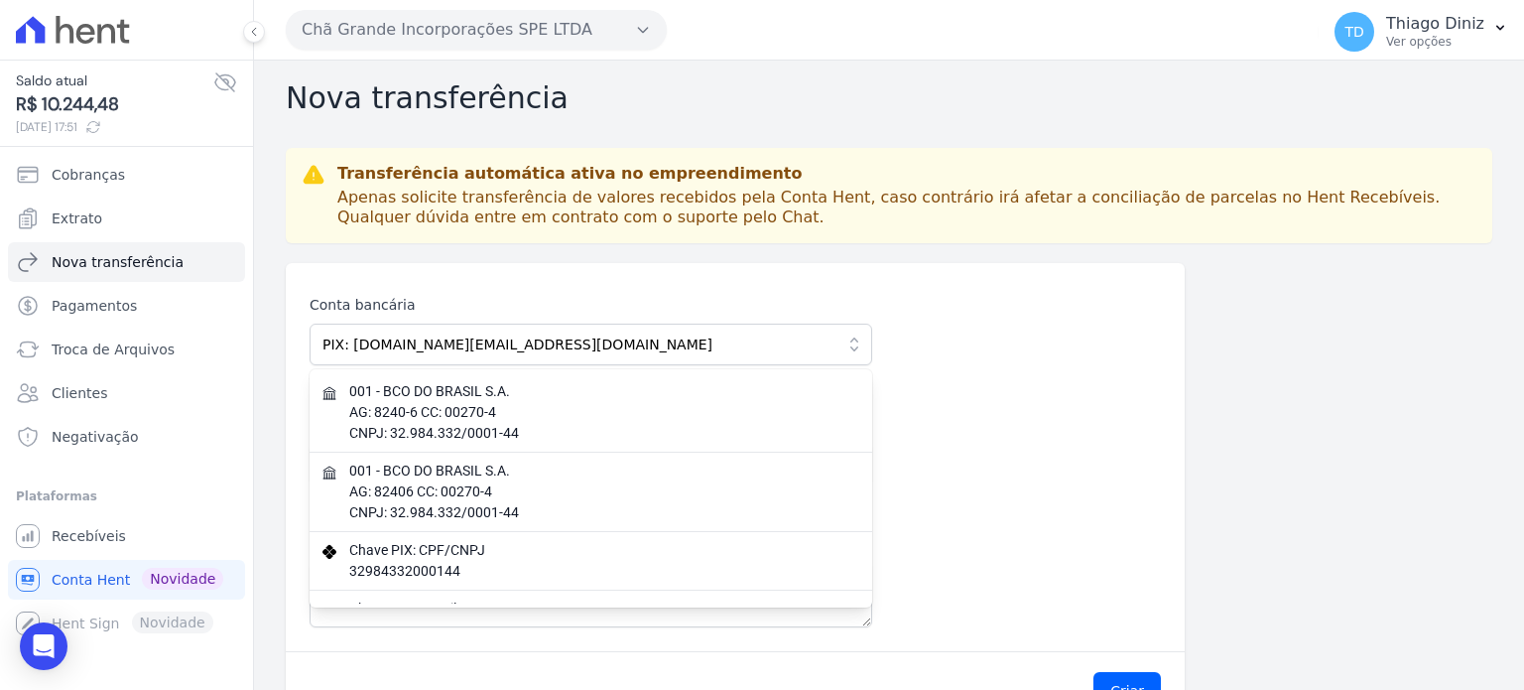
click at [444, 271] on div "Conta bancária PIX: [DOMAIN_NAME][EMAIL_ADDRESS][DOMAIN_NAME] 001 - BCO DO BRAS…" at bounding box center [735, 457] width 899 height 388
click at [852, 351] on icon "button" at bounding box center [854, 344] width 20 height 20
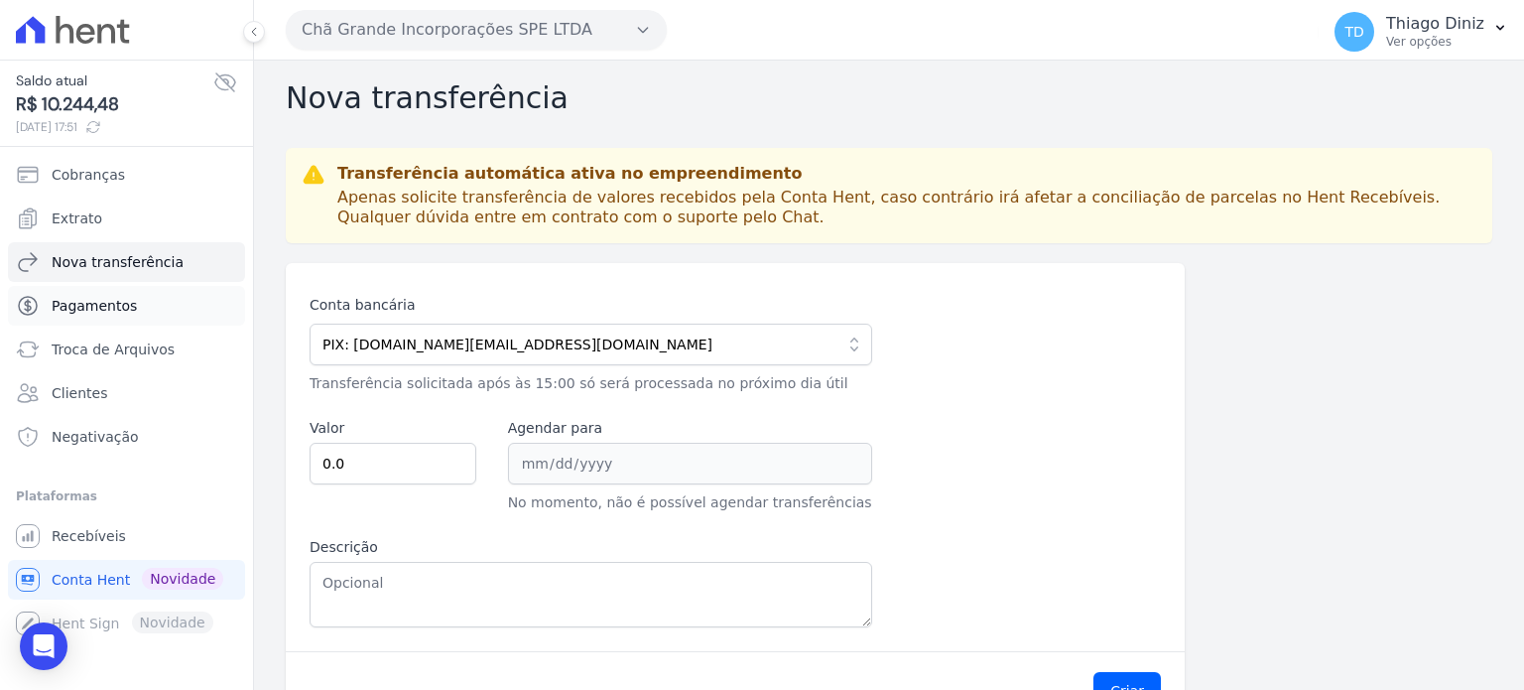
click at [98, 318] on link "Pagamentos" at bounding box center [126, 306] width 237 height 40
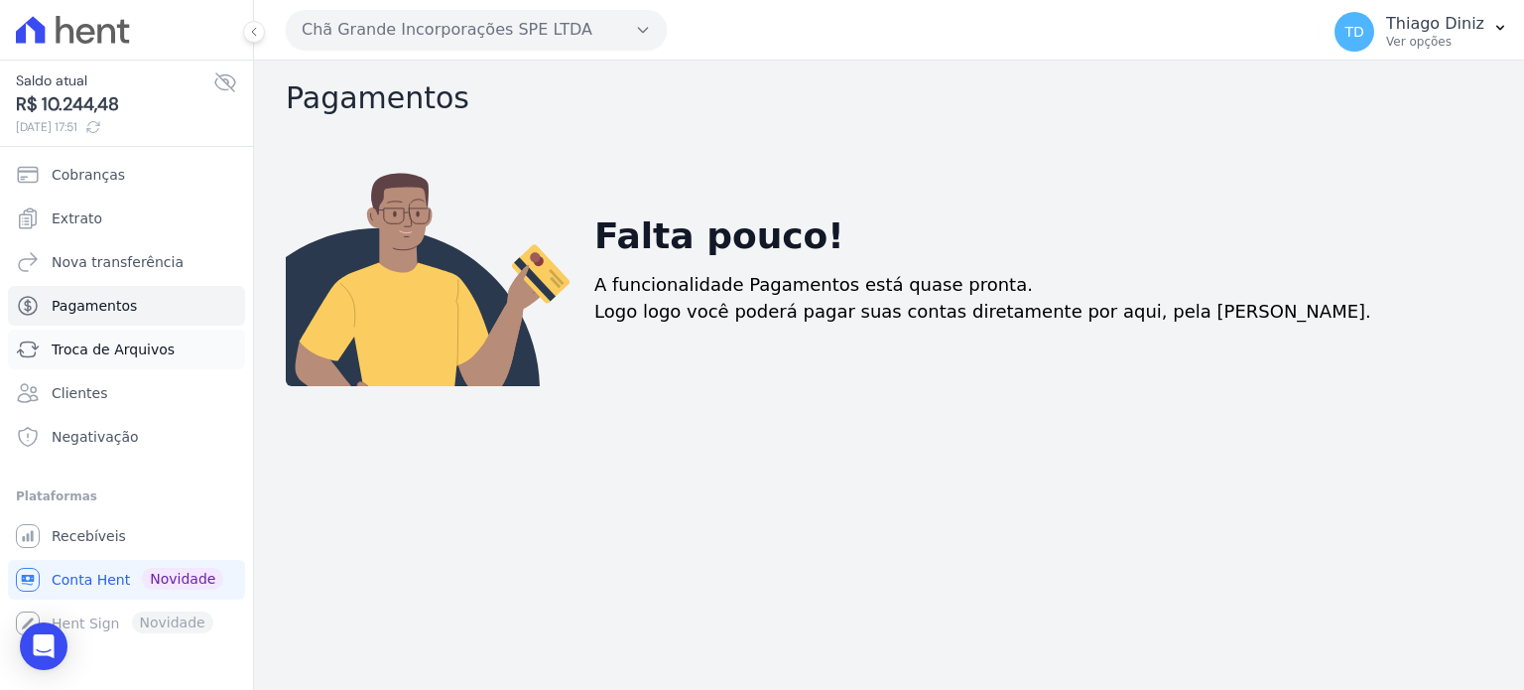
click at [115, 367] on link "Troca de Arquivos" at bounding box center [126, 349] width 237 height 40
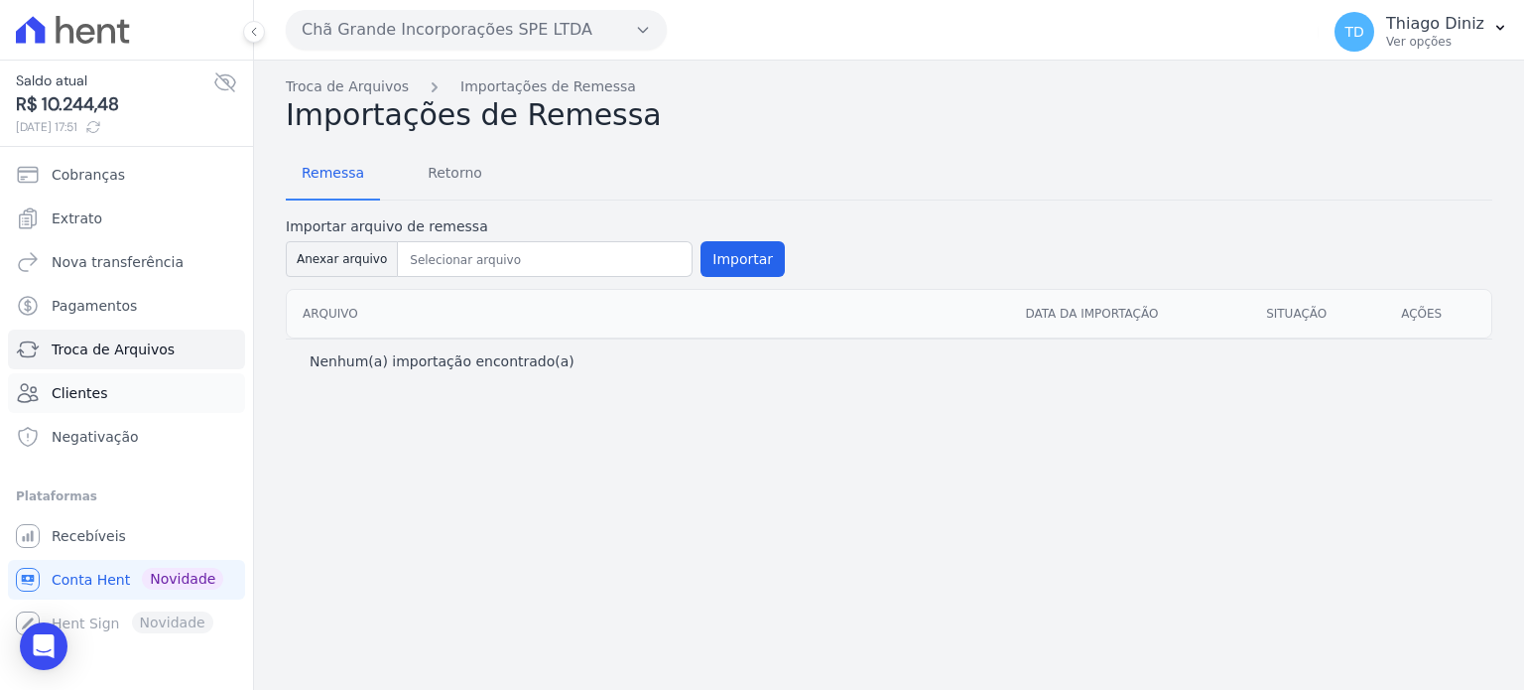
click at [129, 403] on link "Clientes" at bounding box center [126, 393] width 237 height 40
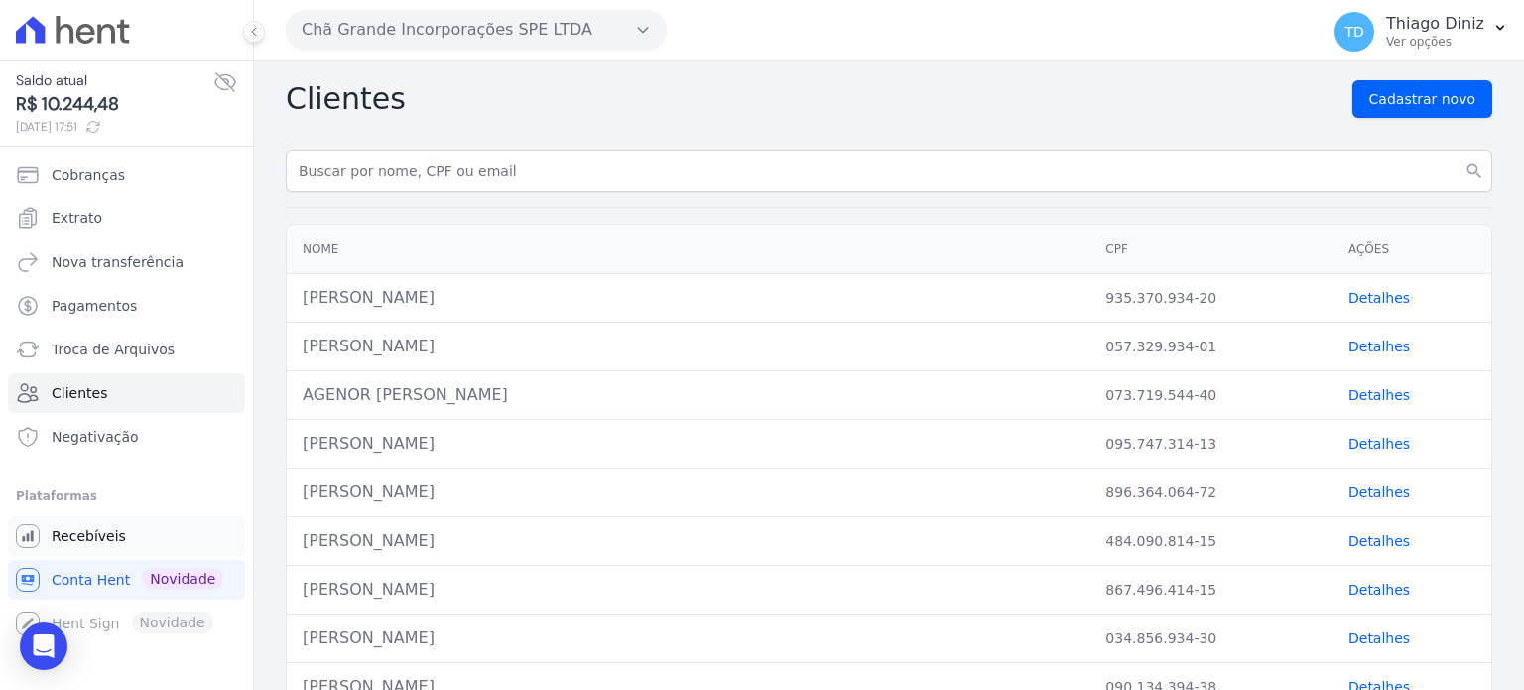
click at [206, 539] on link "Recebíveis" at bounding box center [126, 536] width 237 height 40
